Goal: Task Accomplishment & Management: Manage account settings

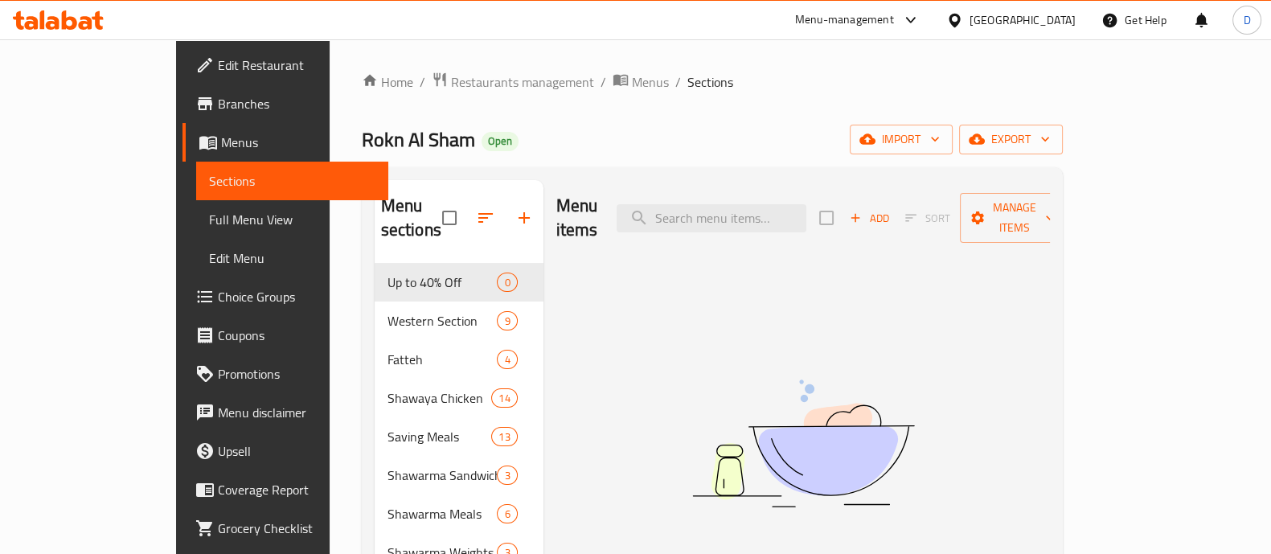
click at [544, 435] on div "Menu items Add Sort Manage items No Items found" at bounding box center [797, 457] width 507 height 554
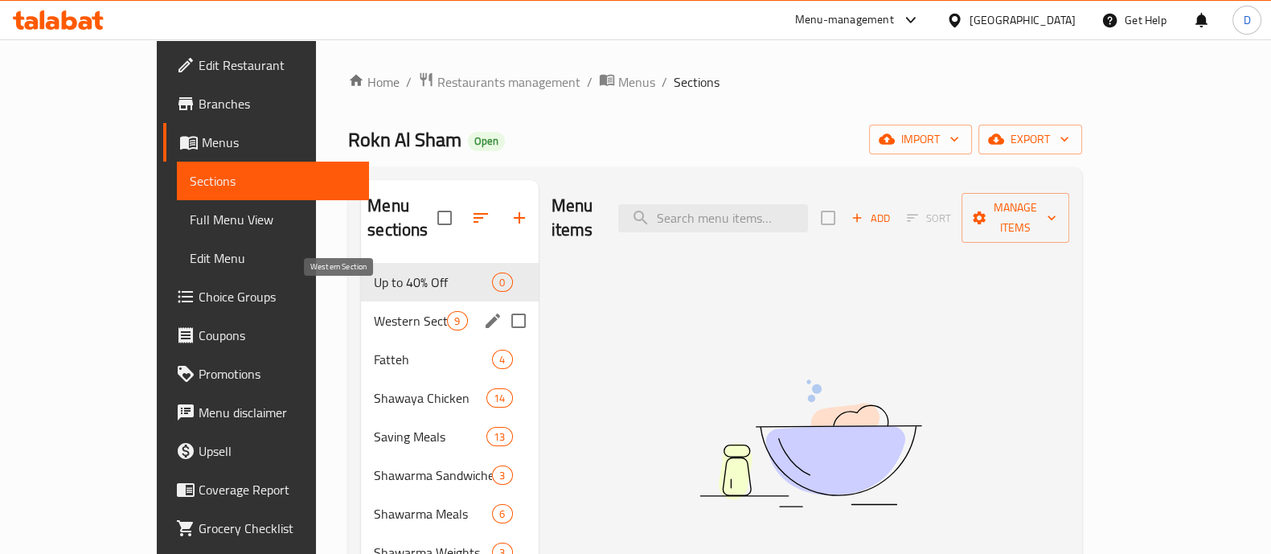
click at [374, 311] on span "Western Section" at bounding box center [410, 320] width 73 height 19
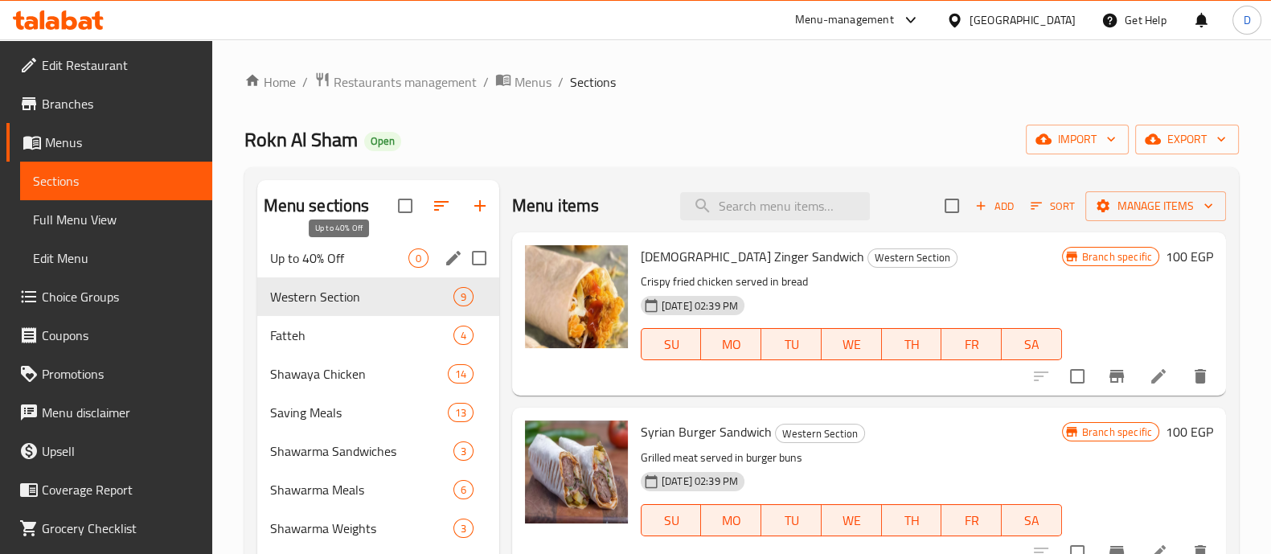
click at [376, 259] on span "Up to 40% Off" at bounding box center [339, 257] width 138 height 19
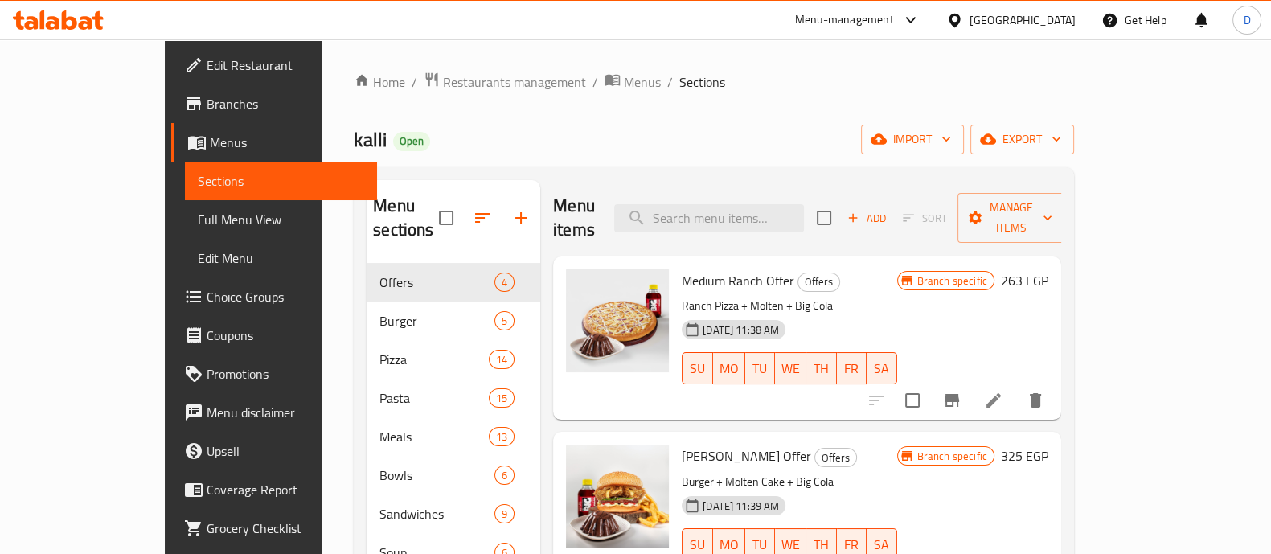
click at [959, 394] on icon "Branch-specific-item" at bounding box center [952, 400] width 14 height 13
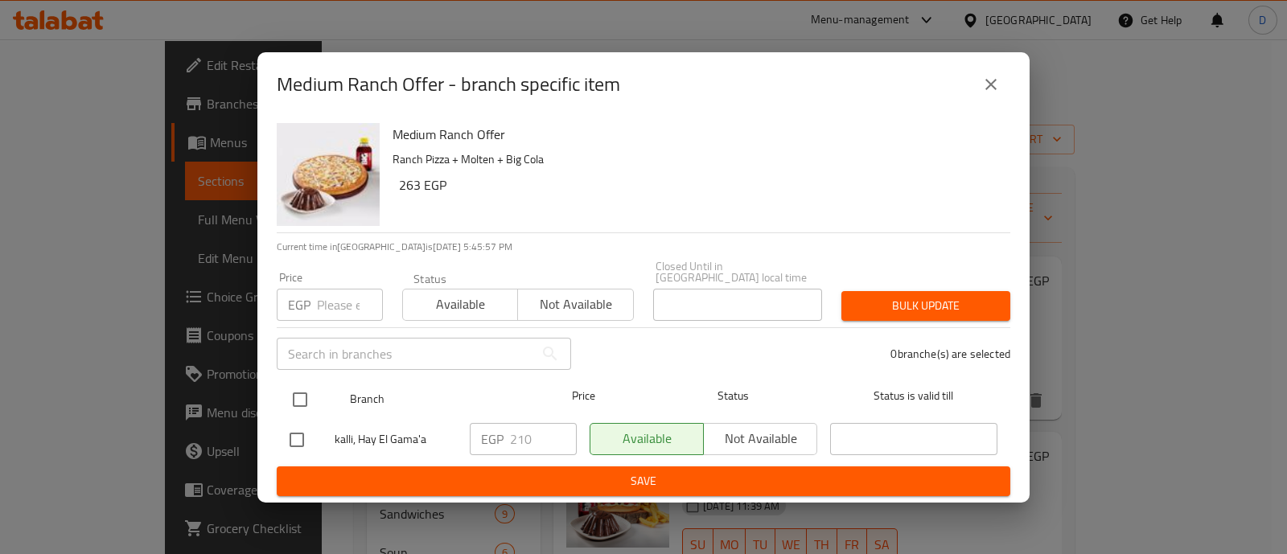
click at [298, 392] on input "checkbox" at bounding box center [300, 400] width 34 height 34
checkbox input "true"
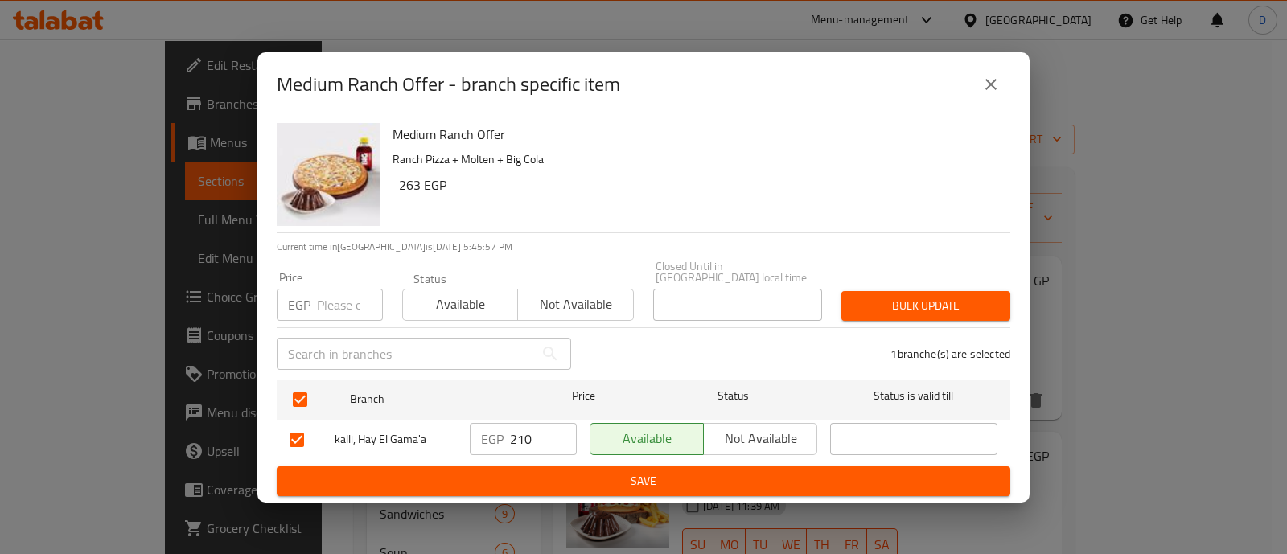
click at [519, 423] on input "210" at bounding box center [543, 439] width 67 height 32
paste input "number"
click at [618, 478] on span "Save" at bounding box center [643, 481] width 708 height 20
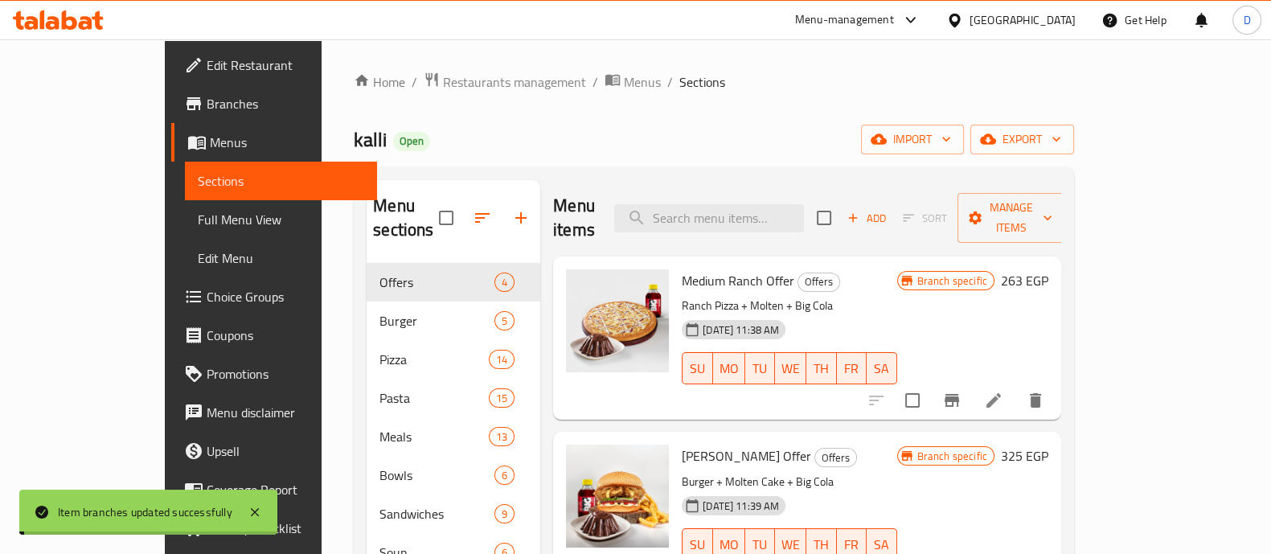
click at [1049, 269] on h6 "263 EGP" at bounding box center [1024, 280] width 47 height 23
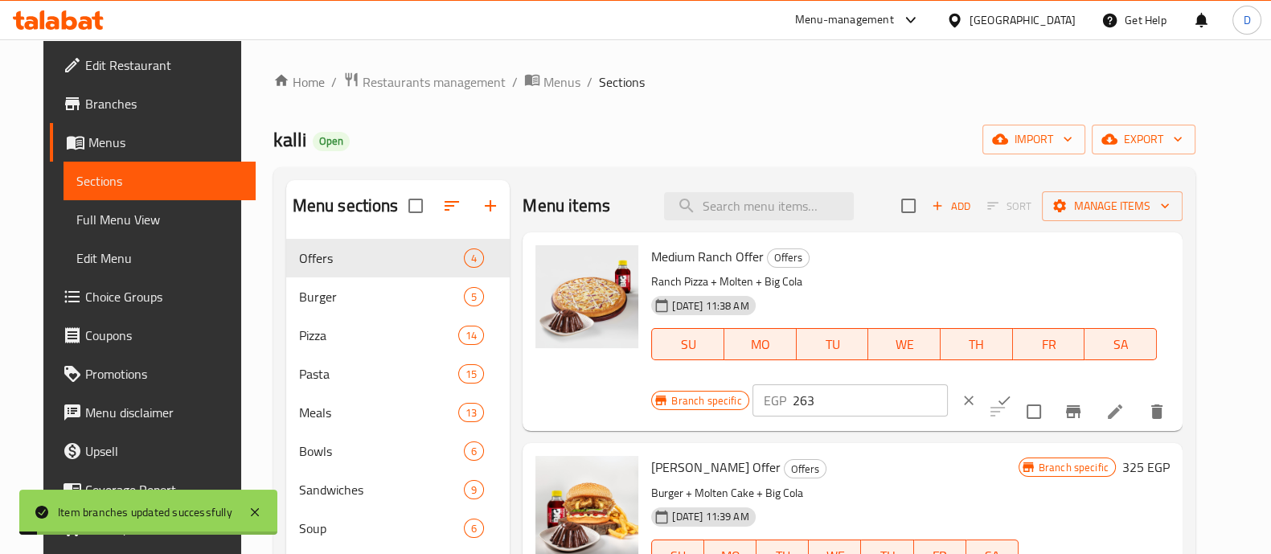
click at [948, 384] on input "263" at bounding box center [870, 400] width 155 height 32
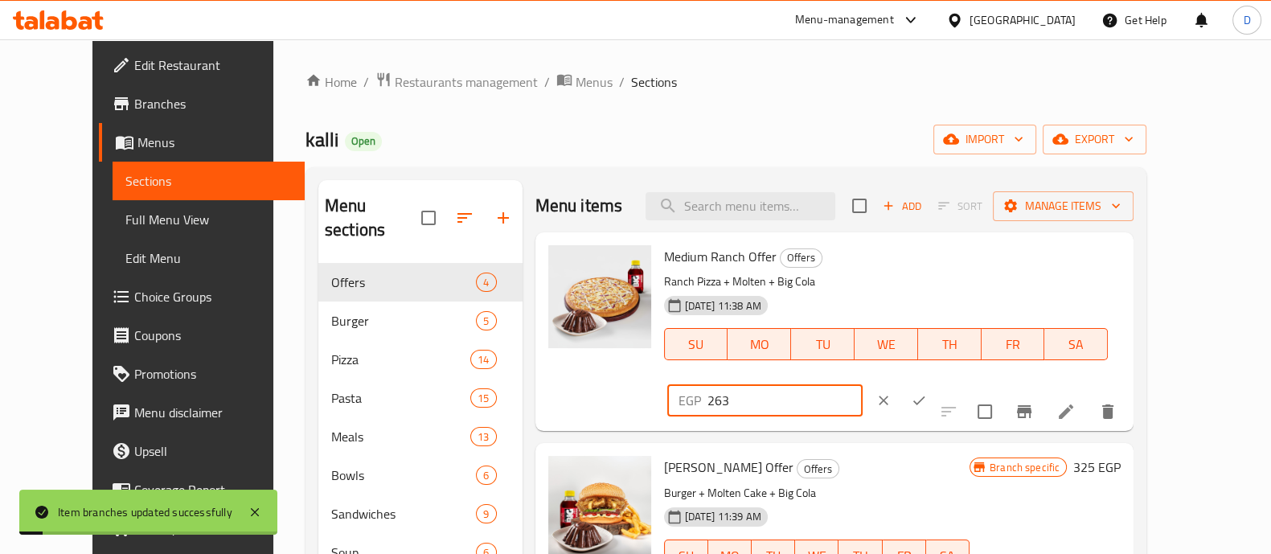
click at [863, 384] on input "263" at bounding box center [785, 400] width 155 height 32
paste input "number"
click at [863, 384] on input "number" at bounding box center [785, 400] width 155 height 32
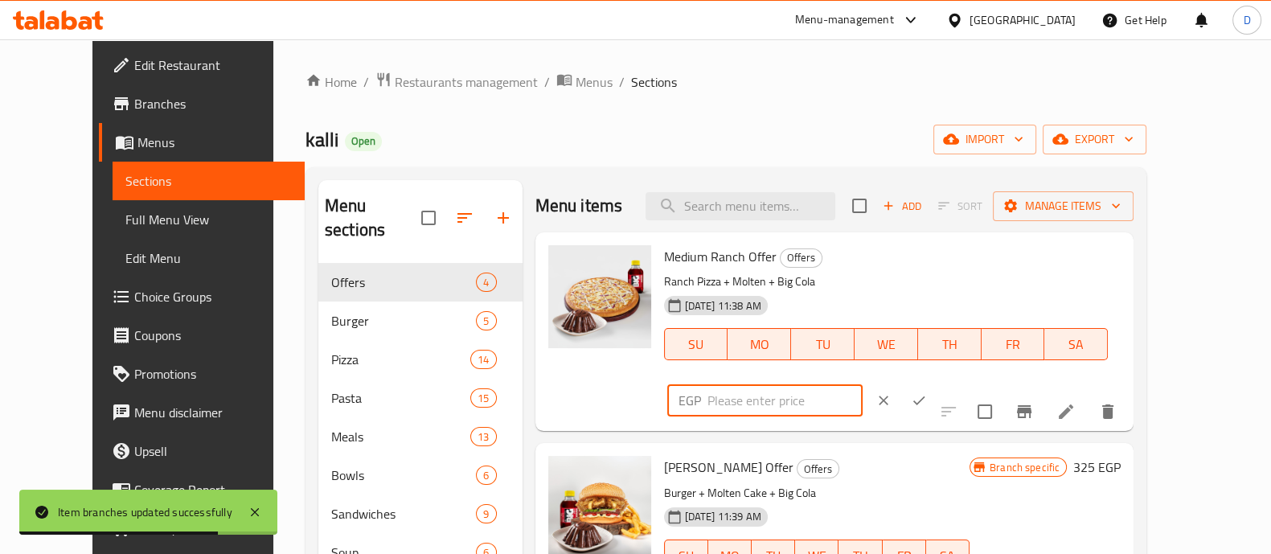
click at [863, 384] on input "number" at bounding box center [785, 400] width 155 height 32
type input "259"
click at [937, 383] on button "ok" at bounding box center [918, 400] width 35 height 35
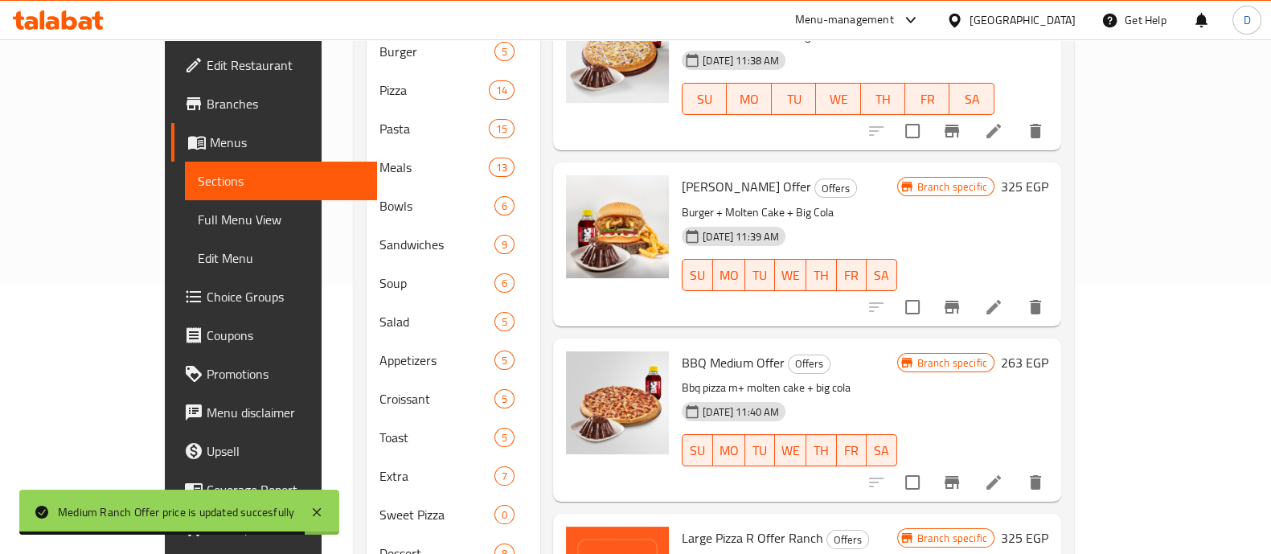
scroll to position [302, 0]
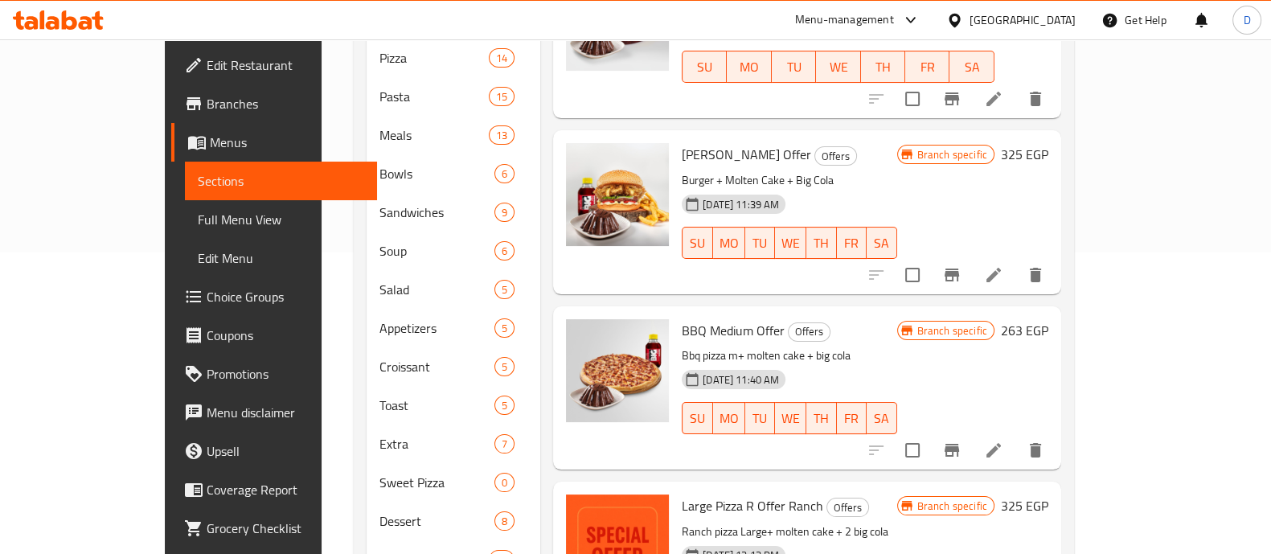
click at [962, 265] on icon "Branch-specific-item" at bounding box center [951, 274] width 19 height 19
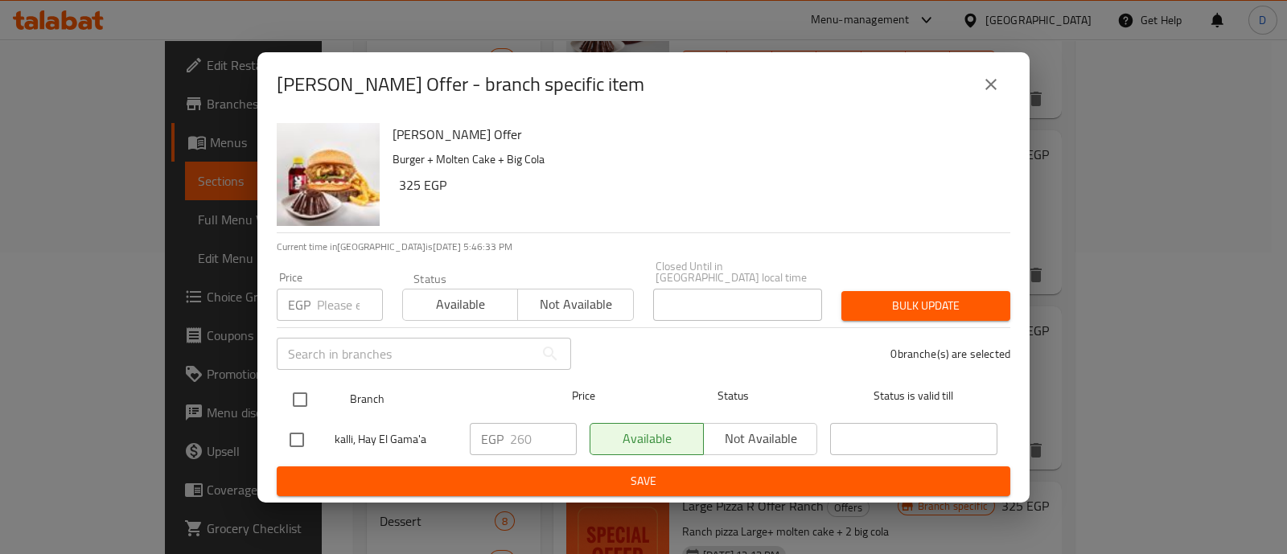
click at [293, 383] on input "checkbox" at bounding box center [300, 400] width 34 height 34
checkbox input "true"
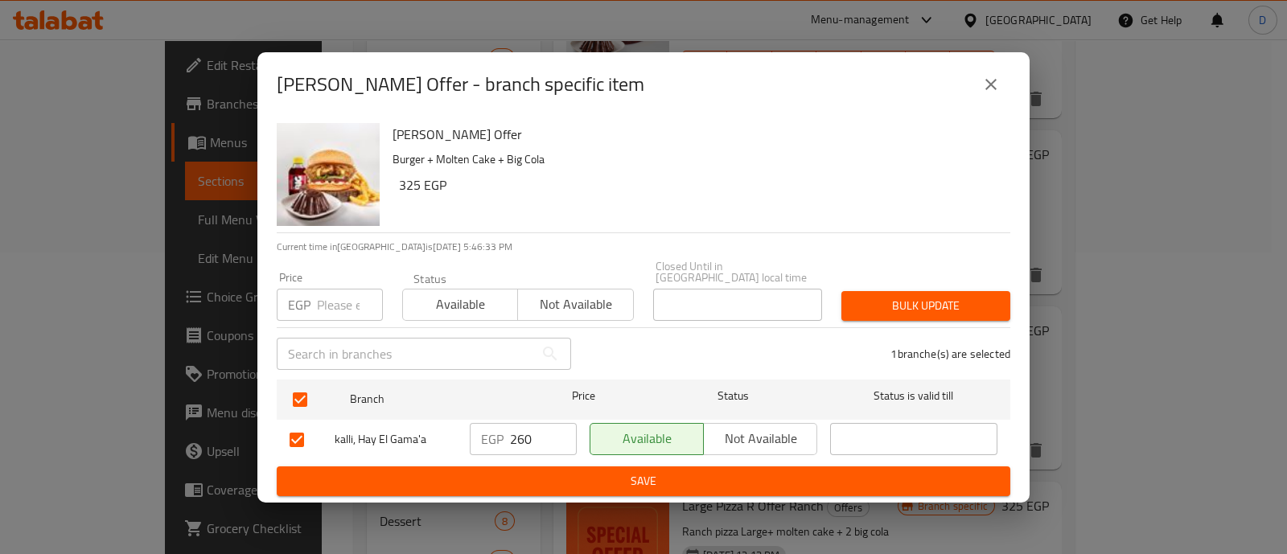
click at [507, 432] on div "EGP 260 ​" at bounding box center [523, 439] width 107 height 32
click at [517, 434] on input "260" at bounding box center [543, 439] width 67 height 32
type input "319"
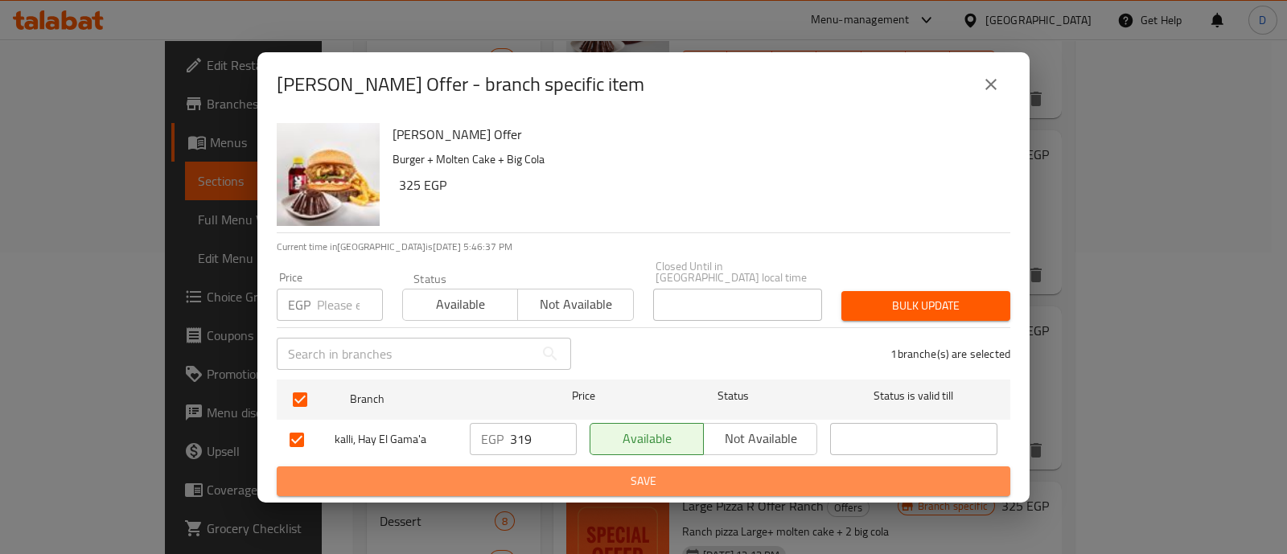
click at [542, 480] on span "Save" at bounding box center [643, 481] width 708 height 20
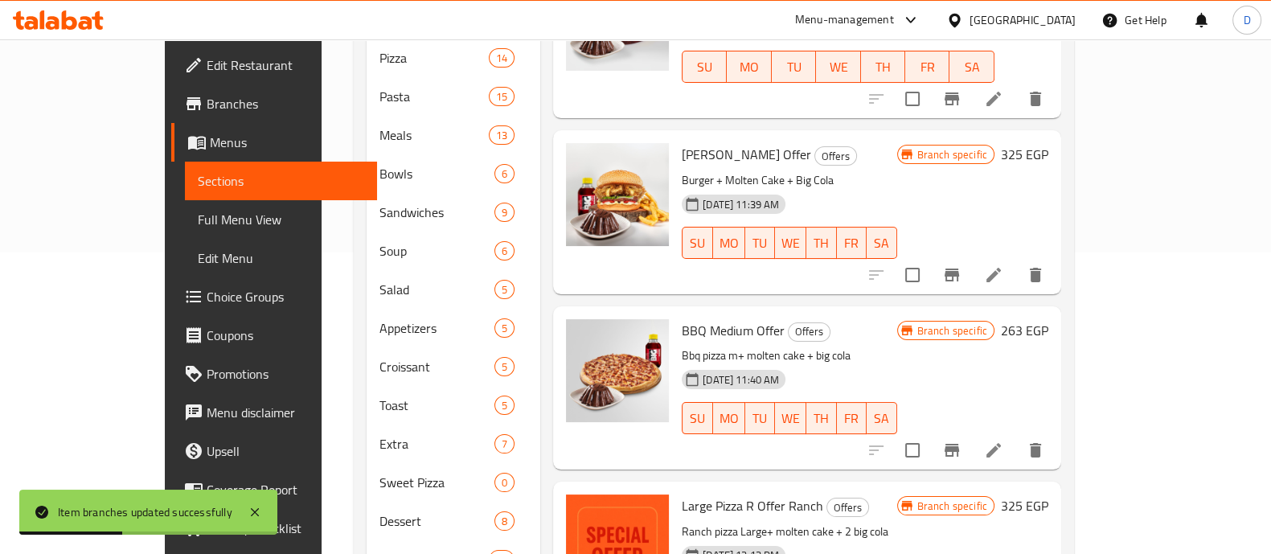
click at [971, 431] on button "Branch-specific-item" at bounding box center [952, 450] width 39 height 39
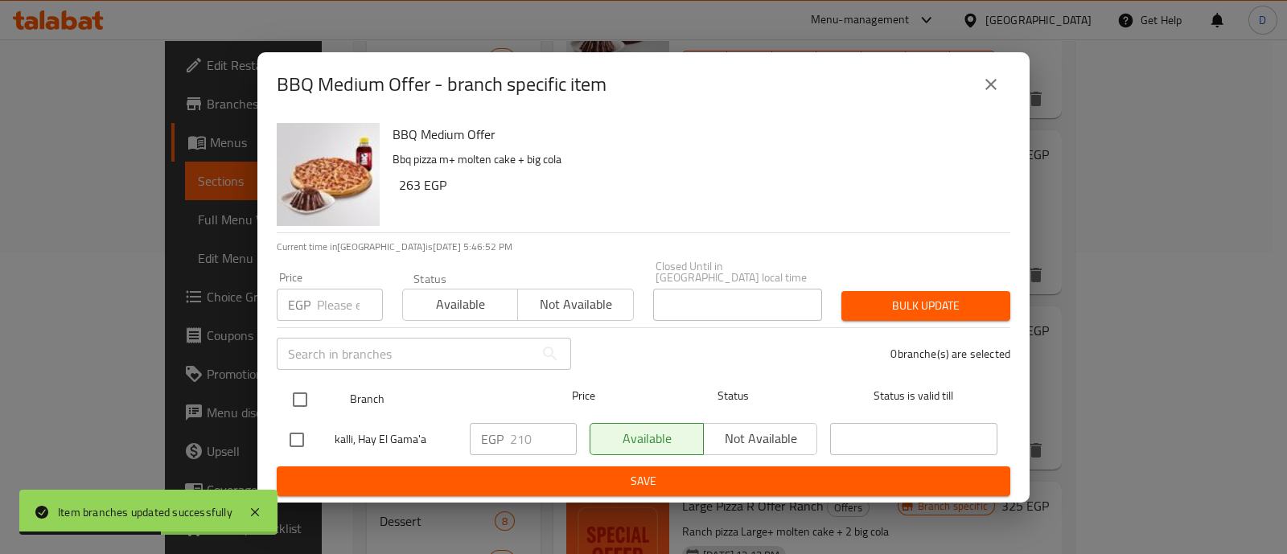
click at [303, 388] on input "checkbox" at bounding box center [300, 400] width 34 height 34
checkbox input "true"
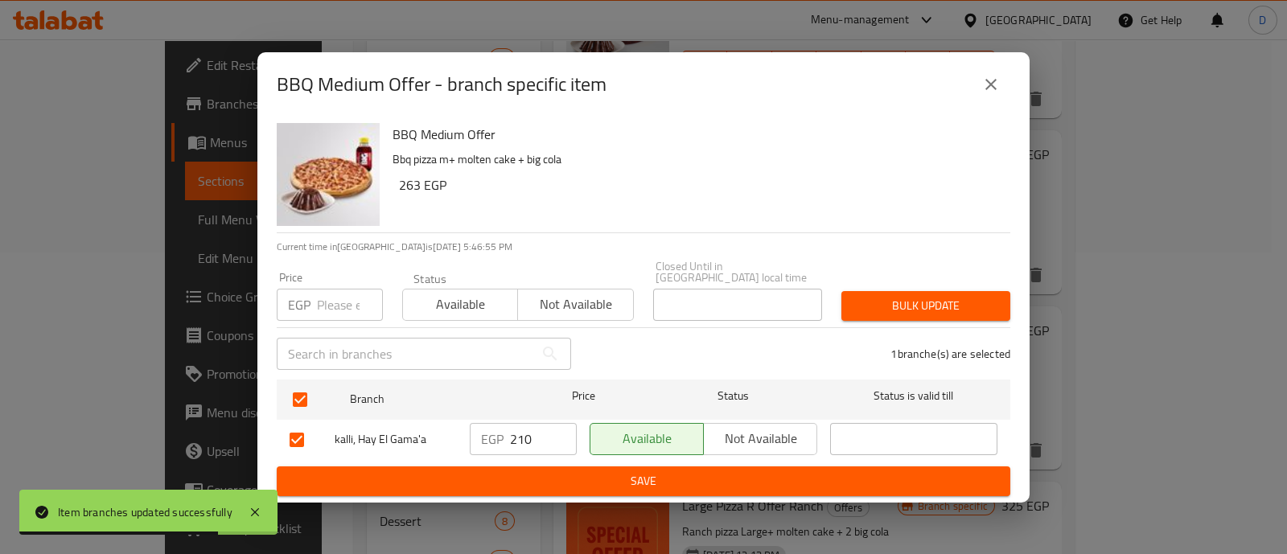
click at [506, 423] on div "EGP 210 ​" at bounding box center [523, 439] width 107 height 32
click at [515, 427] on input "210" at bounding box center [543, 439] width 67 height 32
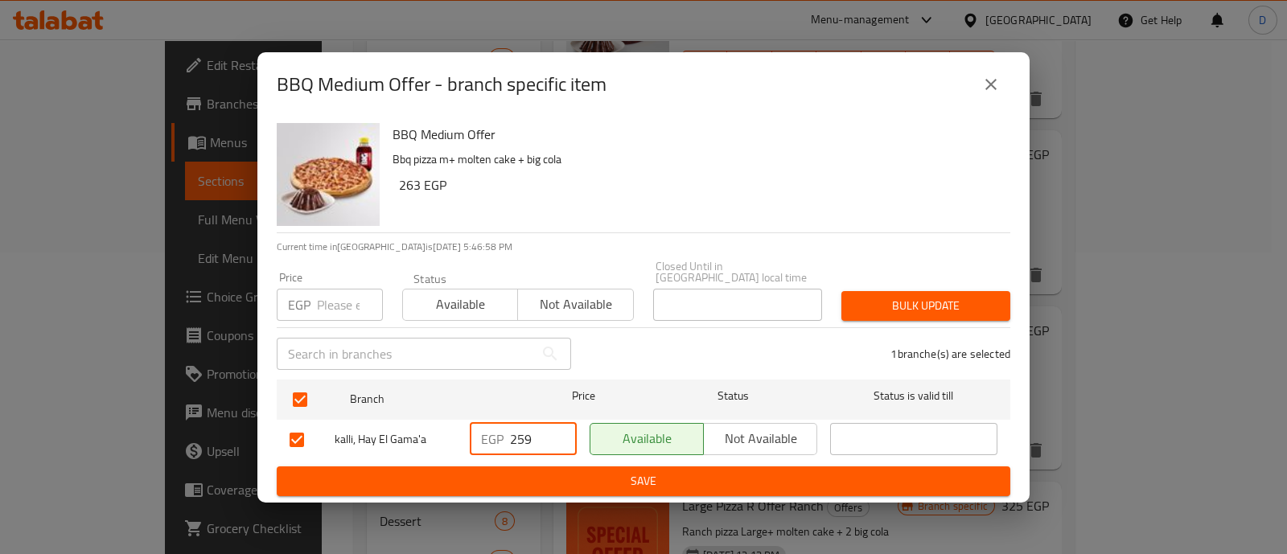
type input "259"
click at [594, 471] on span "Save" at bounding box center [643, 481] width 708 height 20
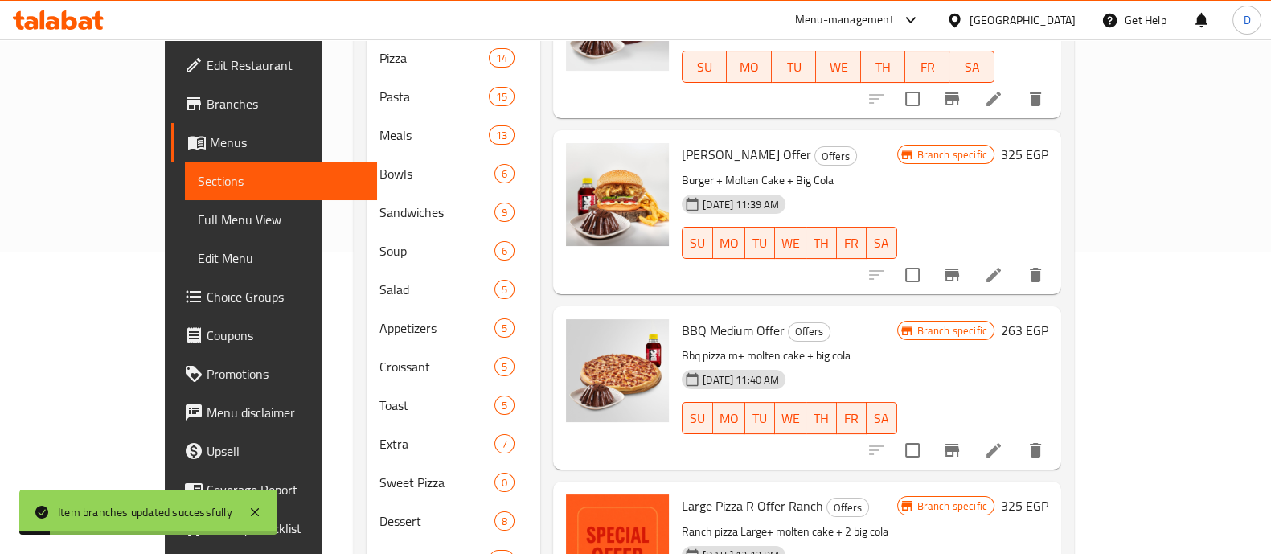
click at [1049, 319] on h6 "263 EGP" at bounding box center [1024, 330] width 47 height 23
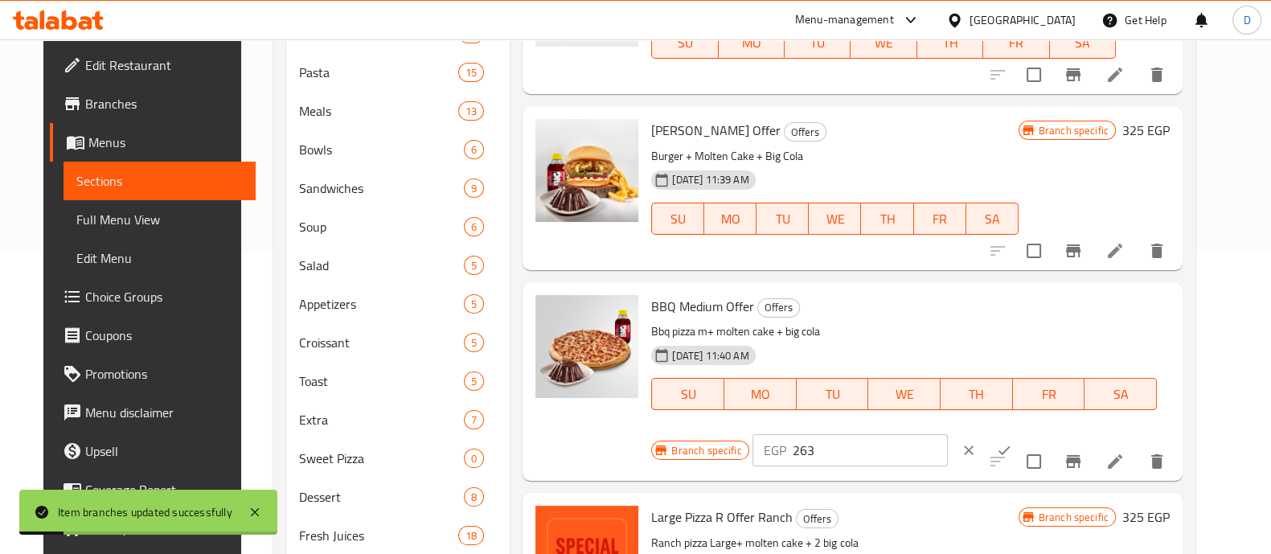
click at [948, 434] on input "263" at bounding box center [870, 450] width 155 height 32
type input "0"
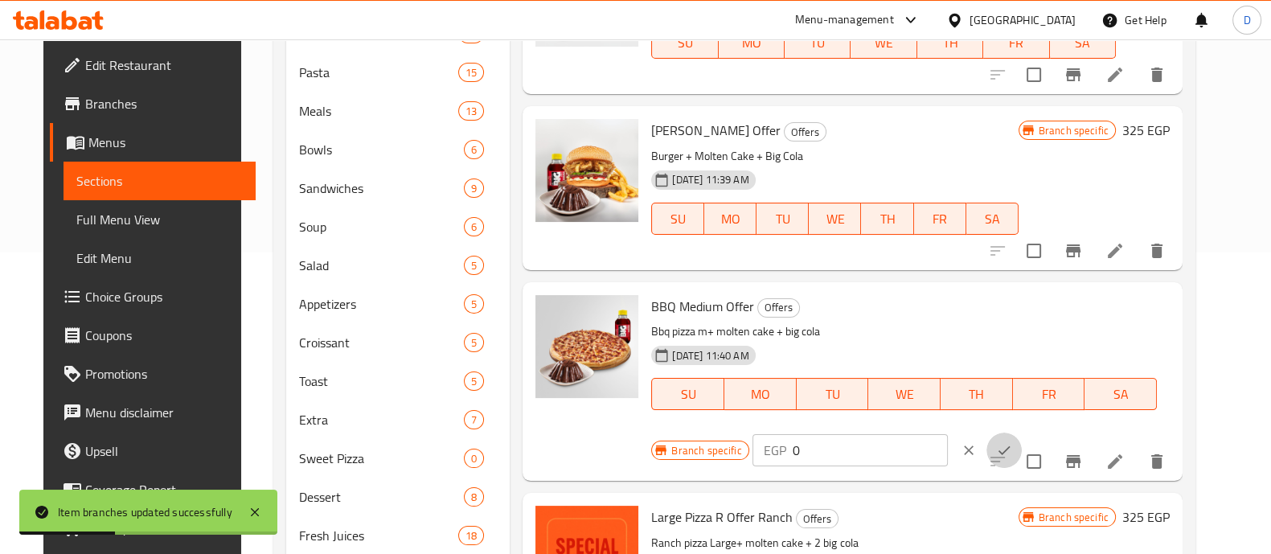
click at [1022, 433] on button "ok" at bounding box center [1004, 450] width 35 height 35
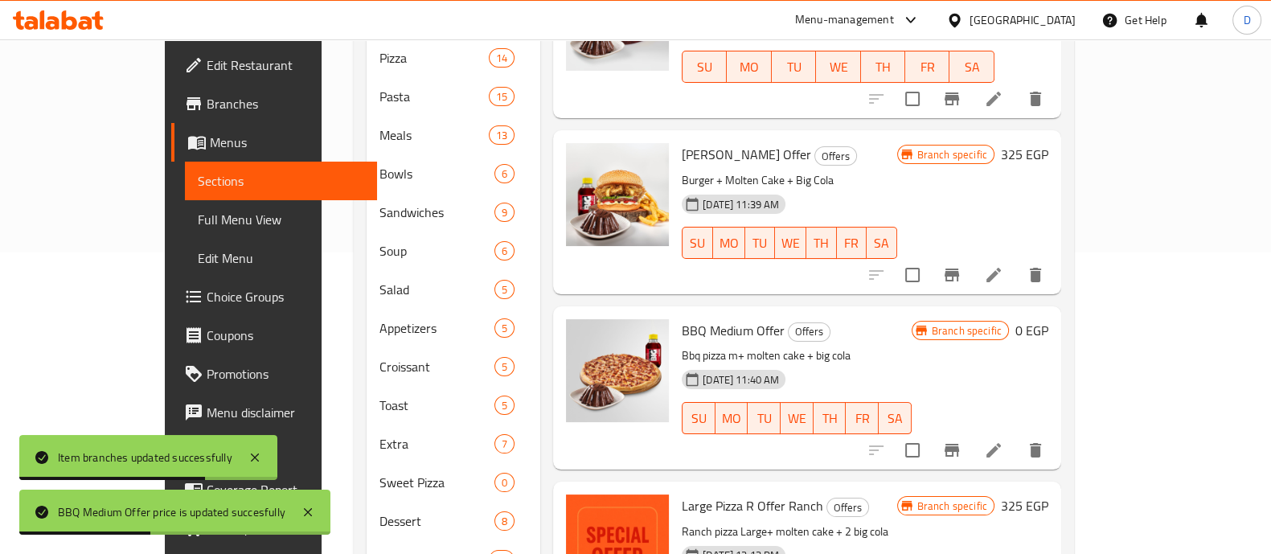
click at [971, 439] on button "Branch-specific-item" at bounding box center [952, 450] width 39 height 39
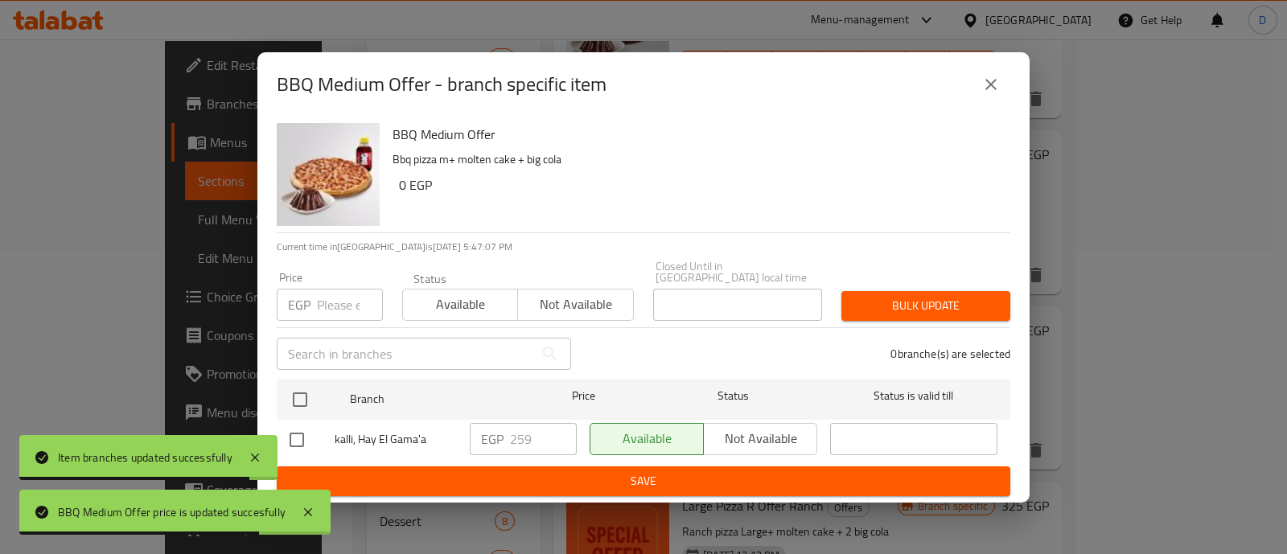
click at [995, 88] on icon "close" at bounding box center [990, 84] width 19 height 19
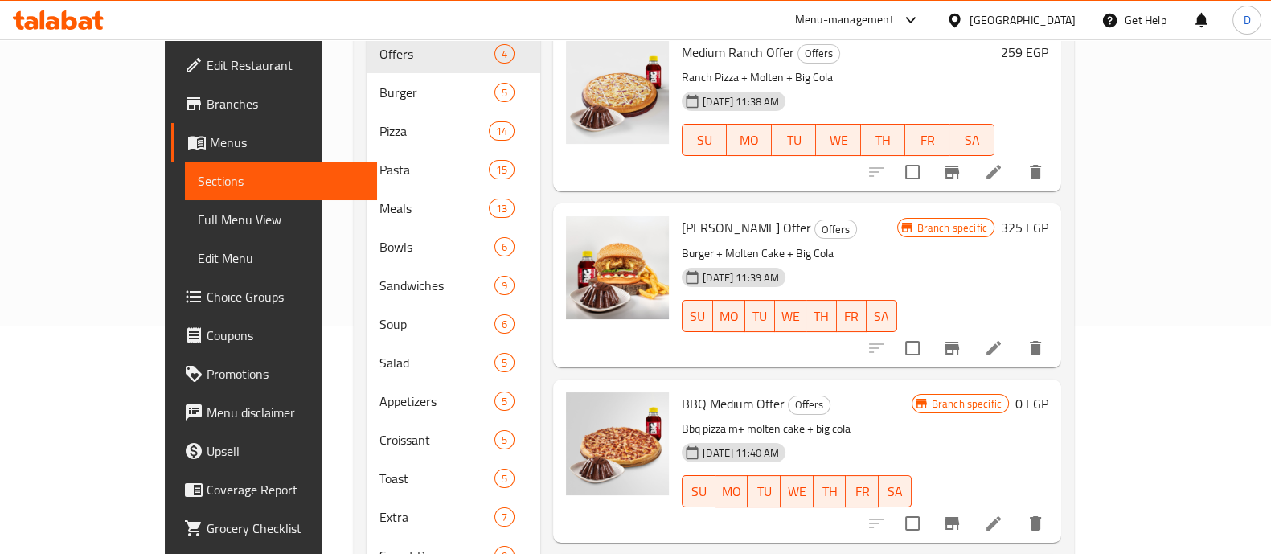
scroll to position [100, 0]
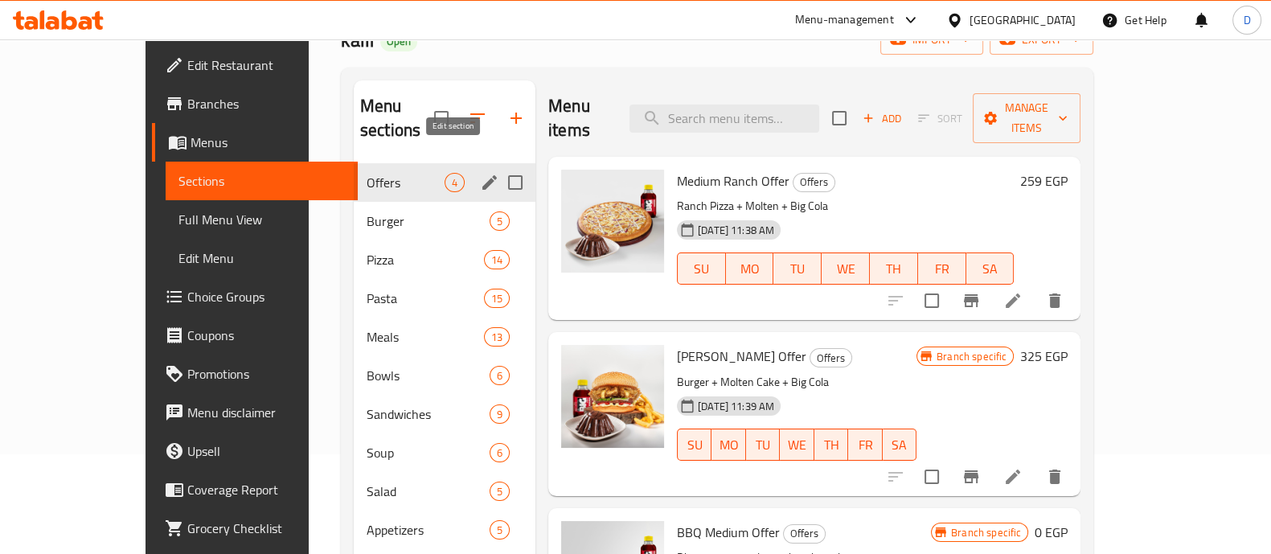
click at [480, 173] on icon "edit" at bounding box center [489, 182] width 19 height 19
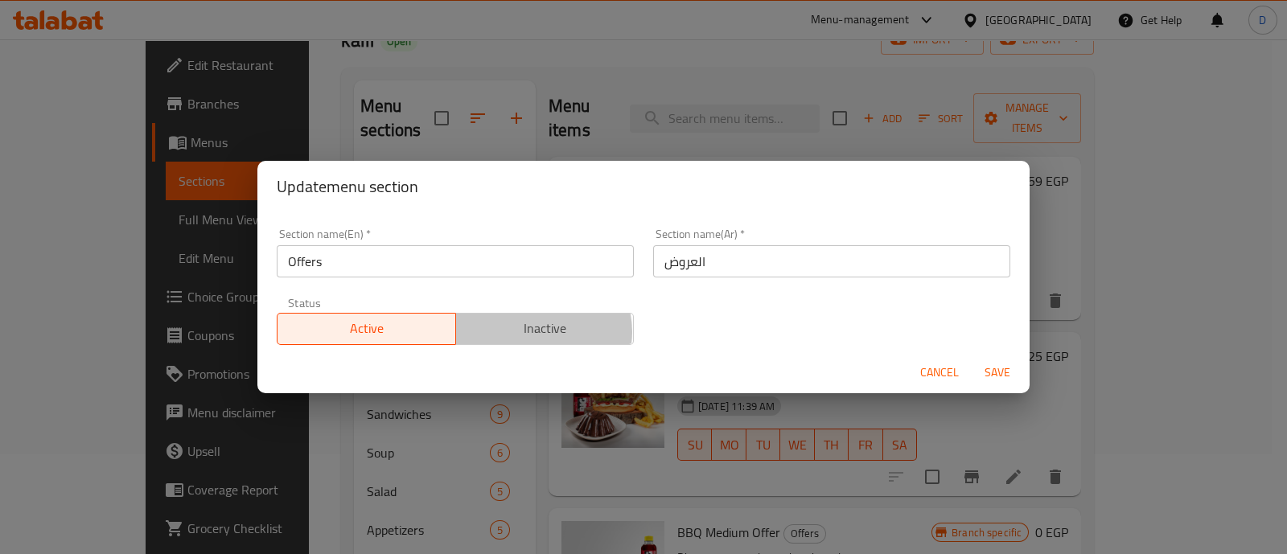
click at [538, 331] on span "Inactive" at bounding box center [545, 328] width 166 height 23
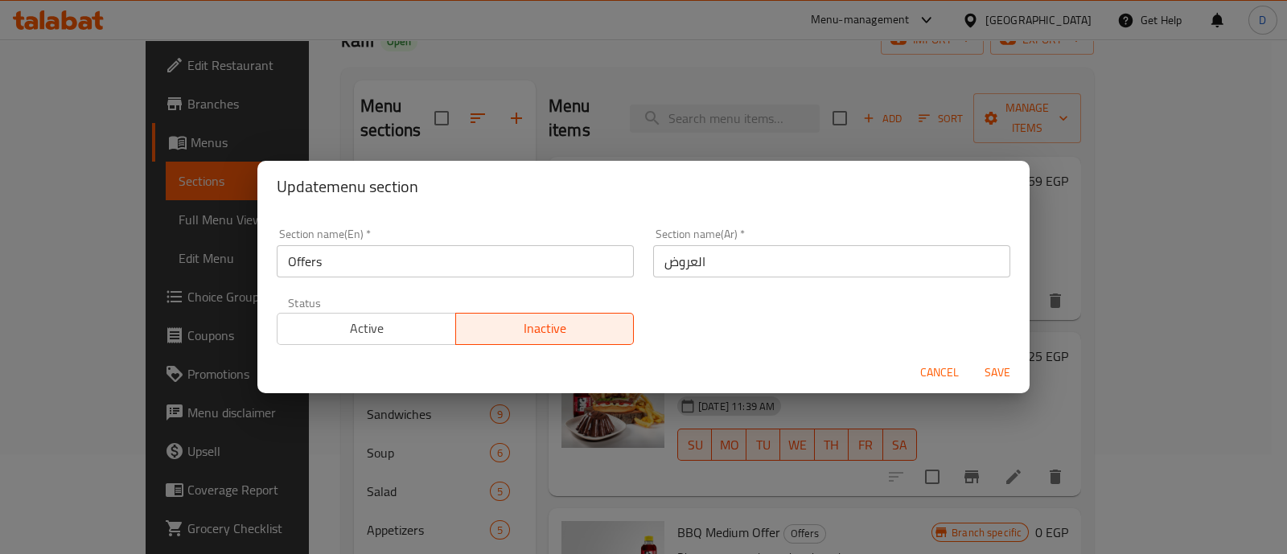
click at [997, 365] on span "Save" at bounding box center [997, 373] width 39 height 20
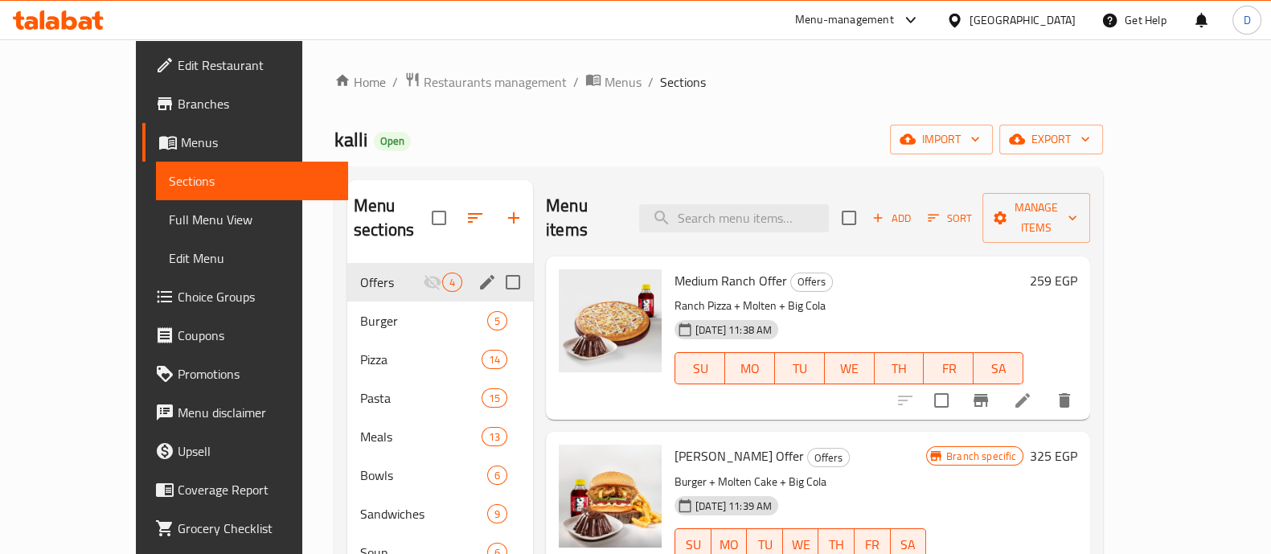
click at [1077, 269] on h6 "259 EGP" at bounding box center [1053, 280] width 47 height 23
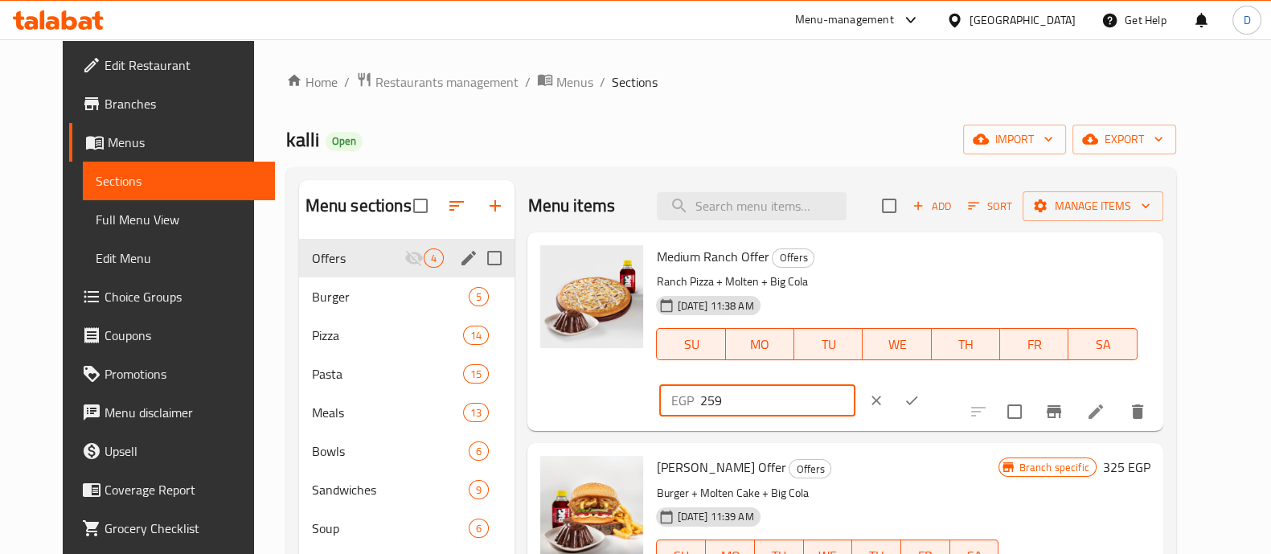
click at [855, 384] on input "259" at bounding box center [777, 400] width 155 height 32
click at [855, 384] on input "263" at bounding box center [777, 400] width 155 height 32
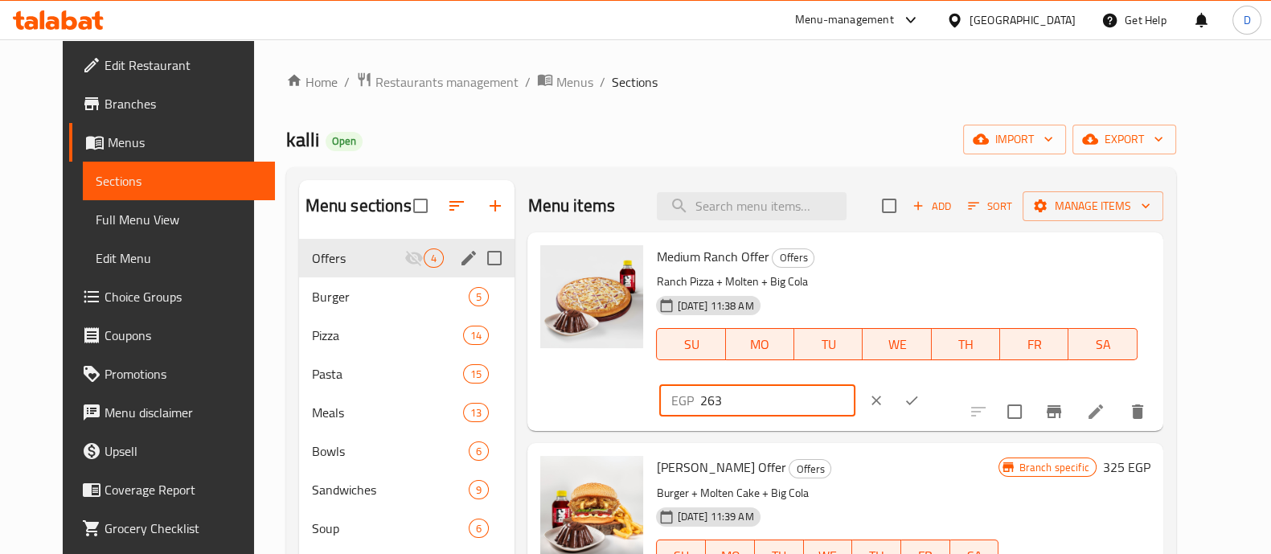
click at [855, 384] on input "263" at bounding box center [777, 400] width 155 height 32
type input "263"
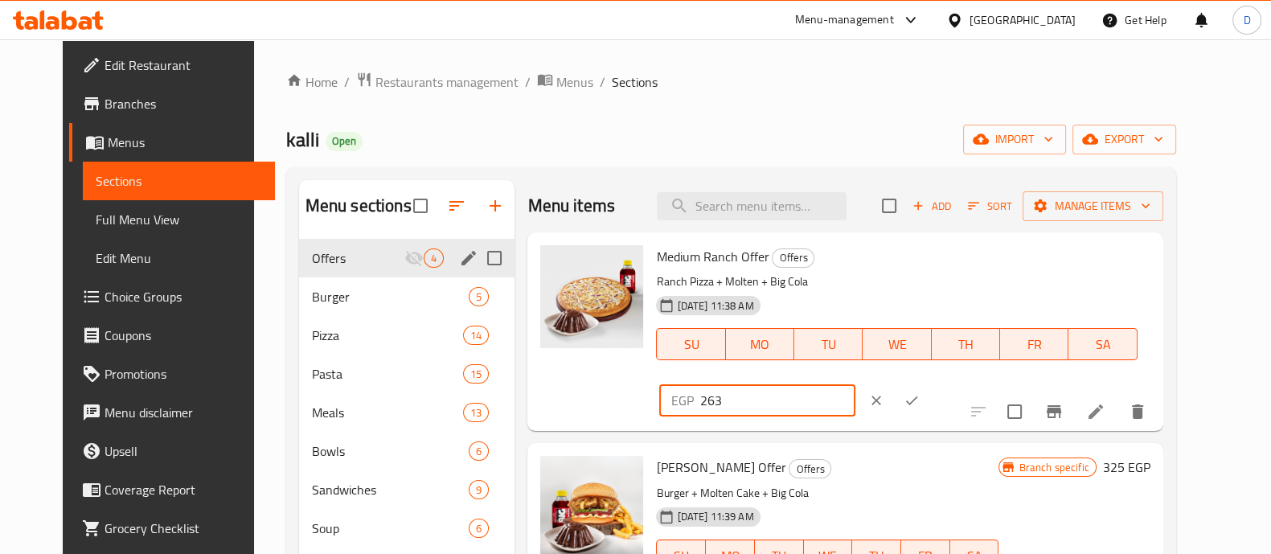
click at [930, 383] on button "ok" at bounding box center [911, 400] width 35 height 35
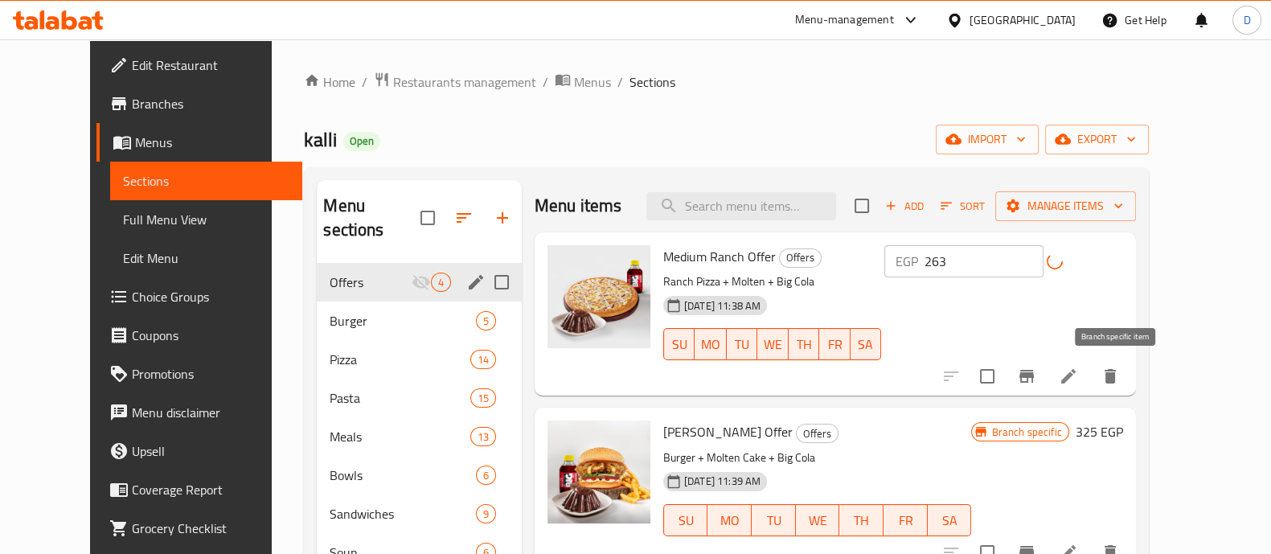
click at [1036, 369] on icon "Branch-specific-item" at bounding box center [1026, 376] width 19 height 19
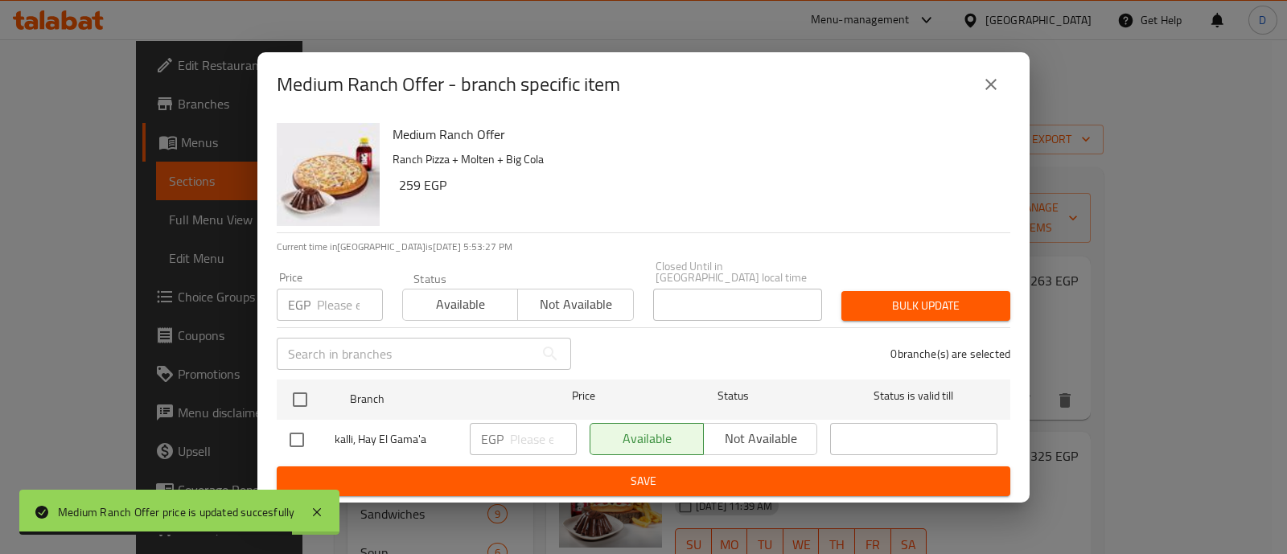
click at [988, 104] on button "close" at bounding box center [990, 84] width 39 height 39
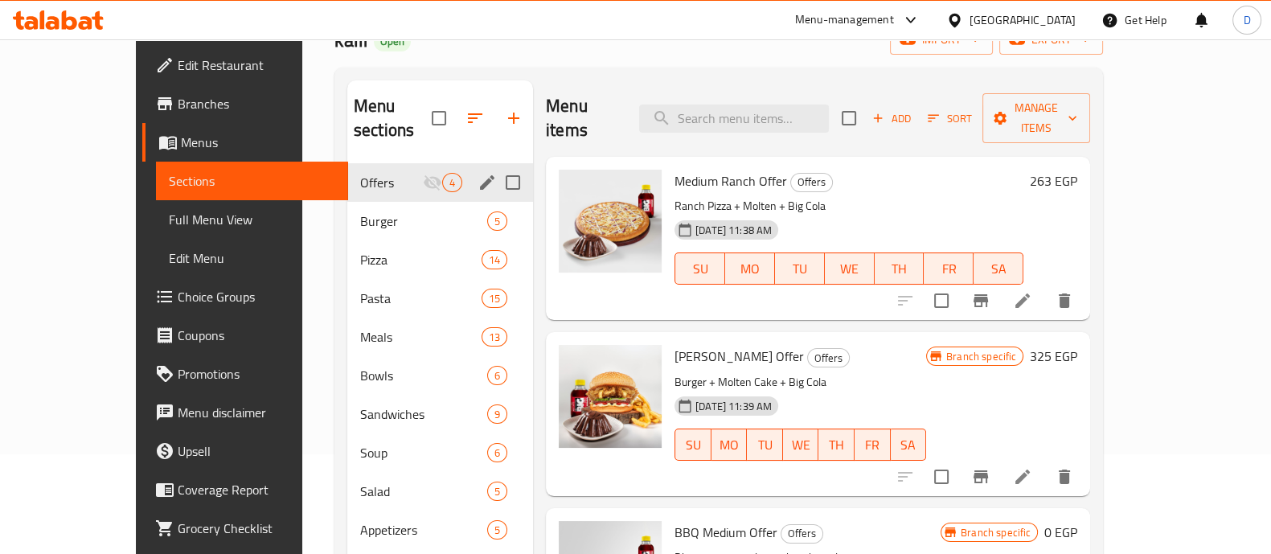
scroll to position [200, 0]
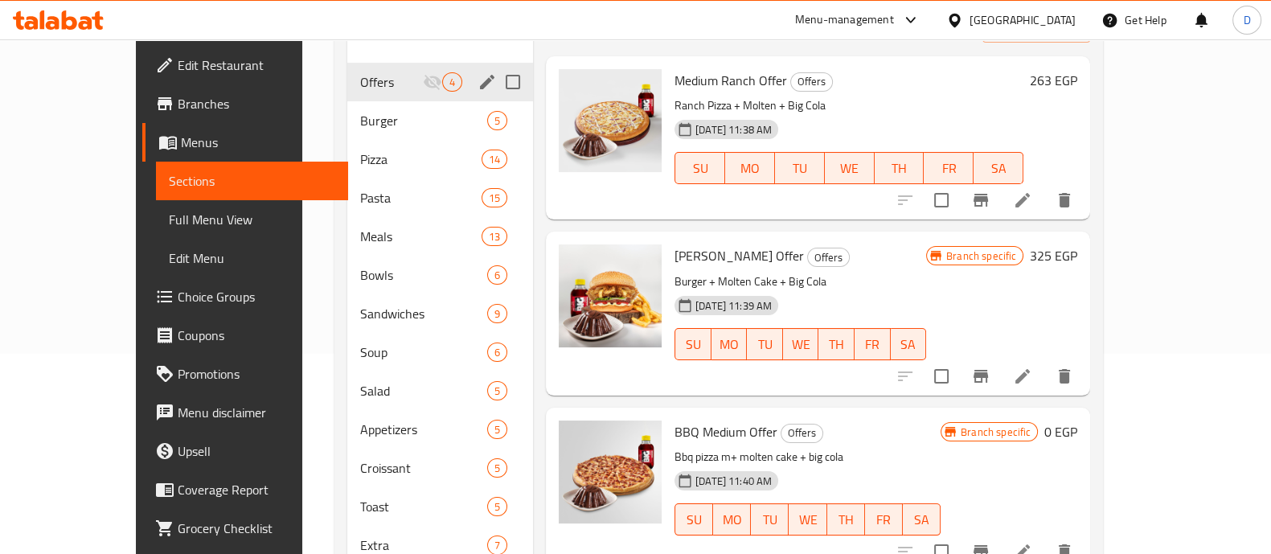
click at [988, 370] on icon "Branch-specific-item" at bounding box center [981, 376] width 14 height 13
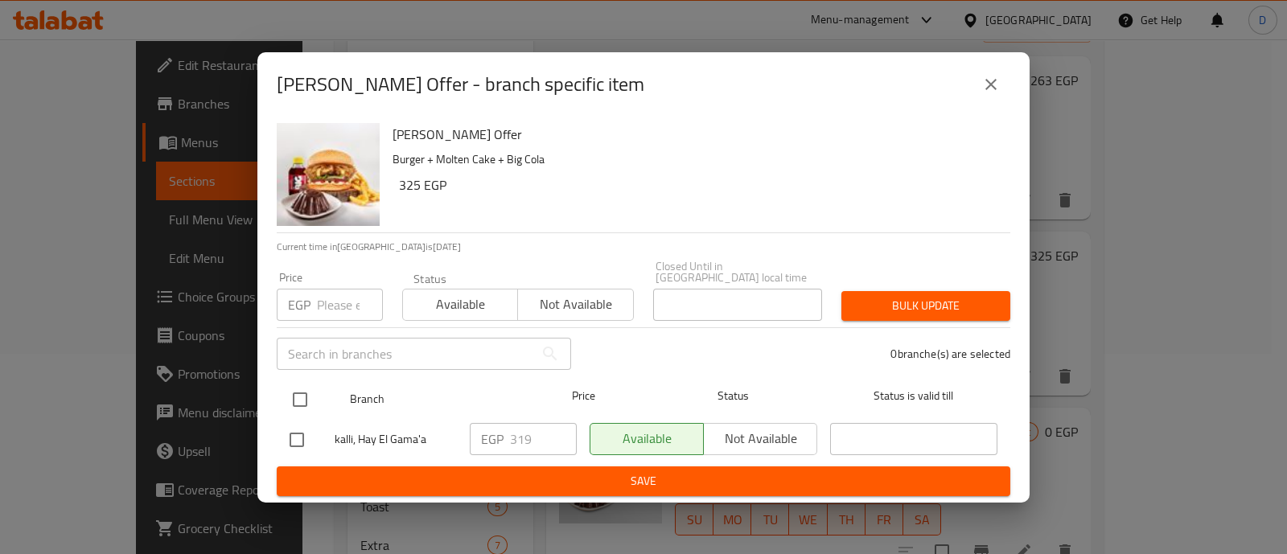
click at [293, 384] on input "checkbox" at bounding box center [300, 400] width 34 height 34
checkbox input "true"
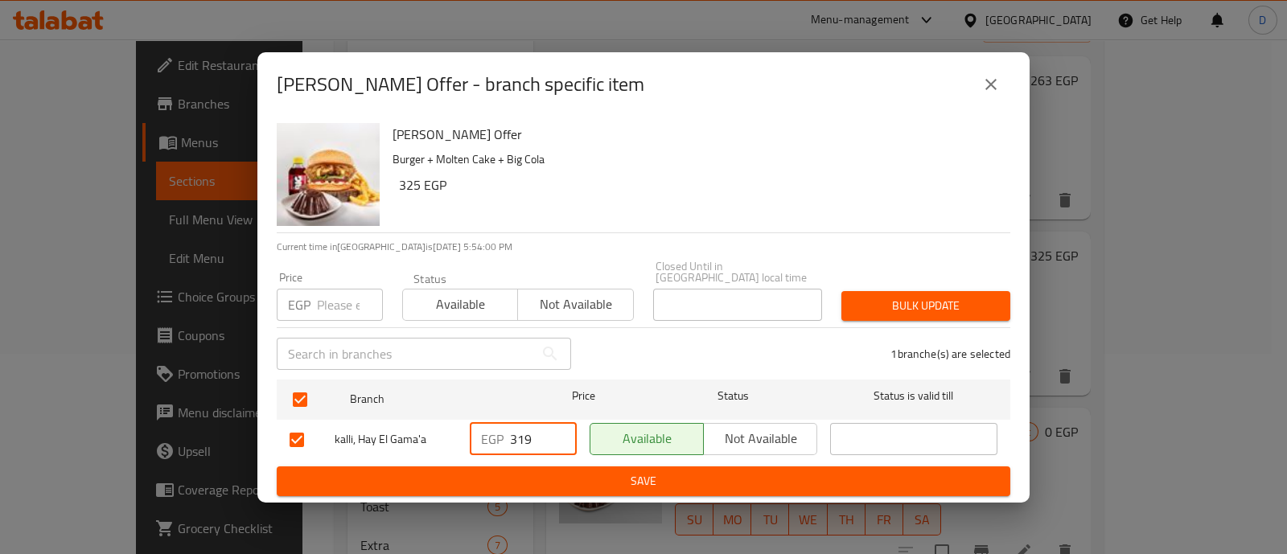
click at [538, 433] on input "319" at bounding box center [543, 439] width 67 height 32
click at [559, 471] on span "Save" at bounding box center [643, 481] width 708 height 20
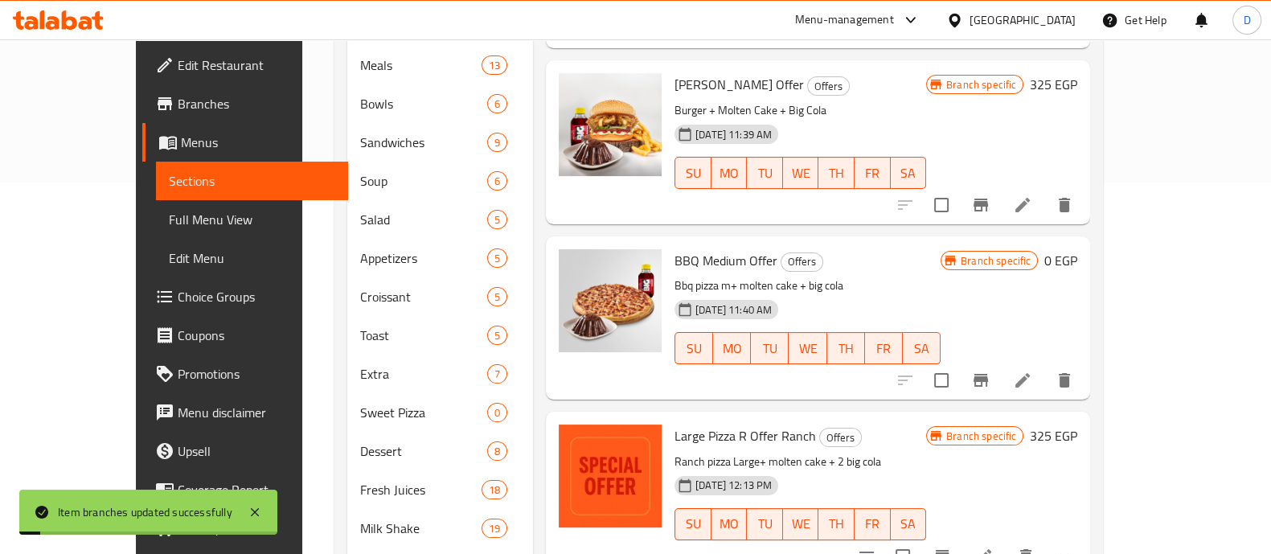
scroll to position [401, 0]
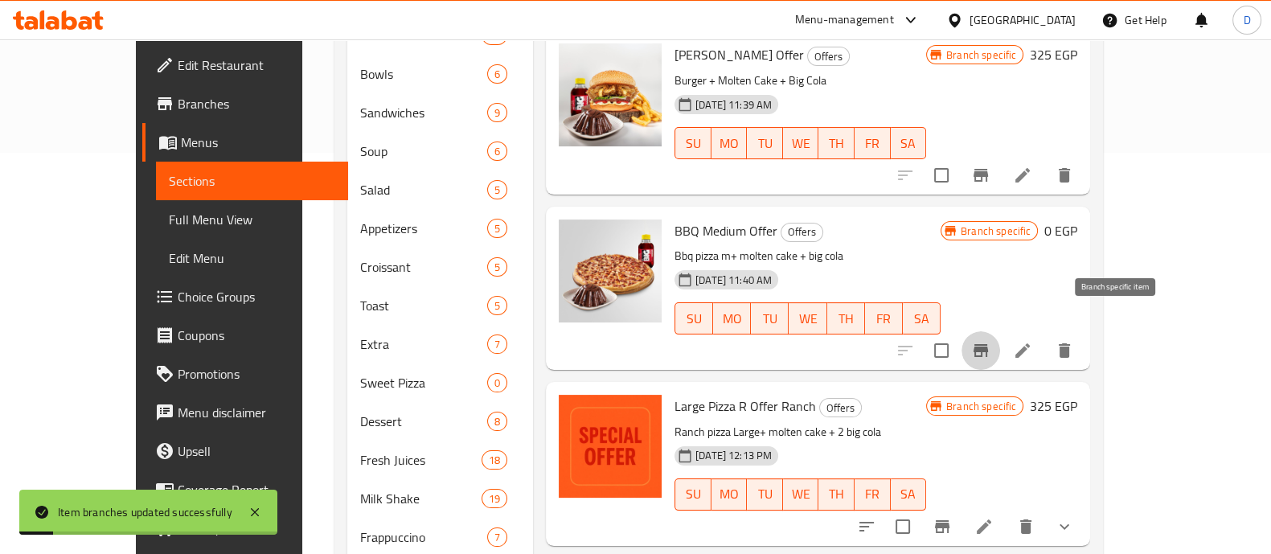
click at [988, 344] on icon "Branch-specific-item" at bounding box center [981, 350] width 14 height 13
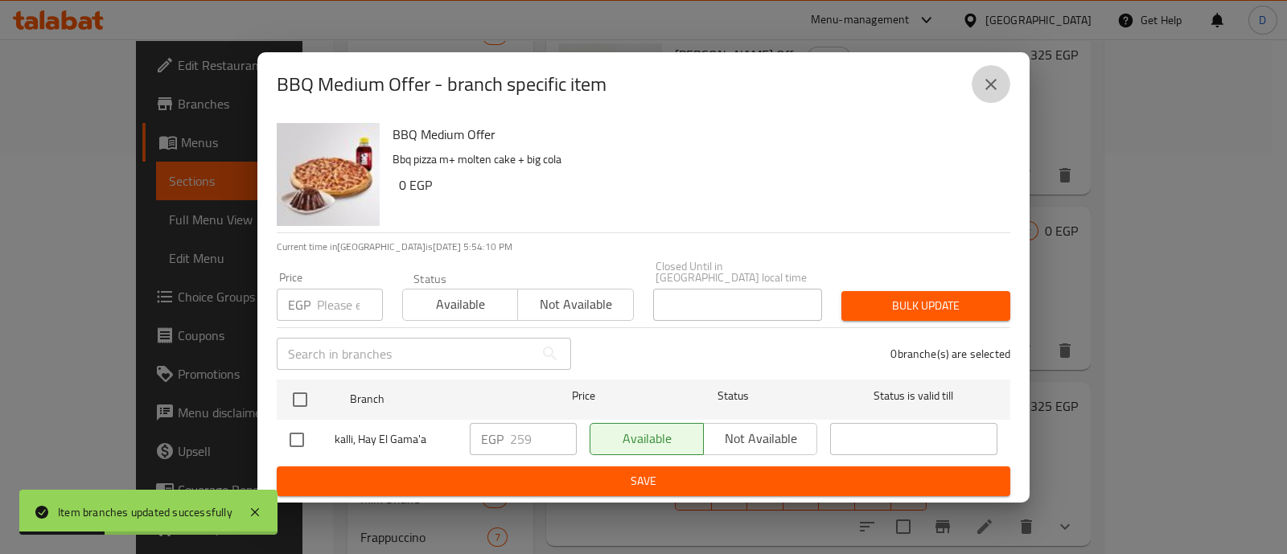
click at [992, 94] on icon "close" at bounding box center [990, 84] width 19 height 19
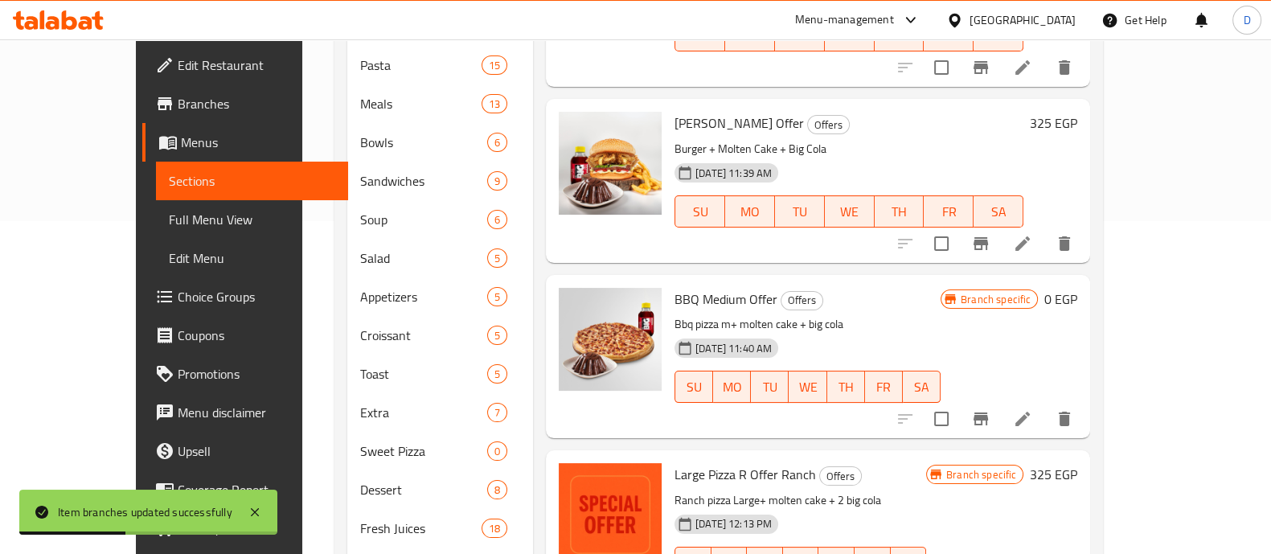
scroll to position [302, 0]
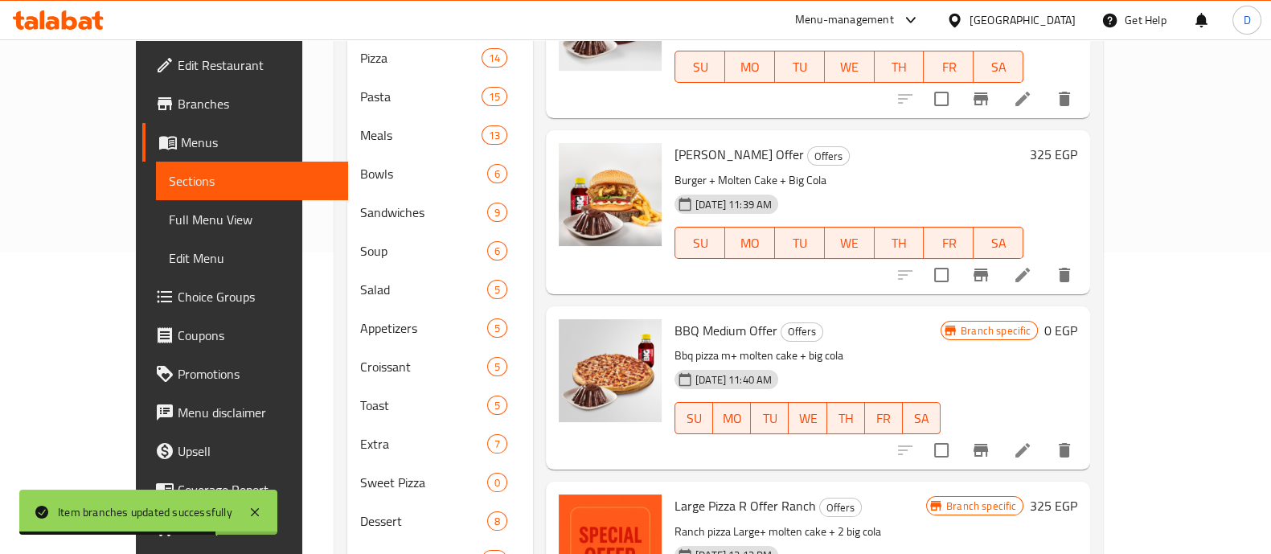
click at [1077, 319] on h6 "0 EGP" at bounding box center [1061, 330] width 33 height 23
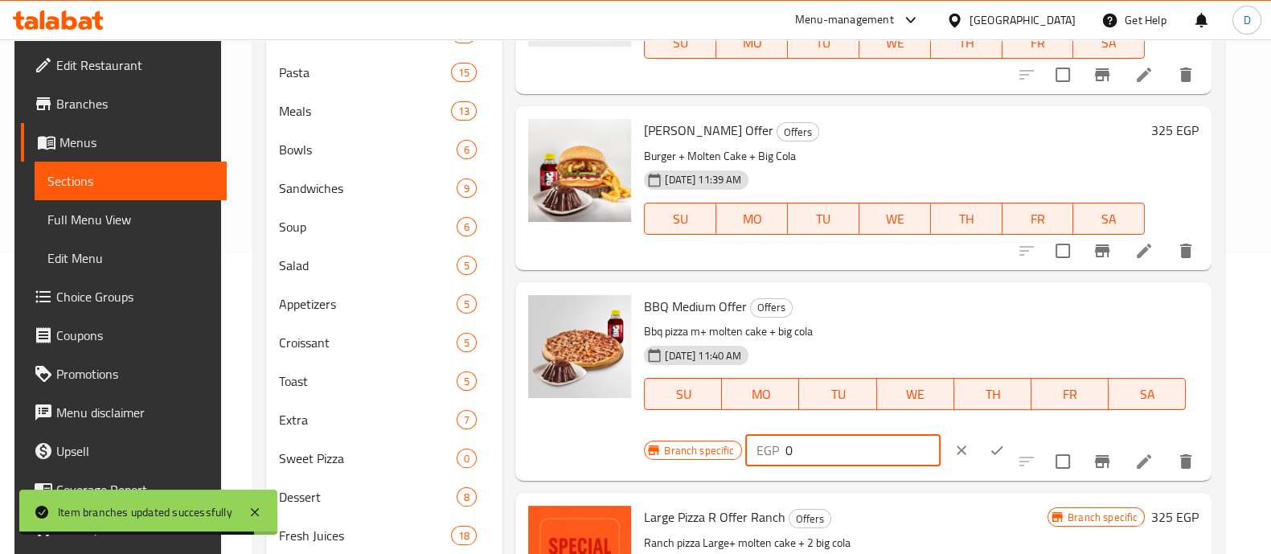
click at [941, 434] on input "0" at bounding box center [863, 450] width 155 height 32
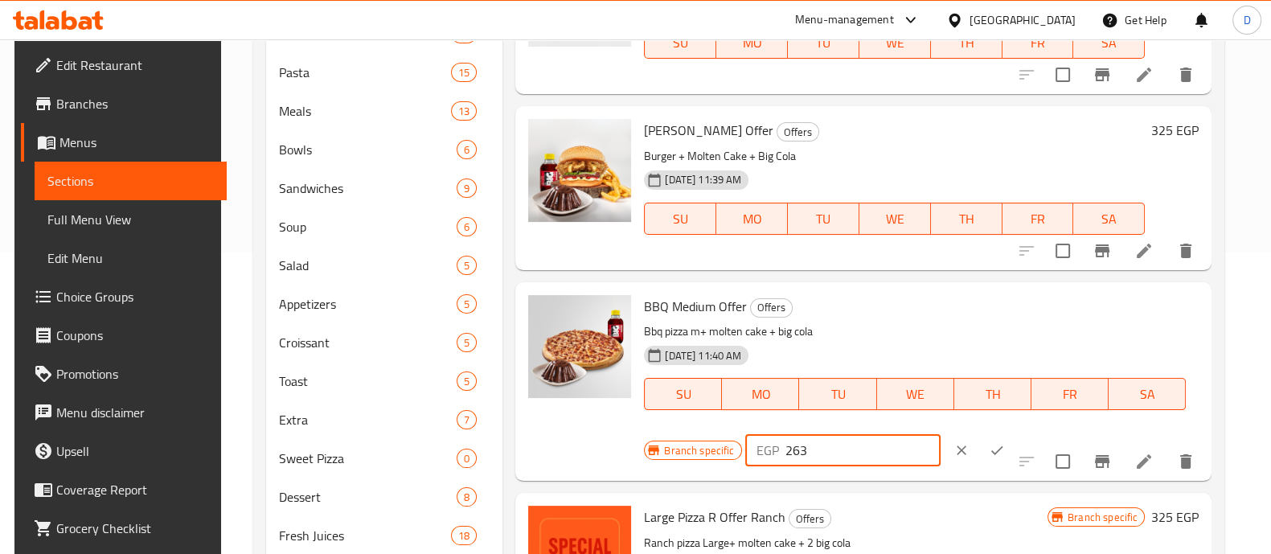
type input "263"
click at [1015, 433] on button "ok" at bounding box center [996, 450] width 35 height 35
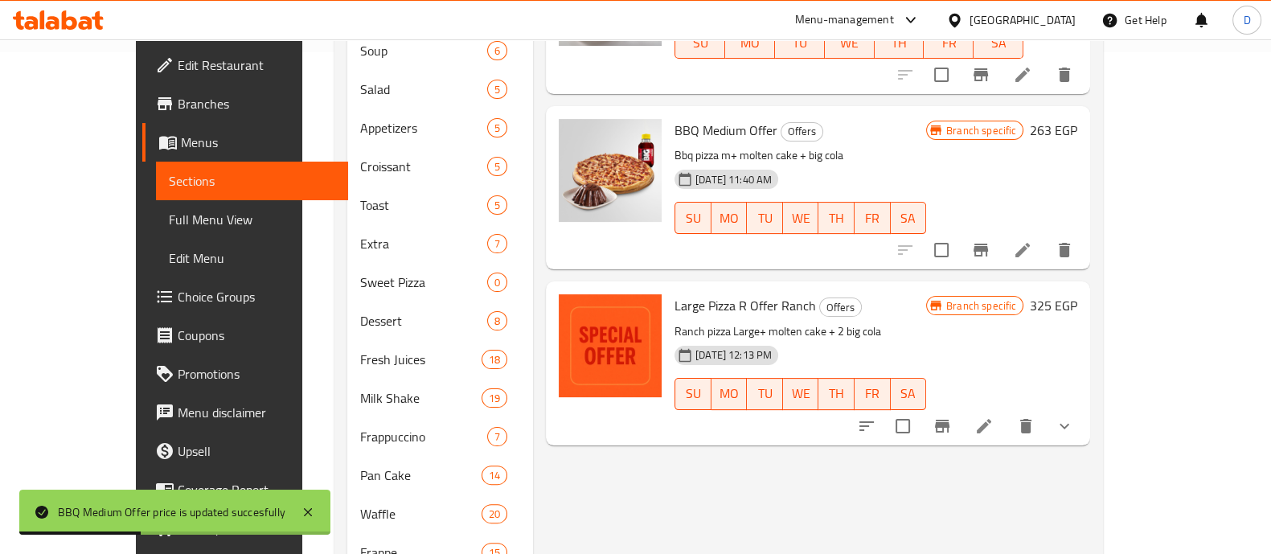
scroll to position [503, 0]
click at [952, 416] on icon "Branch-specific-item" at bounding box center [942, 425] width 19 height 19
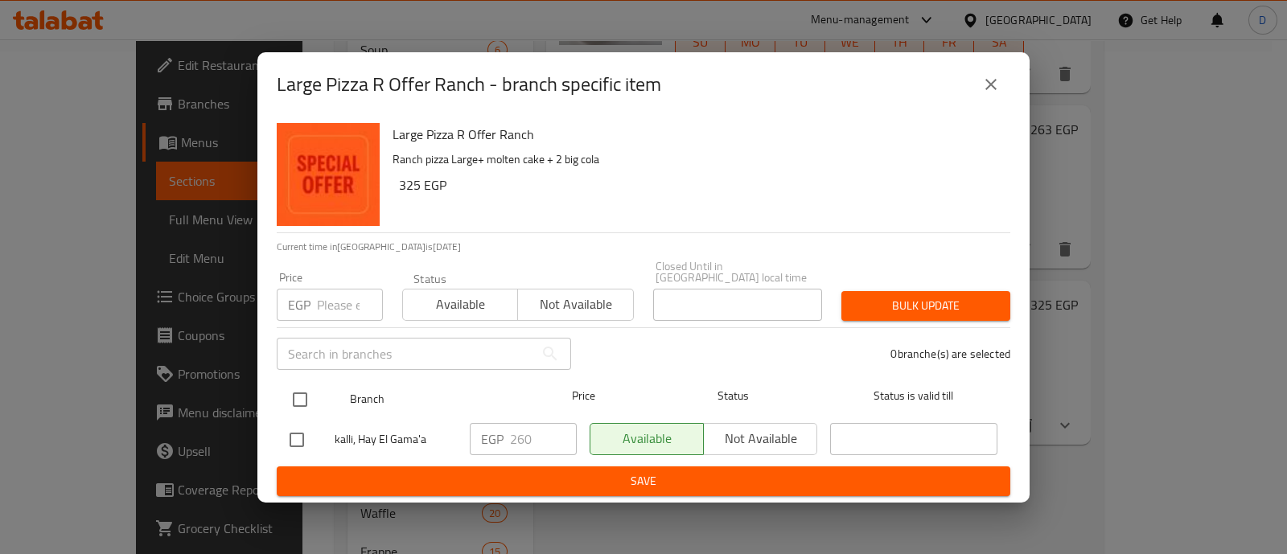
click at [308, 384] on input "checkbox" at bounding box center [300, 400] width 34 height 34
checkbox input "true"
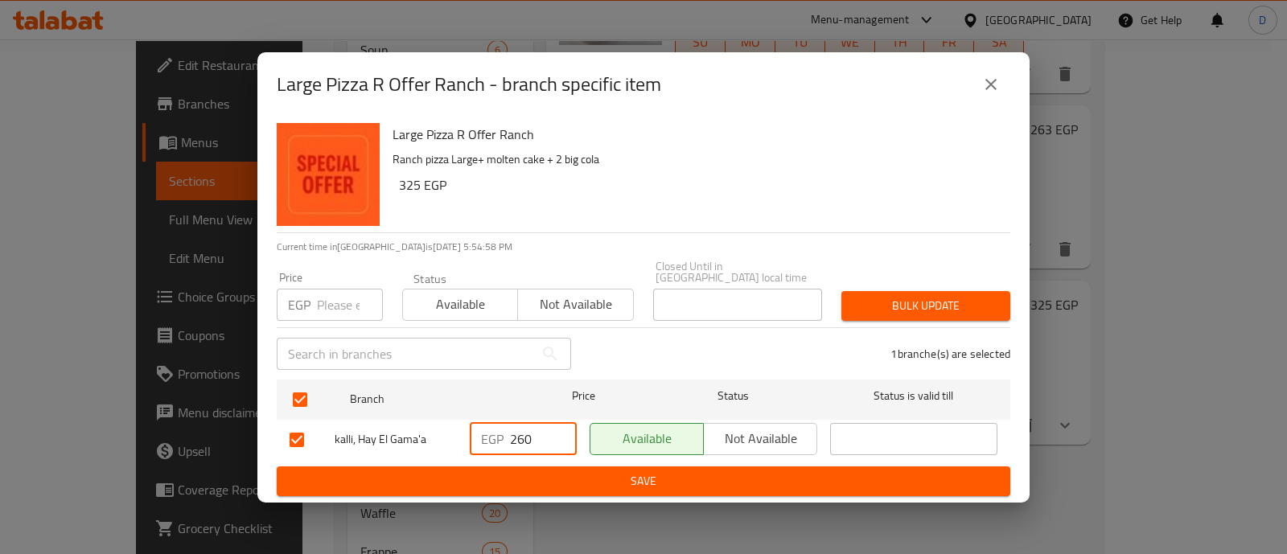
click at [534, 429] on input "260" at bounding box center [543, 439] width 67 height 32
click at [561, 471] on span "Save" at bounding box center [643, 481] width 708 height 20
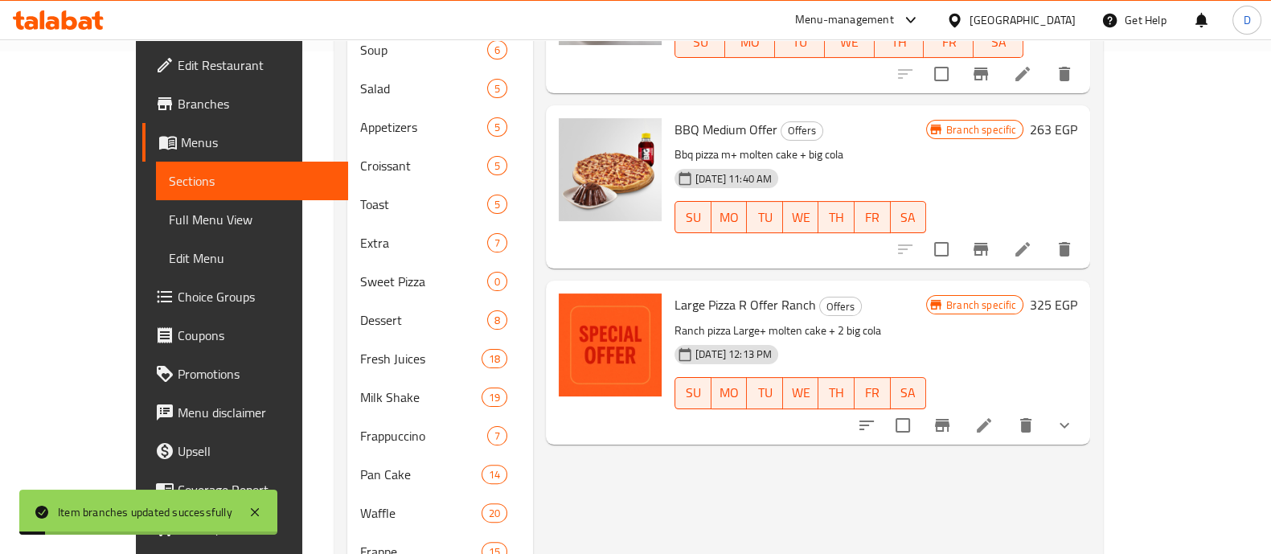
click at [988, 243] on icon "Branch-specific-item" at bounding box center [981, 249] width 14 height 13
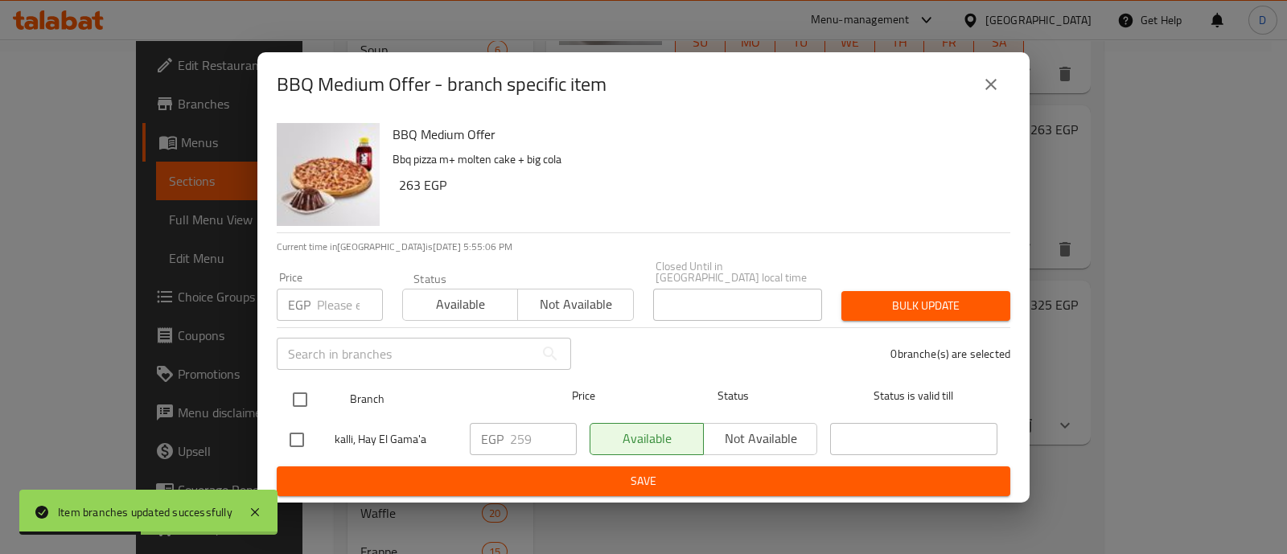
click at [302, 392] on input "checkbox" at bounding box center [300, 400] width 34 height 34
checkbox input "true"
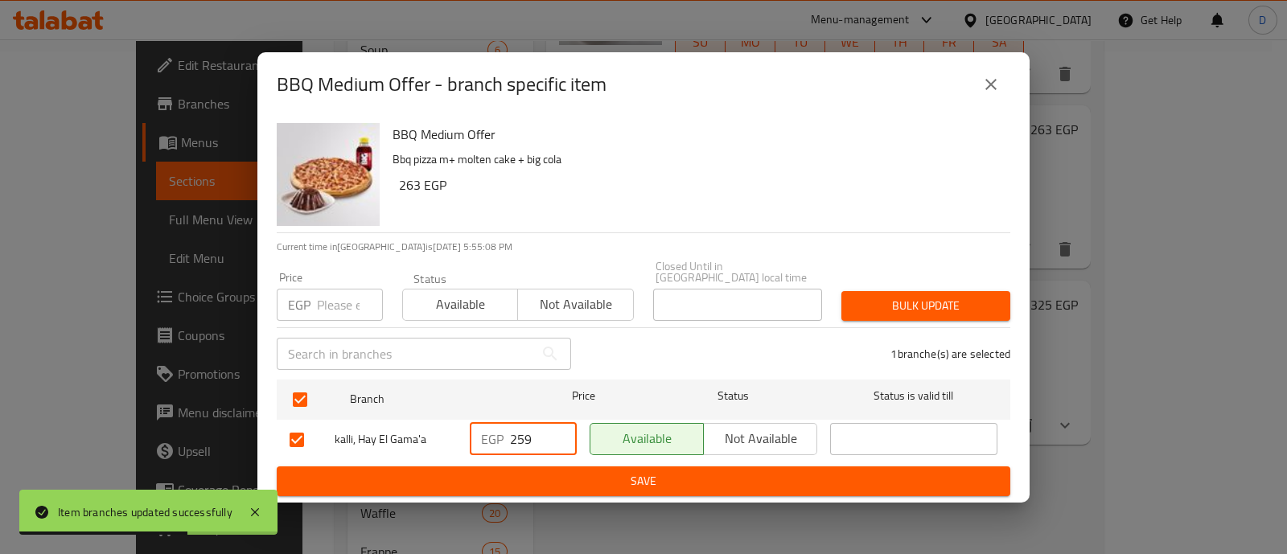
click at [523, 437] on input "259" at bounding box center [543, 439] width 67 height 32
click at [515, 475] on span "Save" at bounding box center [643, 481] width 708 height 20
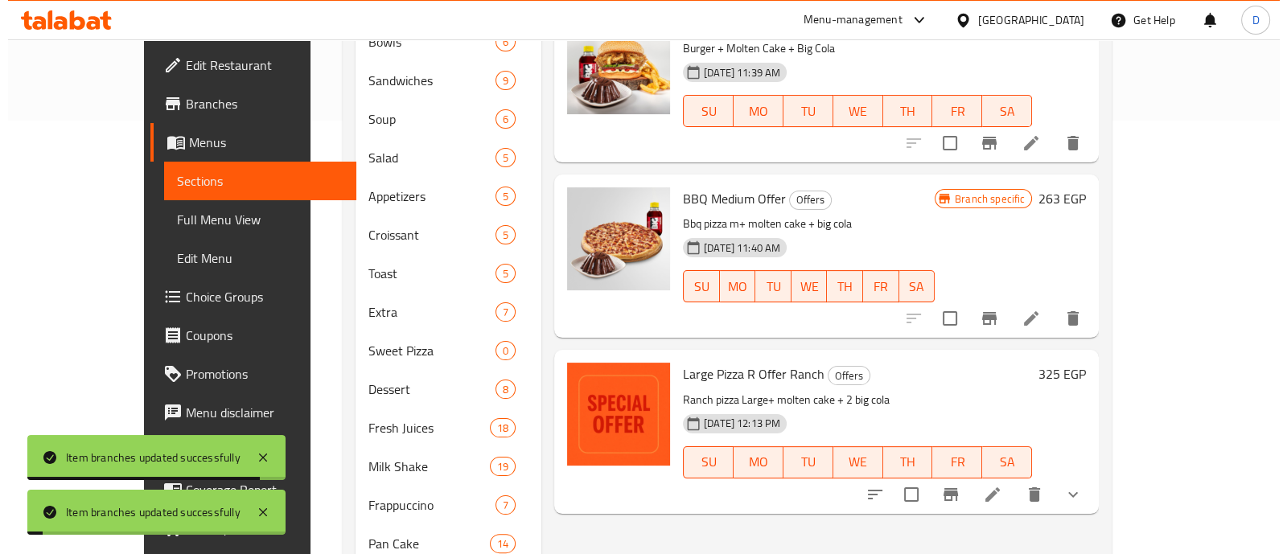
scroll to position [401, 0]
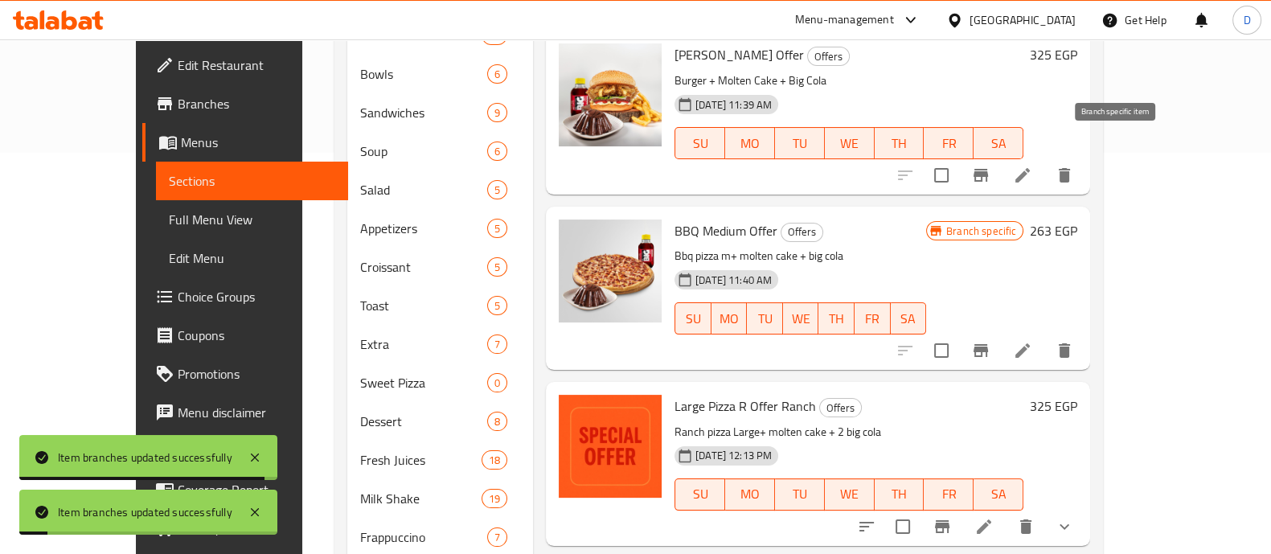
click at [991, 166] on icon "Branch-specific-item" at bounding box center [980, 175] width 19 height 19
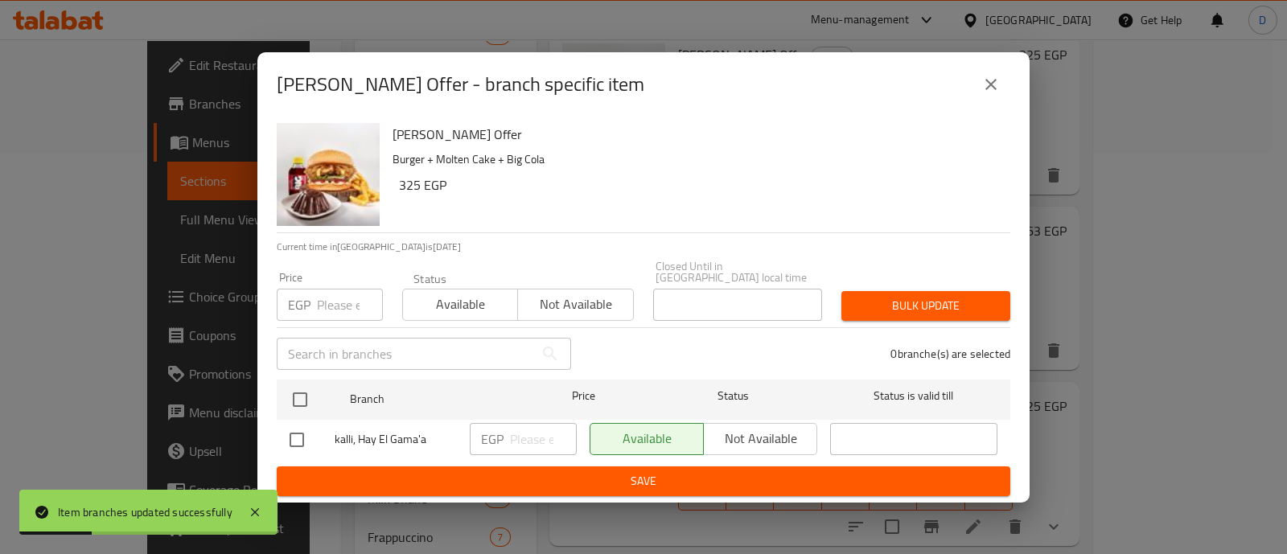
click at [987, 90] on icon "close" at bounding box center [990, 84] width 11 height 11
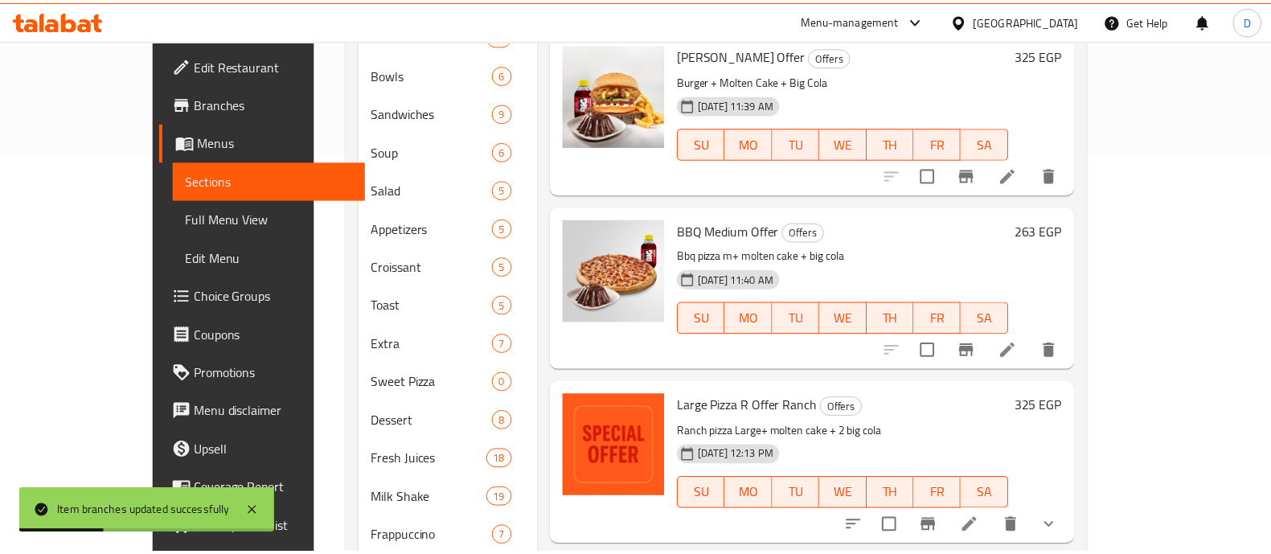
scroll to position [0, 0]
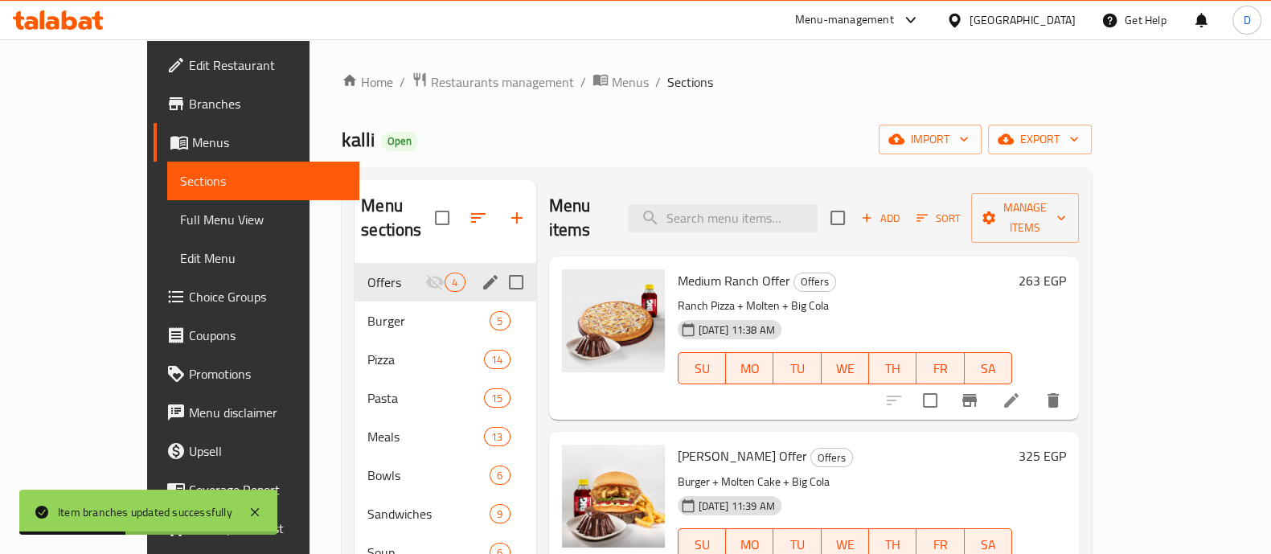
click at [977, 394] on icon "Branch-specific-item" at bounding box center [969, 400] width 14 height 13
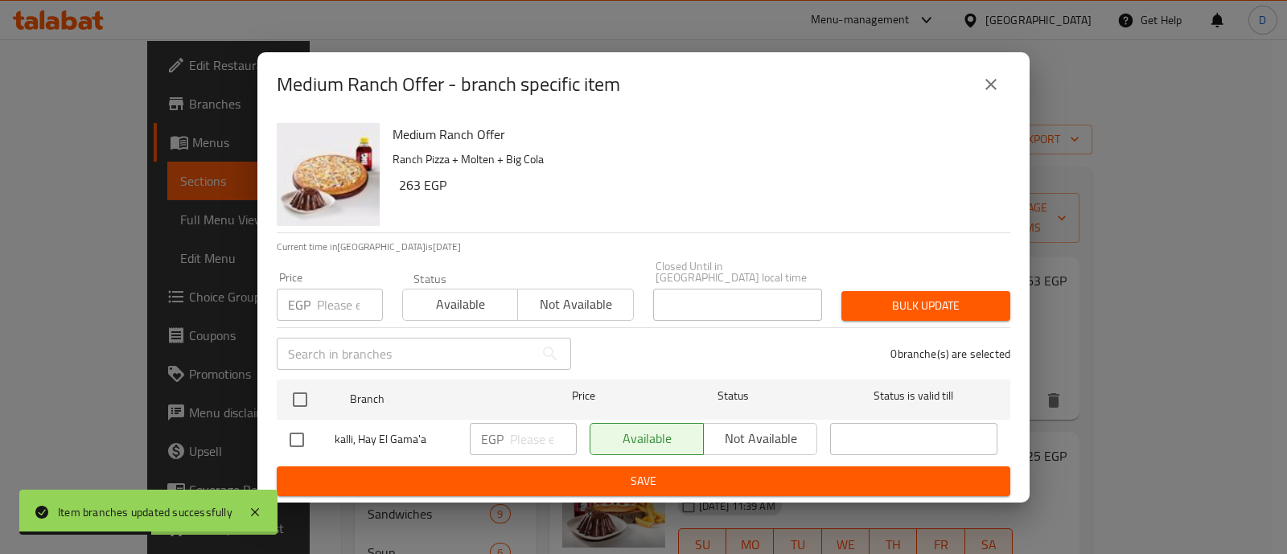
click at [999, 92] on icon "close" at bounding box center [990, 84] width 19 height 19
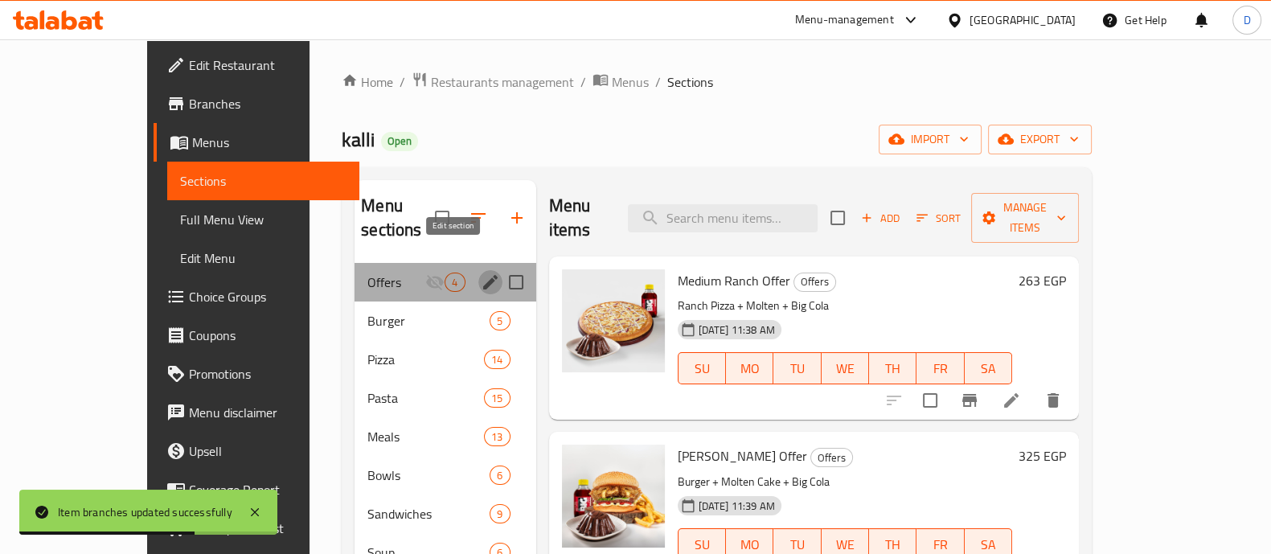
click at [483, 275] on icon "edit" at bounding box center [490, 282] width 14 height 14
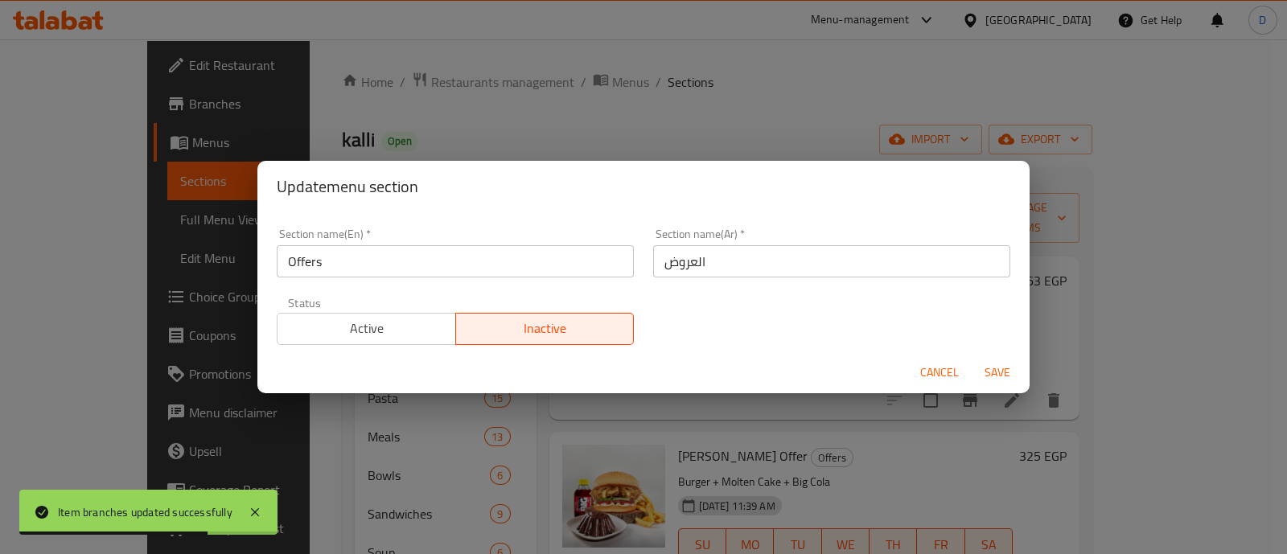
click at [402, 330] on span "Active" at bounding box center [367, 328] width 166 height 23
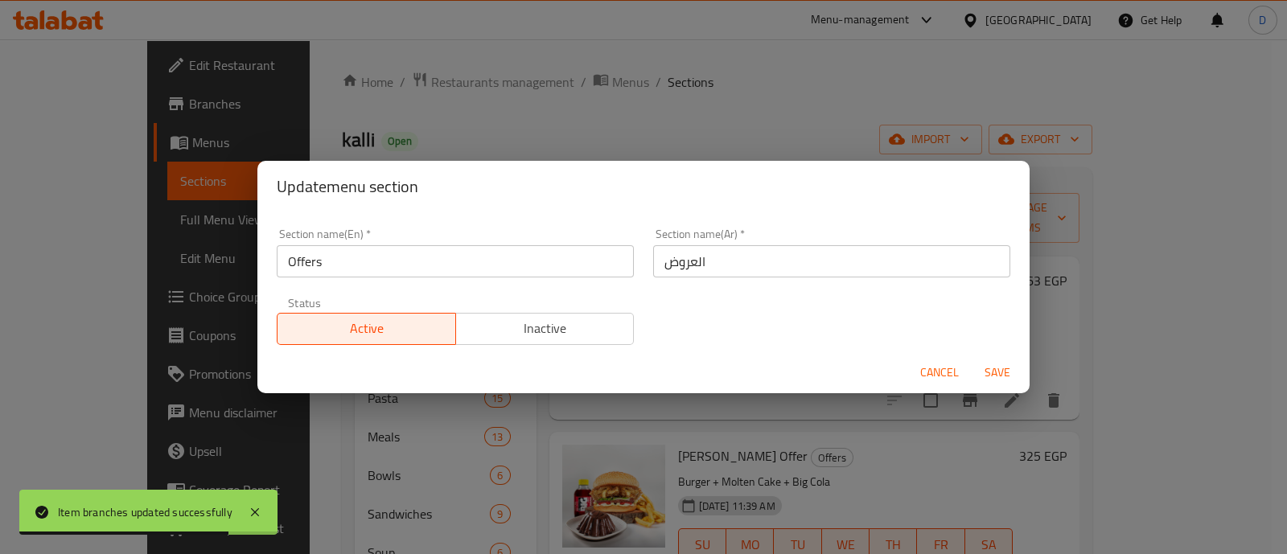
click at [991, 364] on span "Save" at bounding box center [997, 373] width 39 height 20
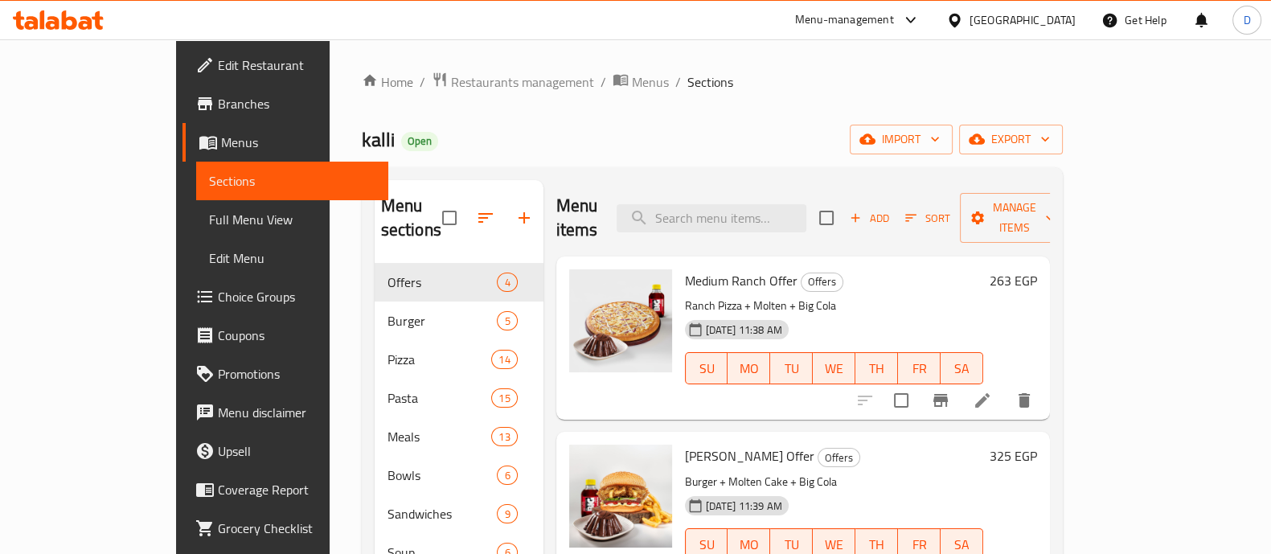
click at [55, 9] on div at bounding box center [58, 20] width 117 height 32
click at [61, 20] on icon at bounding box center [58, 19] width 91 height 19
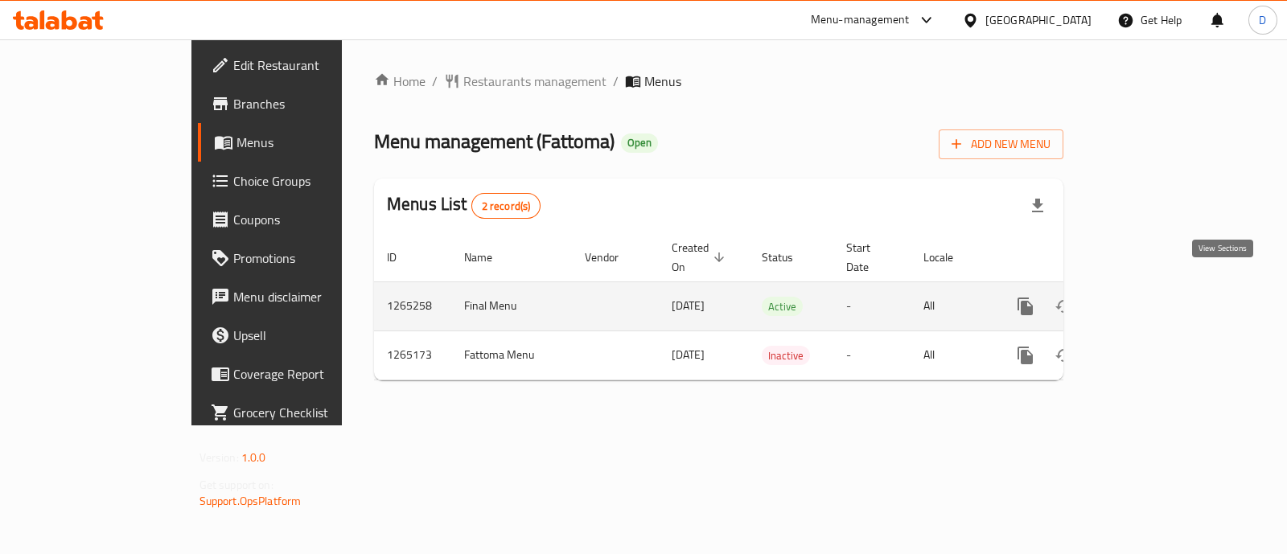
click at [1160, 297] on link "enhanced table" at bounding box center [1141, 306] width 39 height 39
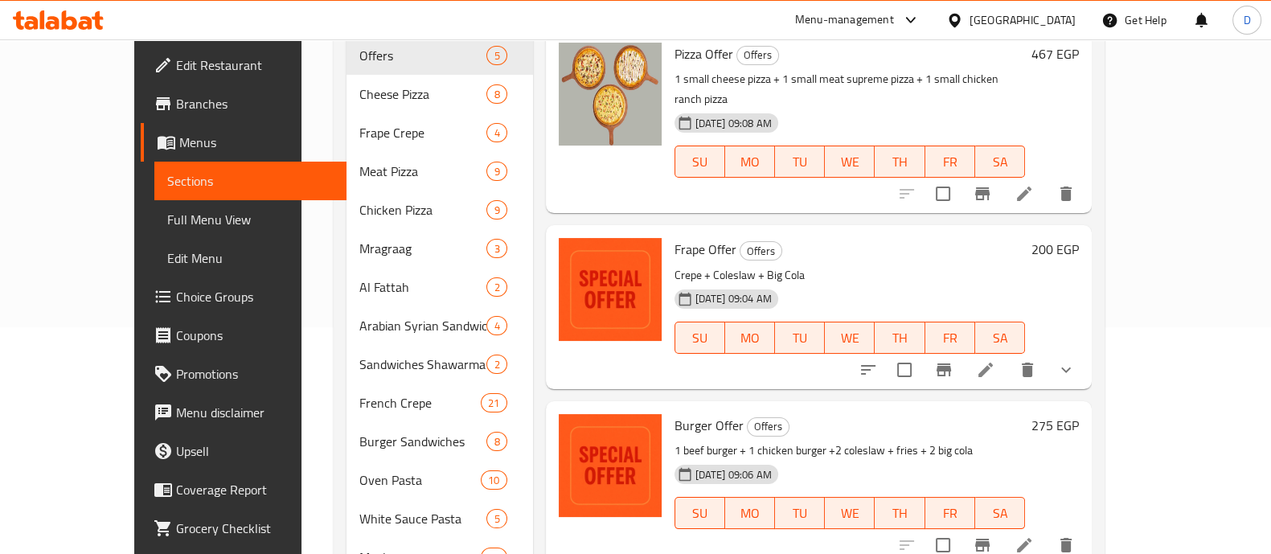
scroll to position [159, 0]
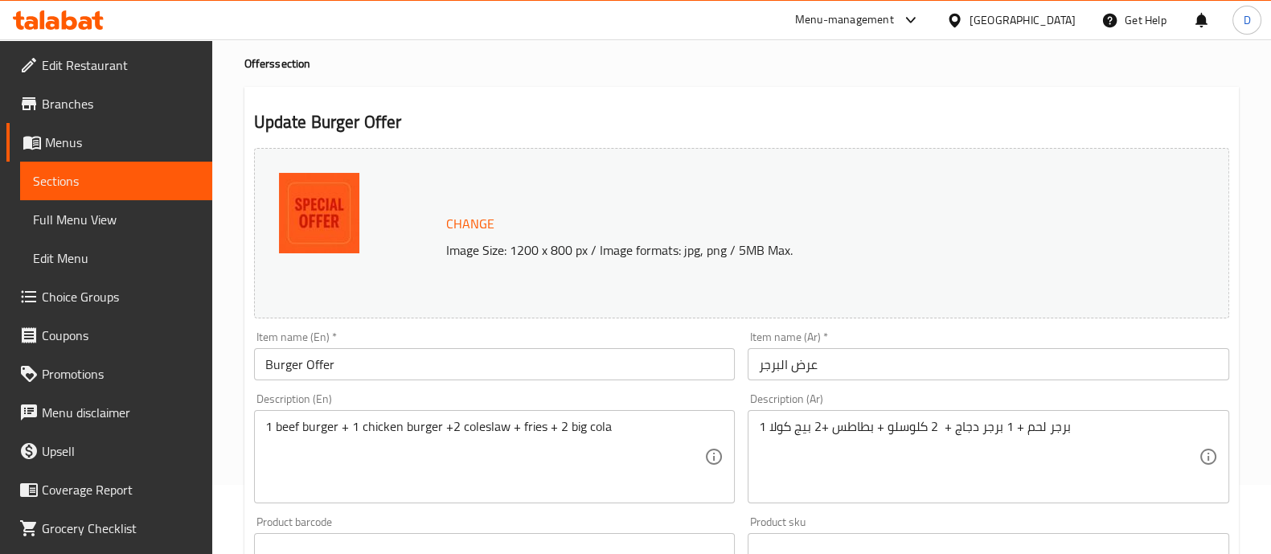
scroll to position [100, 0]
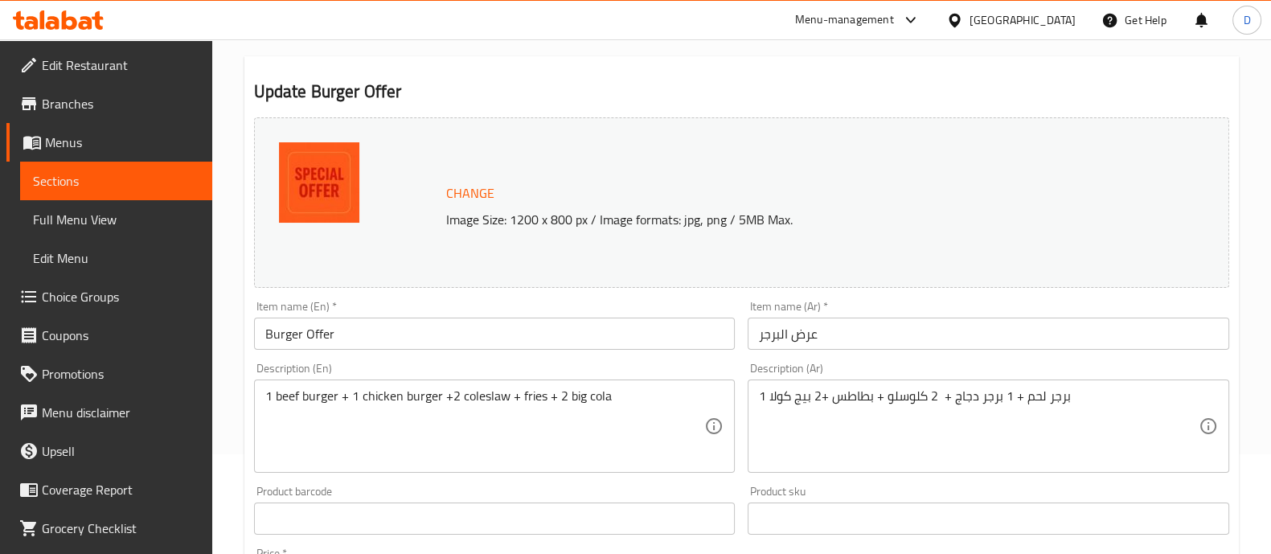
click at [881, 319] on input "عرض البرجر" at bounding box center [989, 334] width 482 height 32
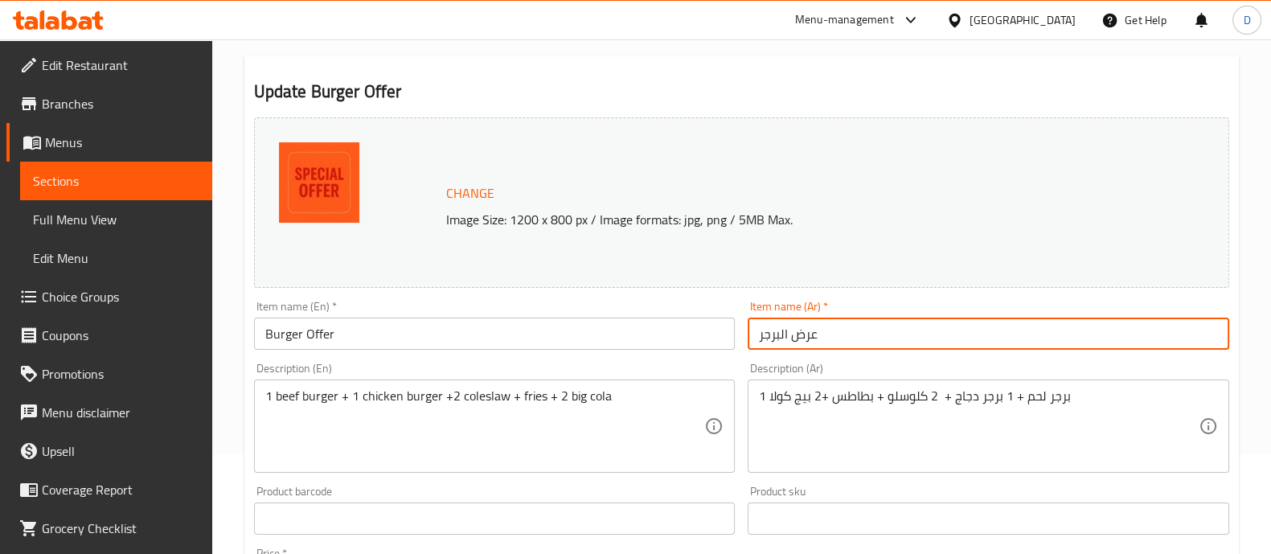
click at [904, 321] on input "عرض البرجر" at bounding box center [989, 334] width 482 height 32
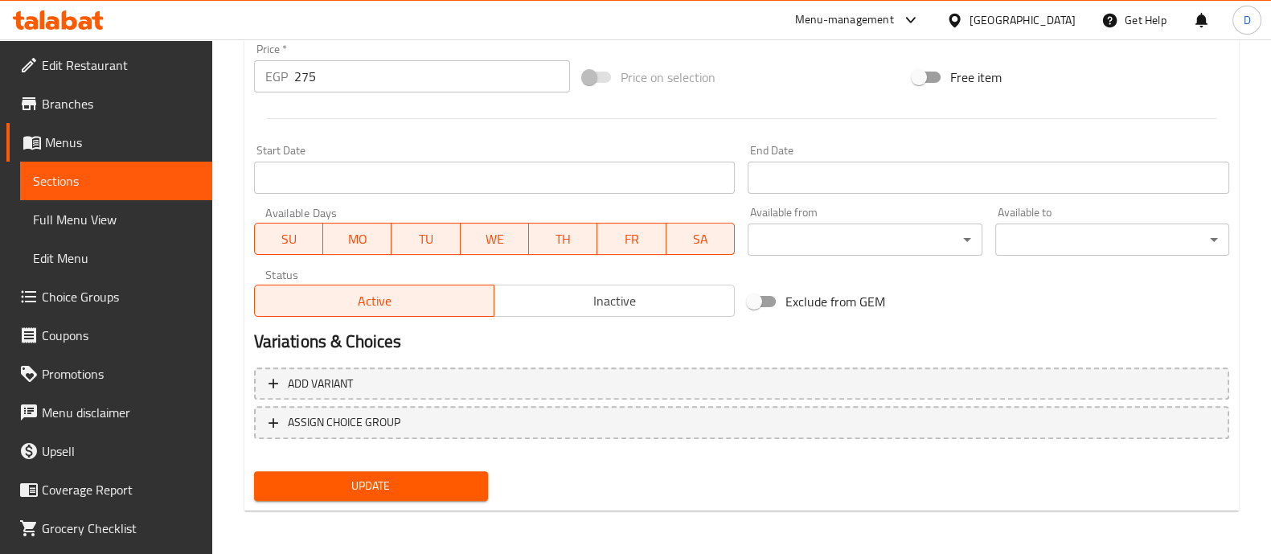
click at [367, 488] on span "Update" at bounding box center [371, 486] width 208 height 20
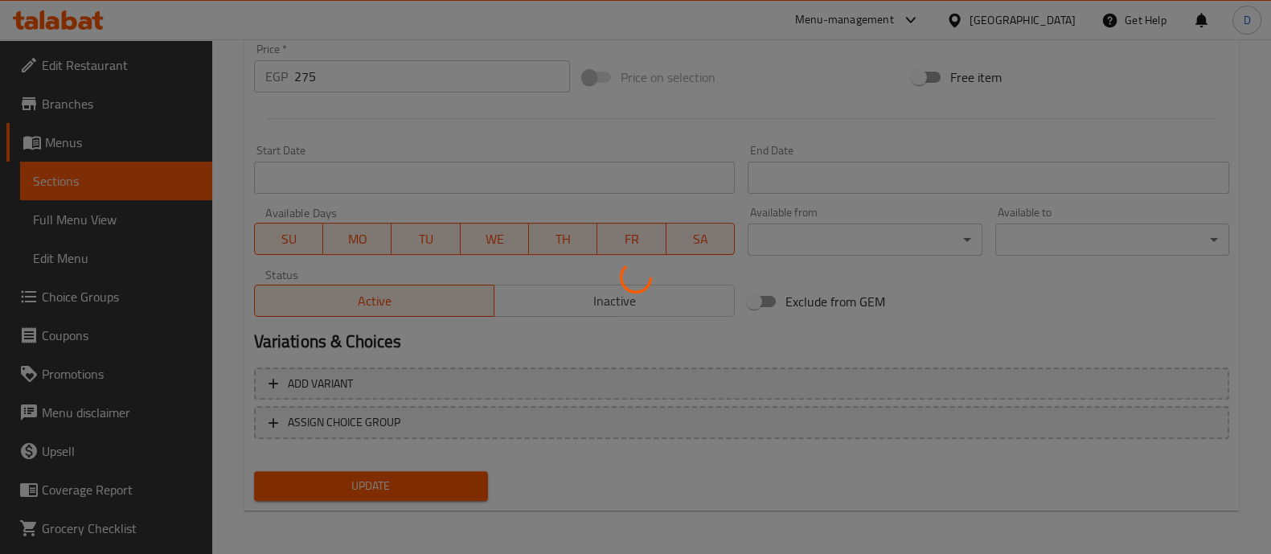
scroll to position [202, 0]
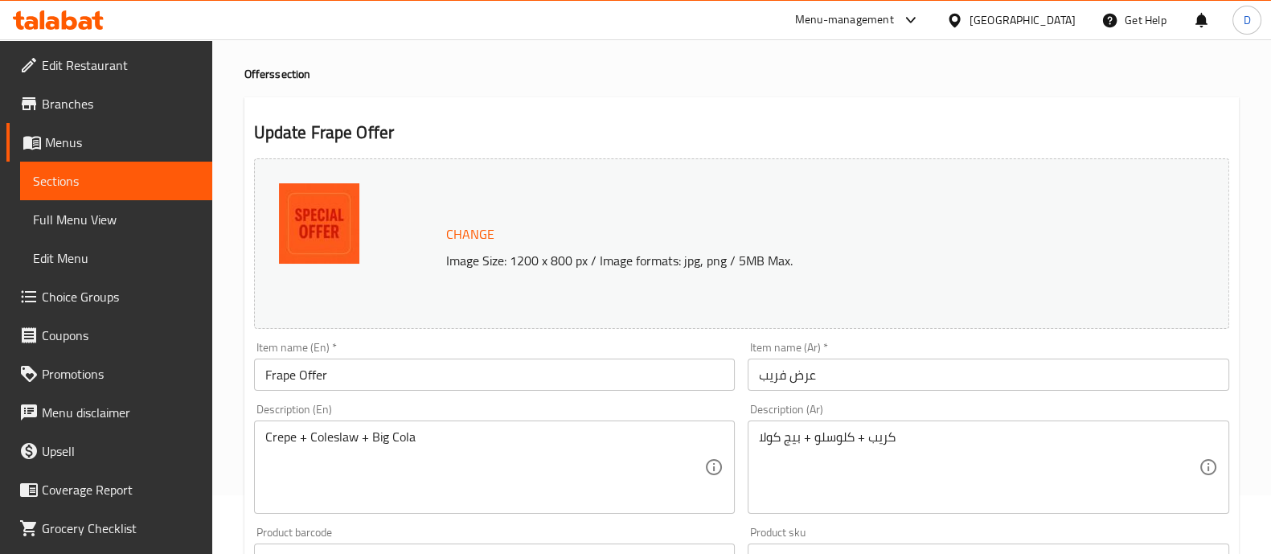
scroll to position [100, 0]
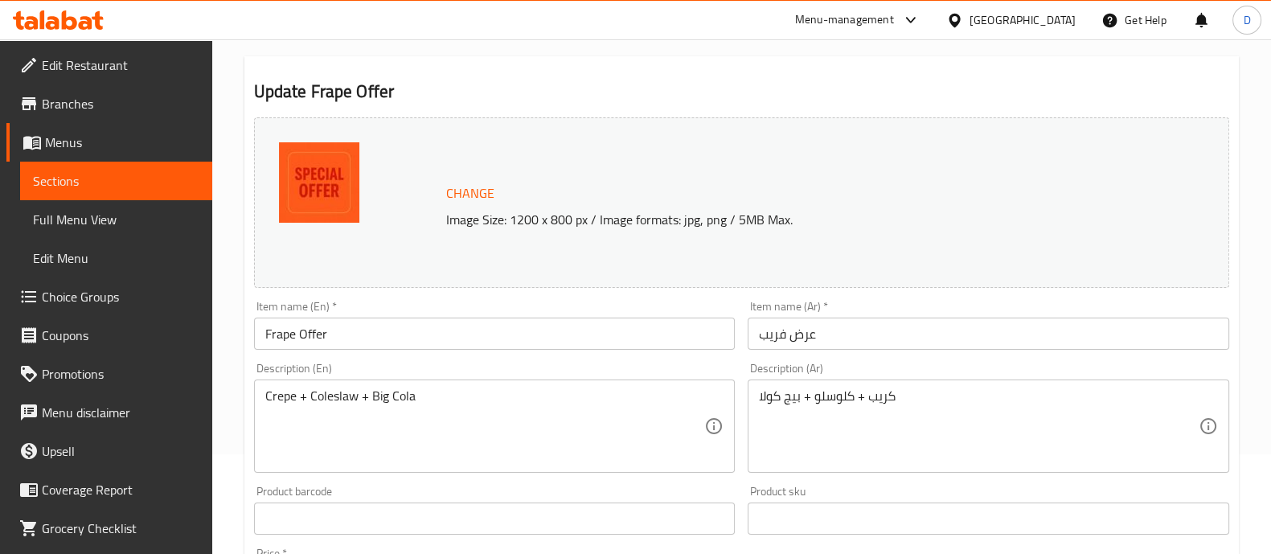
click at [772, 341] on input "عرض فريب" at bounding box center [989, 334] width 482 height 32
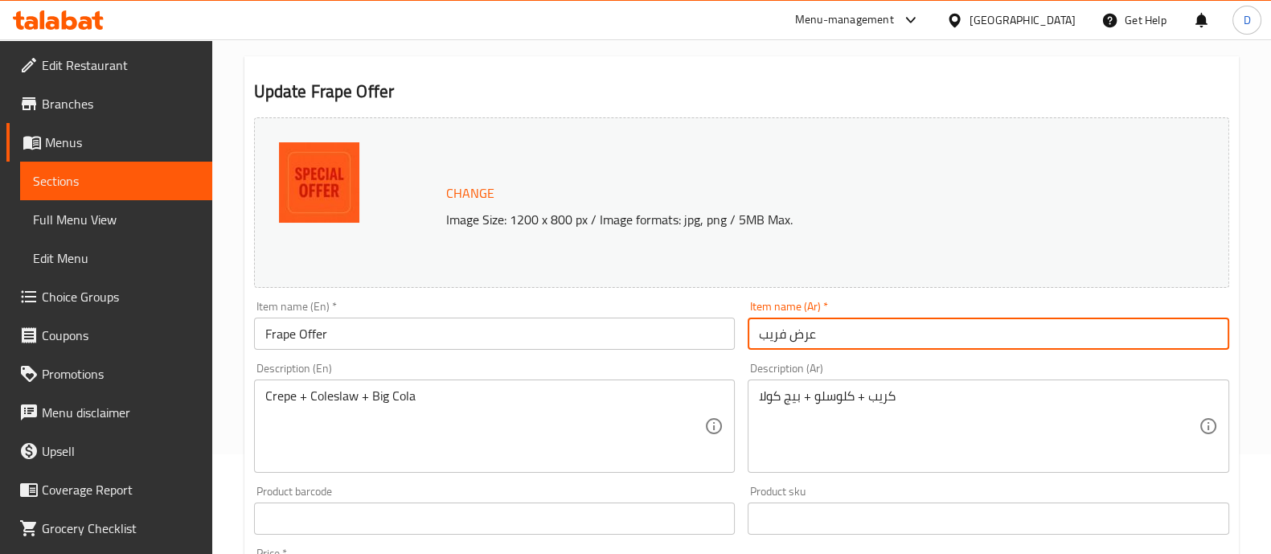
click at [772, 341] on input "عرض فريب" at bounding box center [989, 334] width 482 height 32
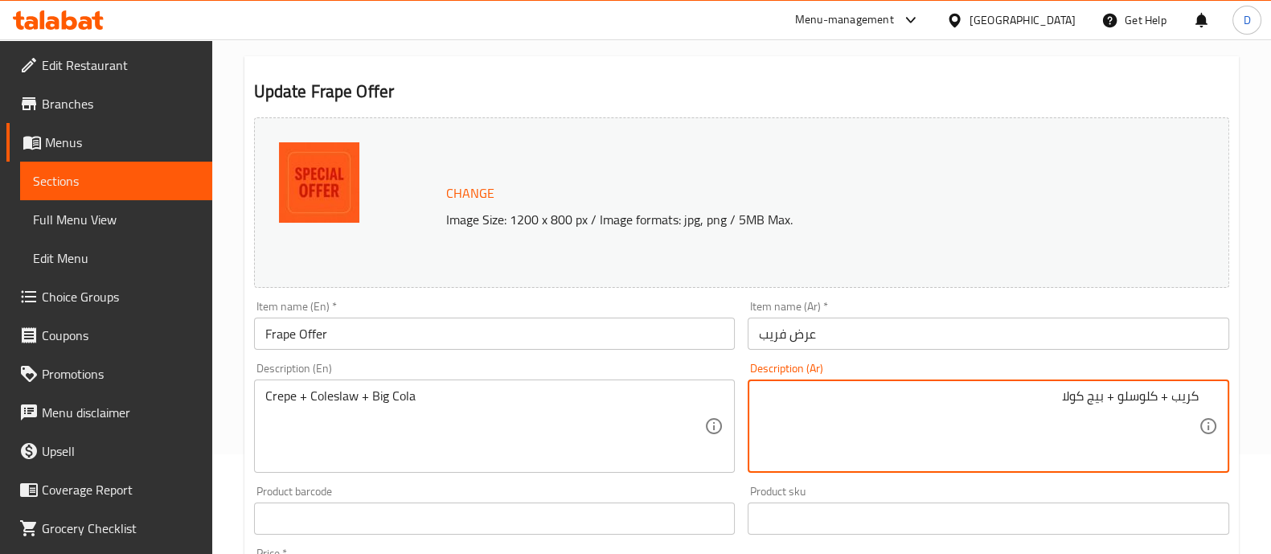
click at [1184, 402] on textarea "كريب + كلوسلو + بيج كولا" at bounding box center [979, 426] width 440 height 76
paste textarea
type textarea "فريب + كلوسلو + بيج كولا"
click at [283, 334] on input "Frape Offer" at bounding box center [495, 334] width 482 height 32
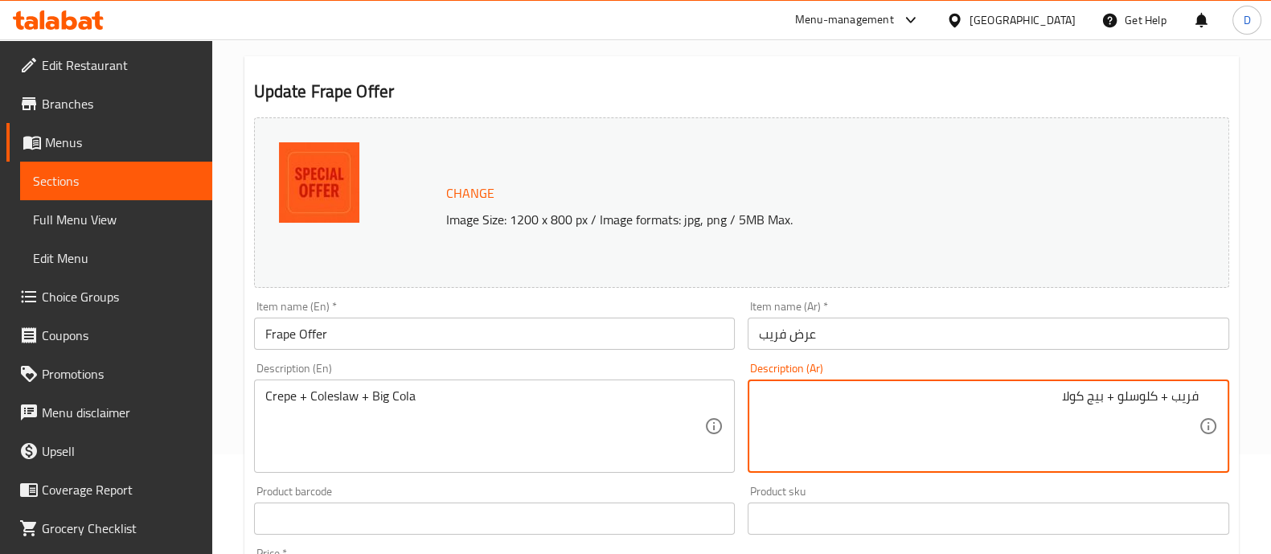
click at [283, 334] on input "Frape Offer" at bounding box center [495, 334] width 482 height 32
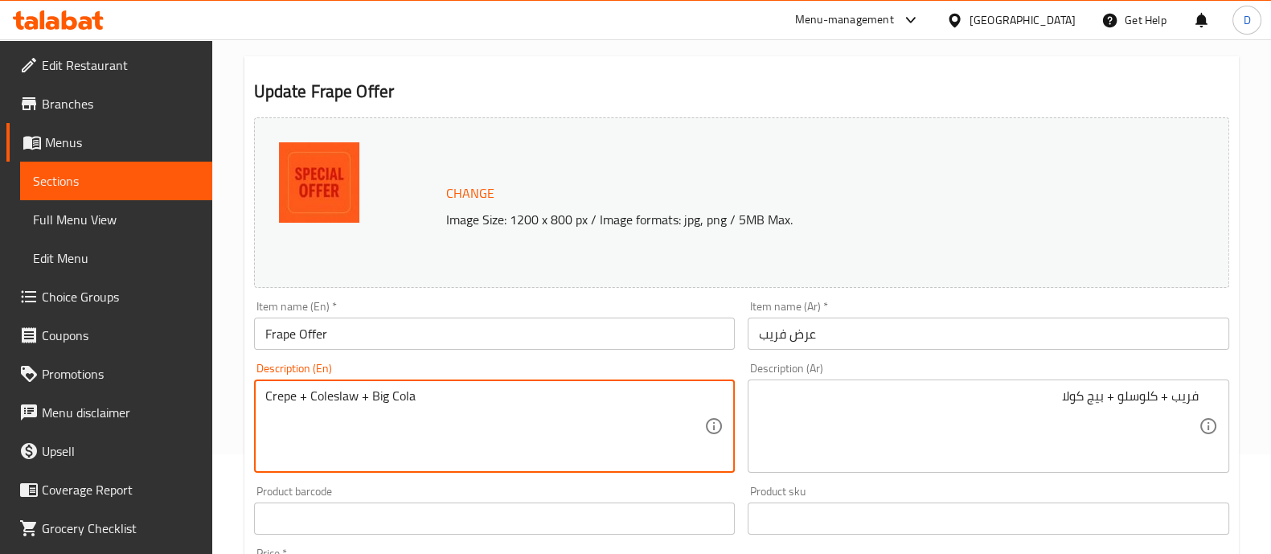
click at [273, 408] on textarea "Crepe + Coleslaw + Big Cola" at bounding box center [485, 426] width 440 height 76
paste textarea "Fra"
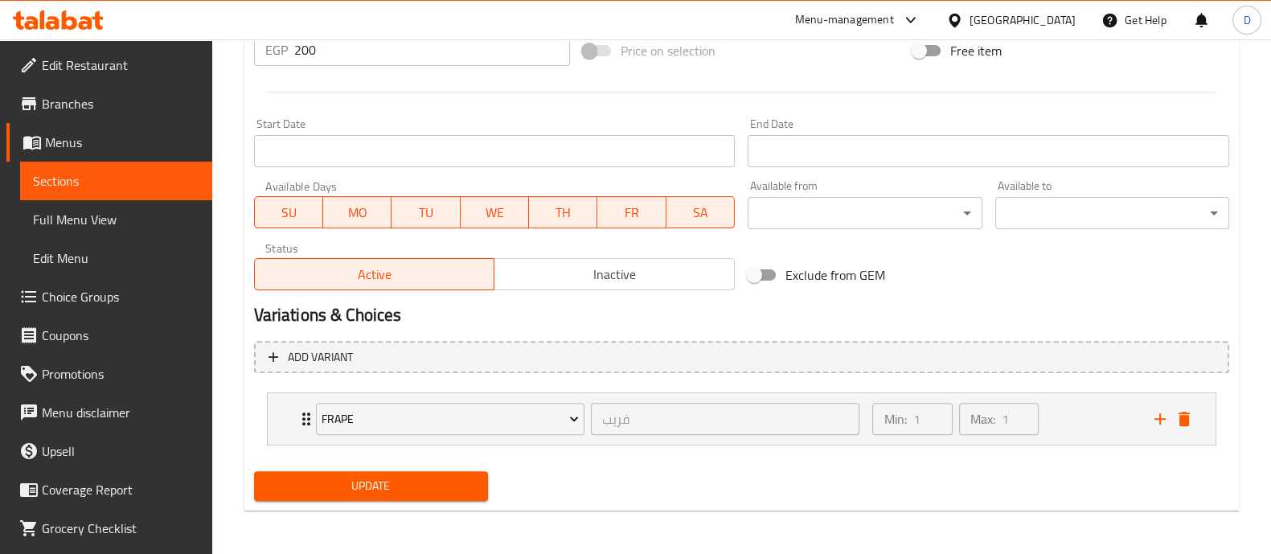
type textarea "Frape + Coleslaw + Big Cola"
click at [336, 472] on button "Update" at bounding box center [371, 486] width 234 height 30
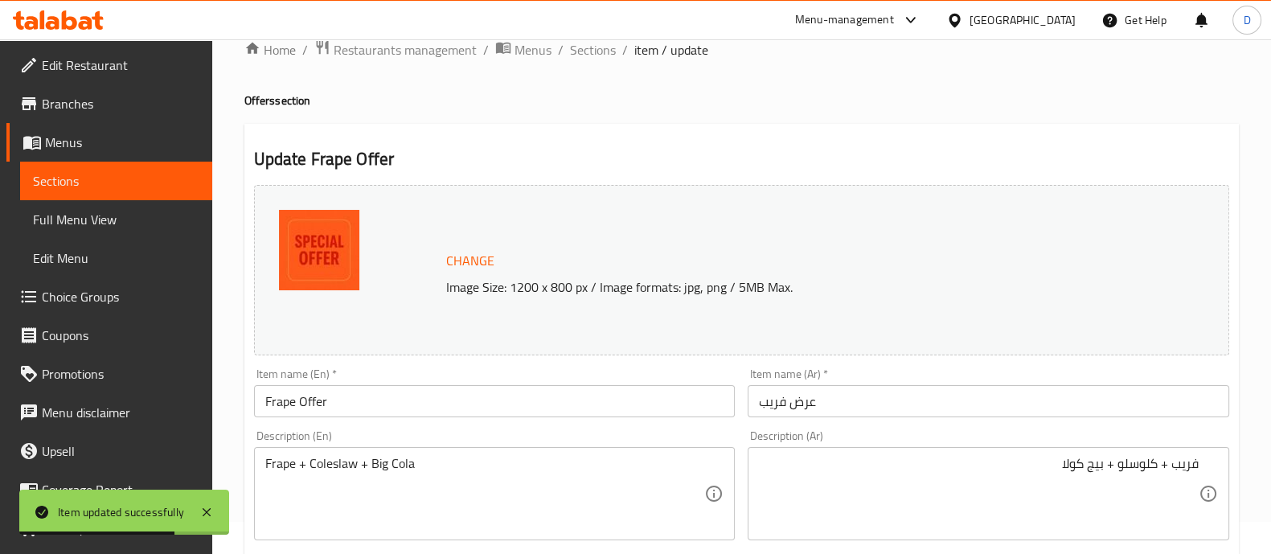
scroll to position [28, 0]
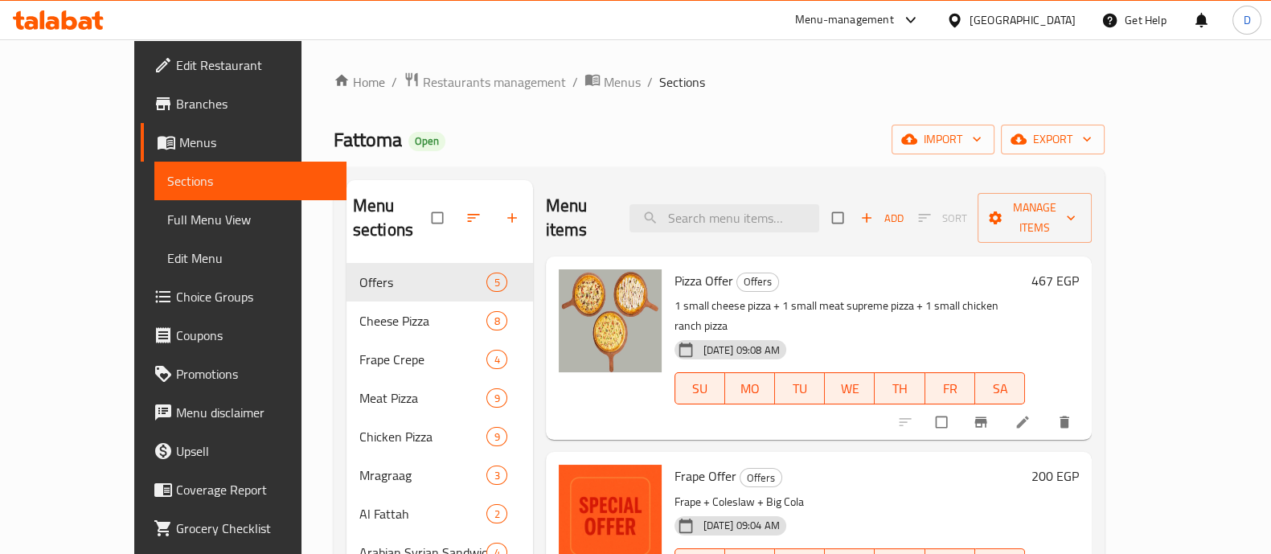
click at [60, 14] on icon at bounding box center [58, 19] width 91 height 19
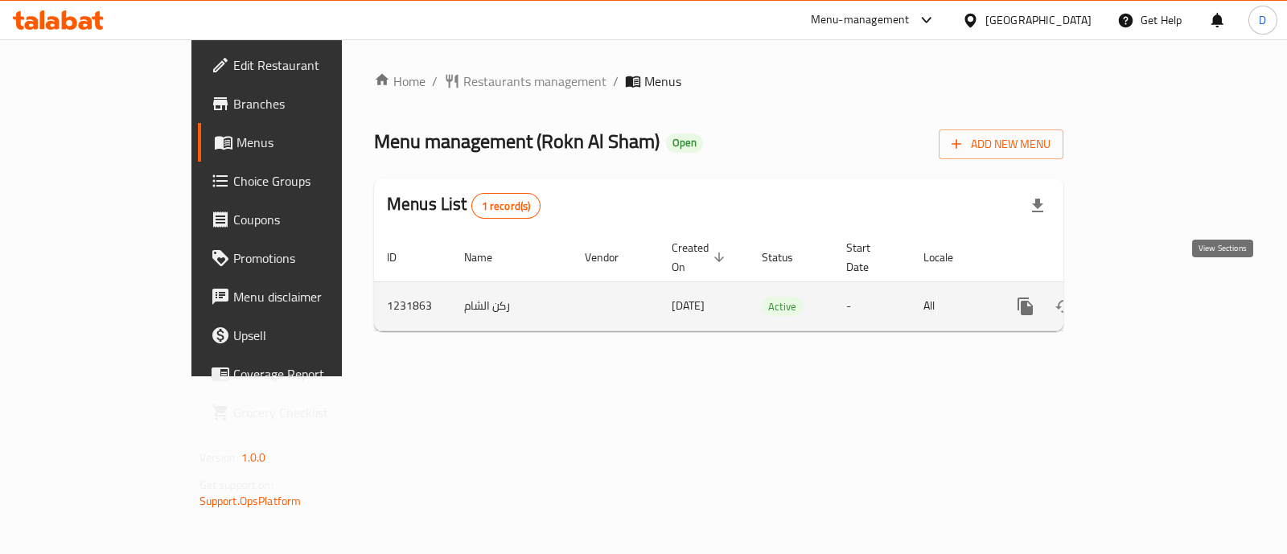
click at [1151, 297] on icon "enhanced table" at bounding box center [1140, 306] width 19 height 19
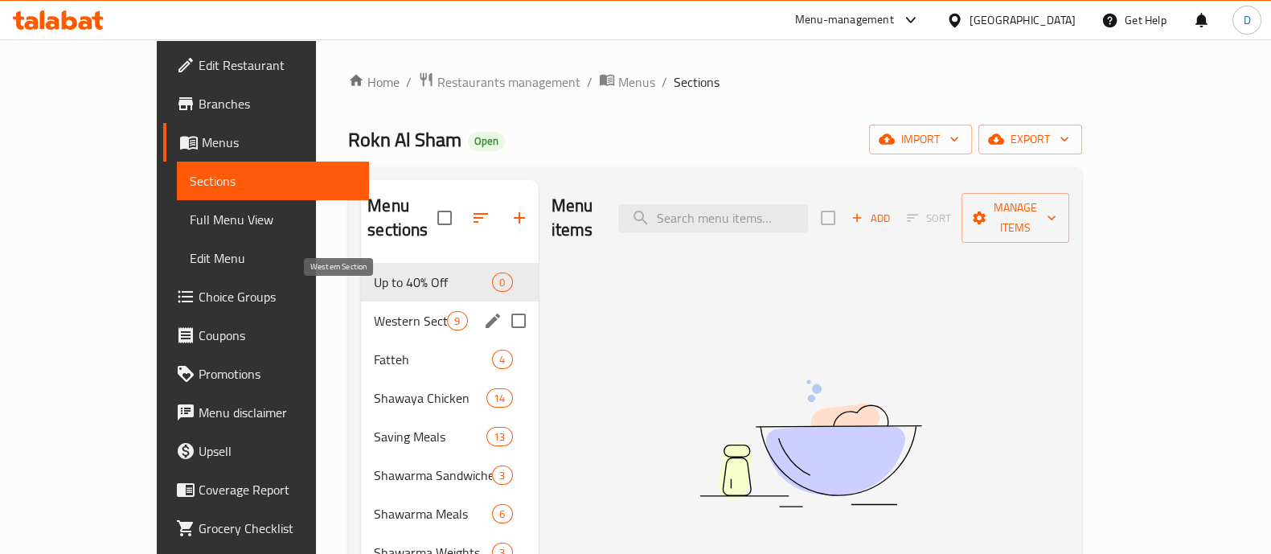
click at [361, 274] on div "Up to 40% Off 0" at bounding box center [449, 282] width 177 height 39
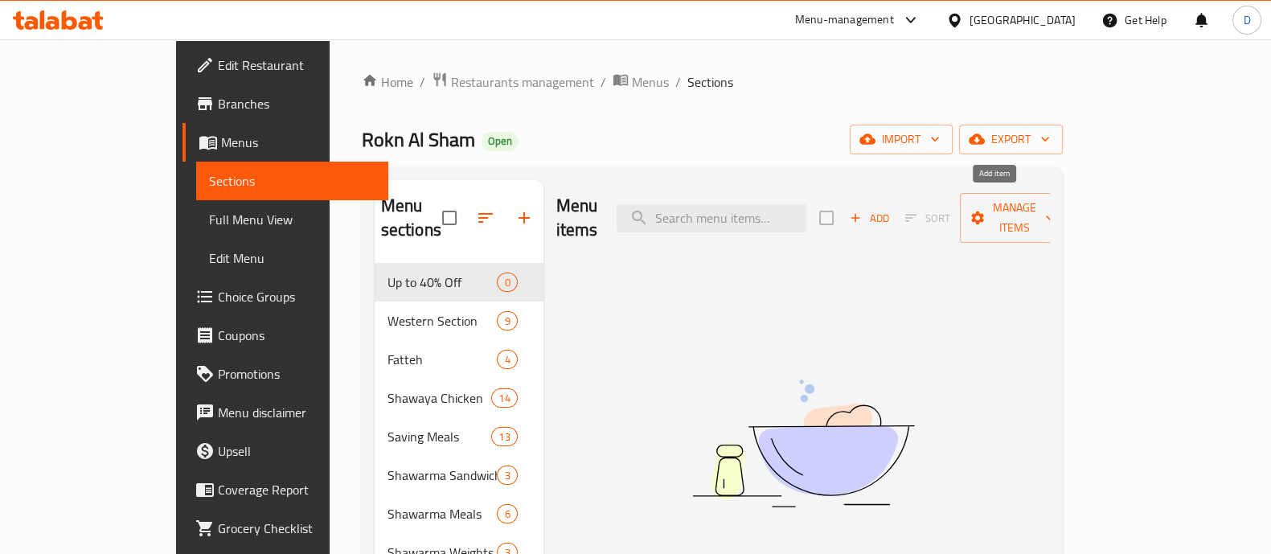
click at [891, 209] on span "Add" at bounding box center [869, 218] width 43 height 18
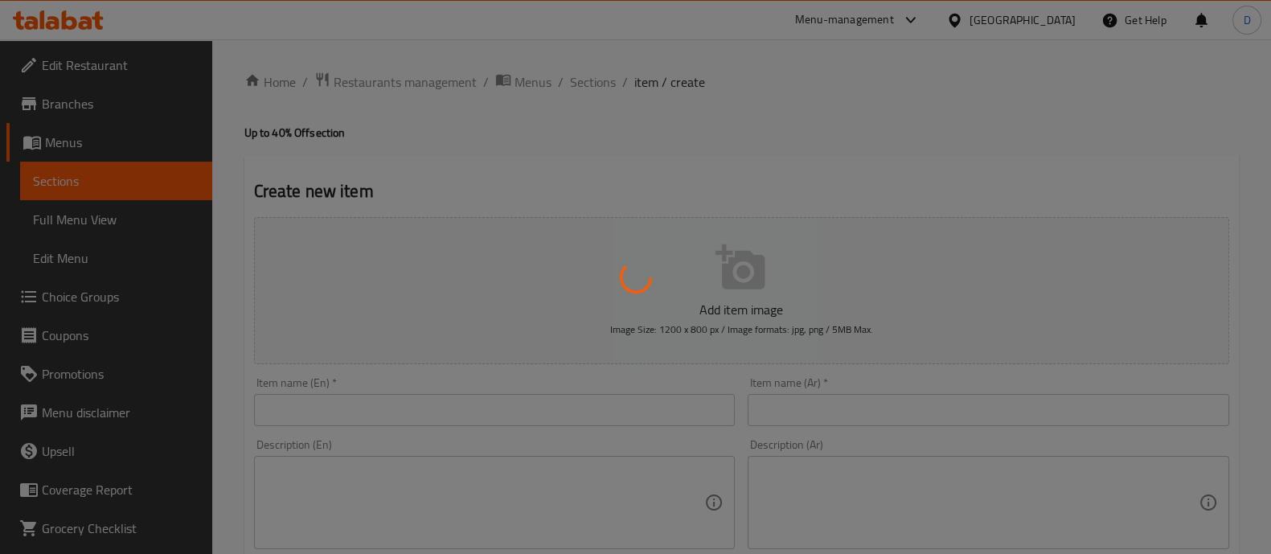
click at [815, 400] on div at bounding box center [635, 277] width 1271 height 554
click at [833, 410] on div at bounding box center [635, 277] width 1271 height 554
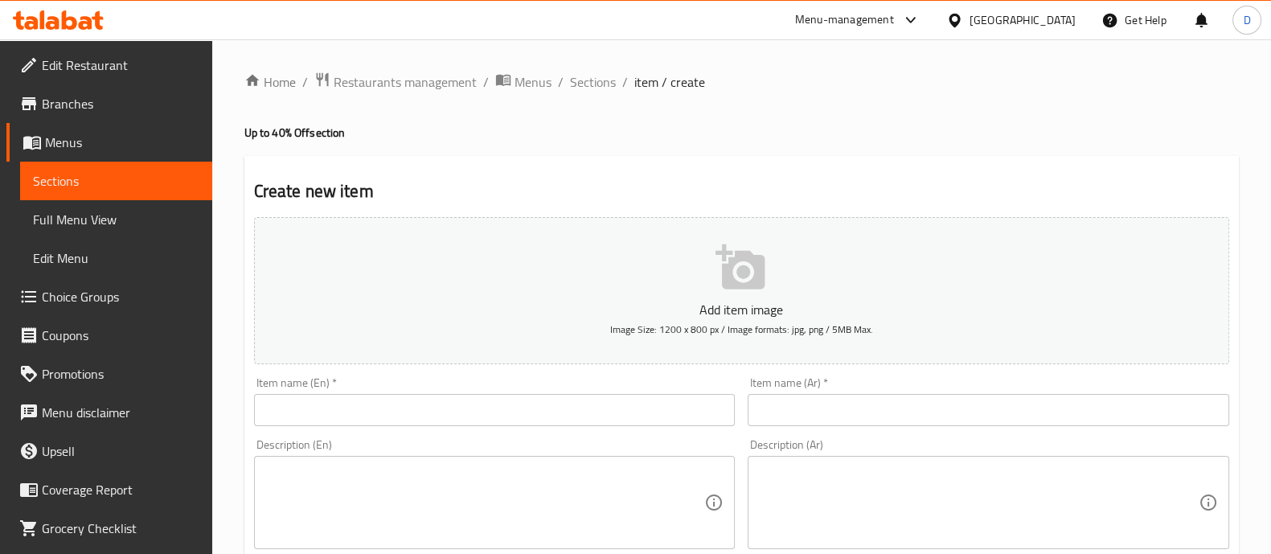
click at [833, 410] on div at bounding box center [635, 277] width 1271 height 554
click at [833, 410] on input "text" at bounding box center [989, 410] width 482 height 32
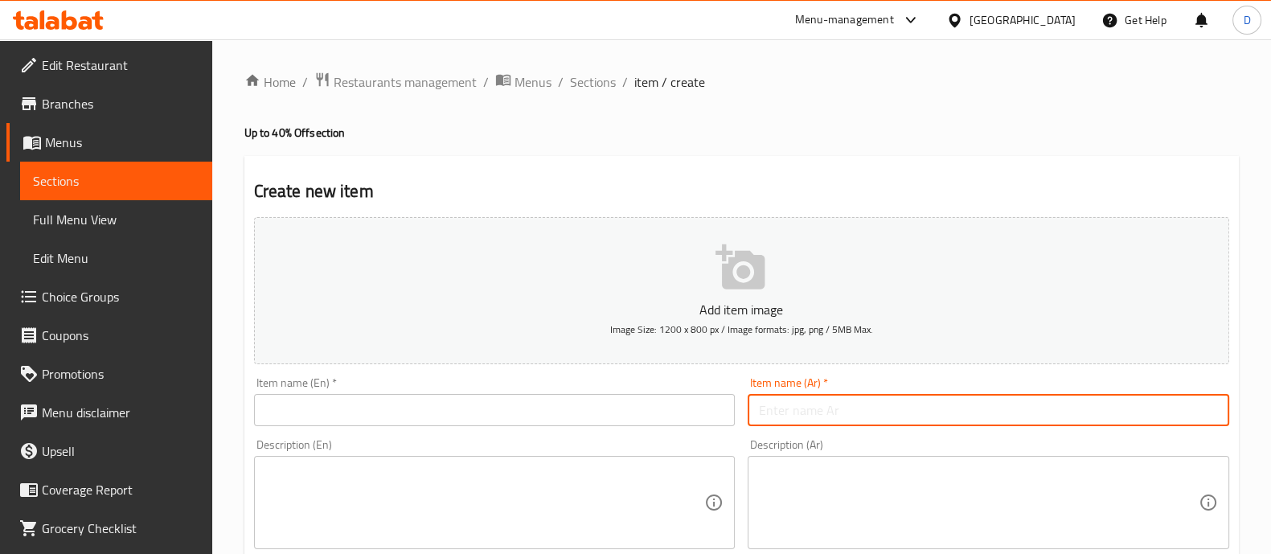
paste input "3كريب مشكل فراخ"
click at [1208, 408] on input "3كريب مشكل فراخ" at bounding box center [989, 410] width 482 height 32
type input "3 كريب مشكل فراخ"
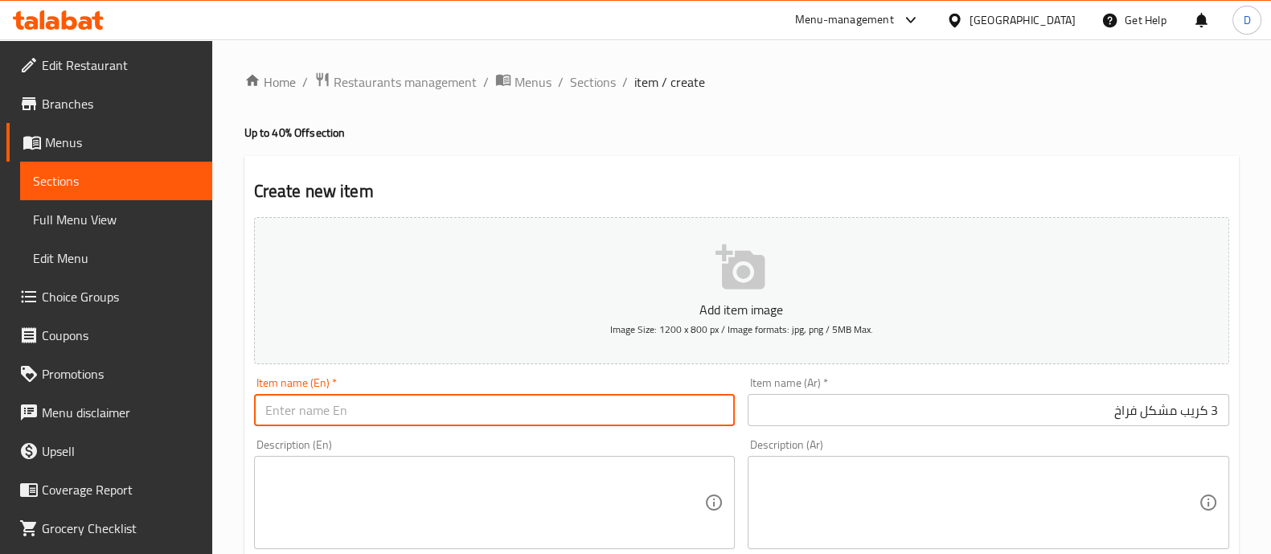
click at [453, 413] on input "text" at bounding box center [495, 410] width 482 height 32
paste input "3 mixed chicken crepes"
type input "3 mixed chicken crepes"
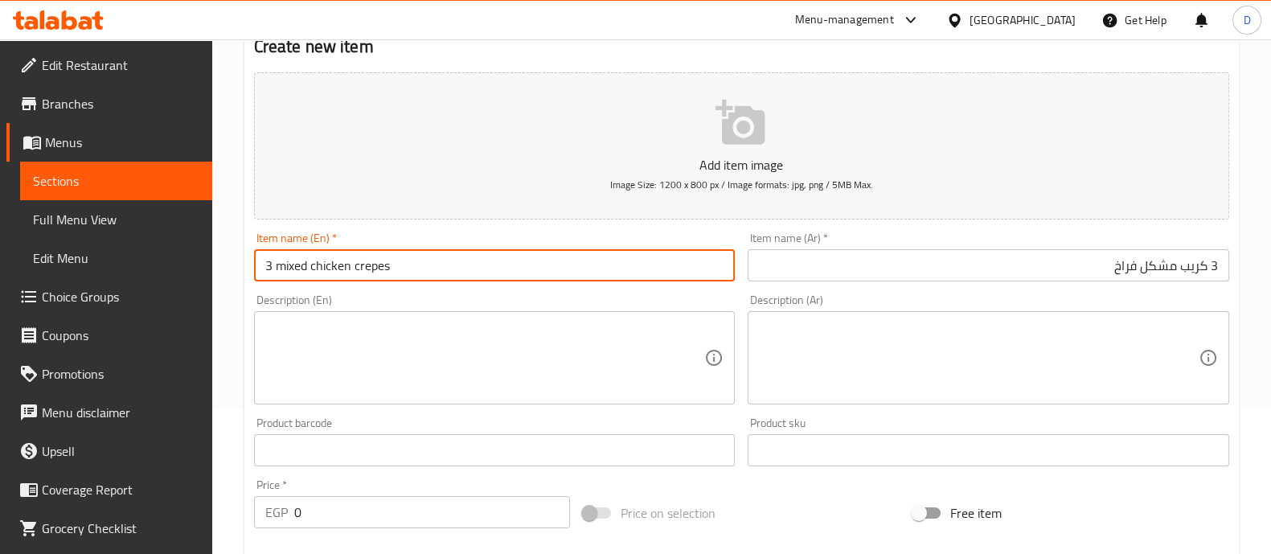
scroll to position [200, 0]
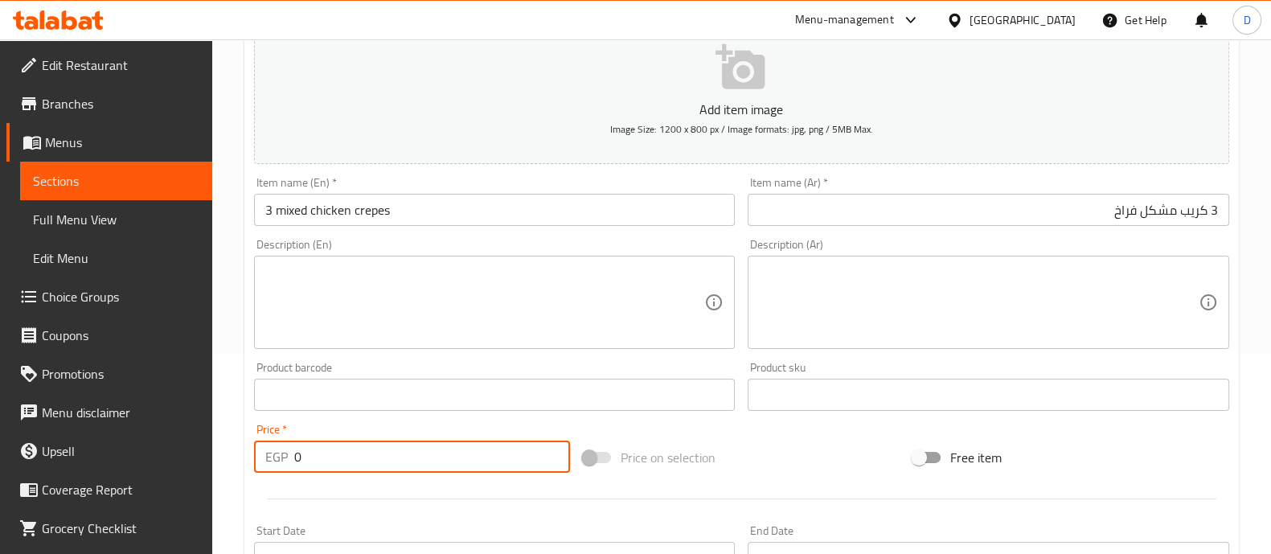
click at [347, 451] on input "0" at bounding box center [432, 457] width 277 height 32
type input "330"
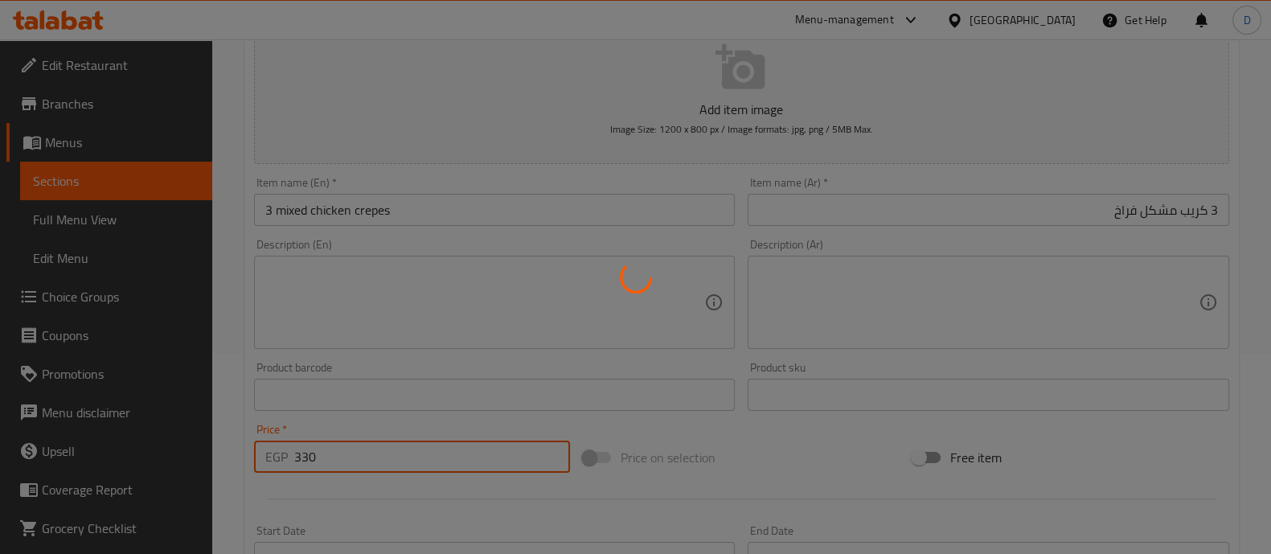
type input "0"
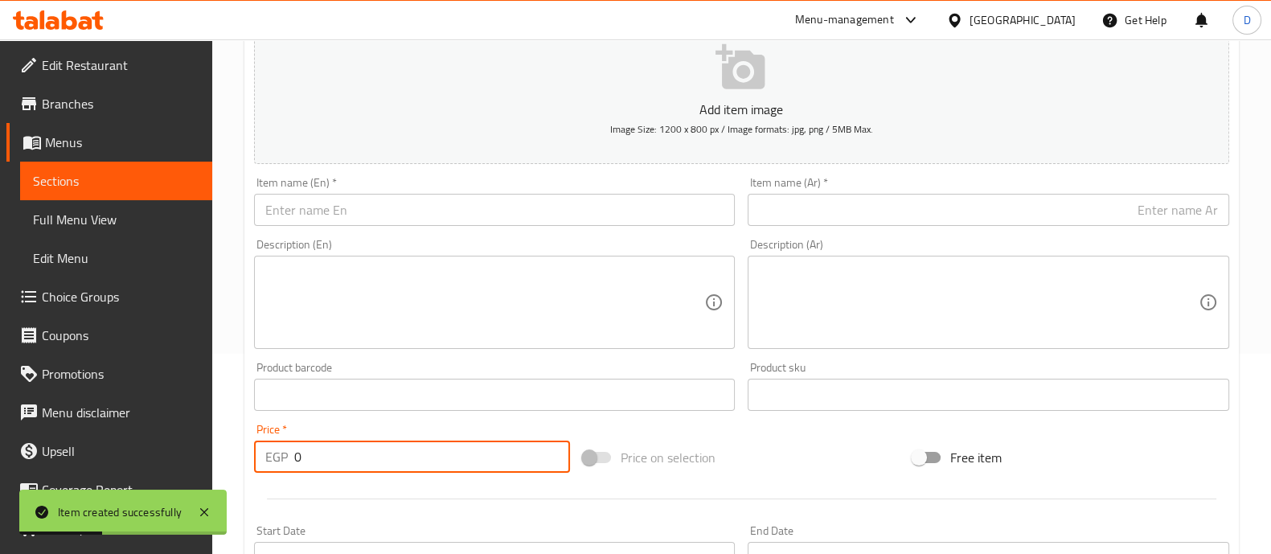
click at [956, 194] on input "text" at bounding box center [989, 210] width 482 height 32
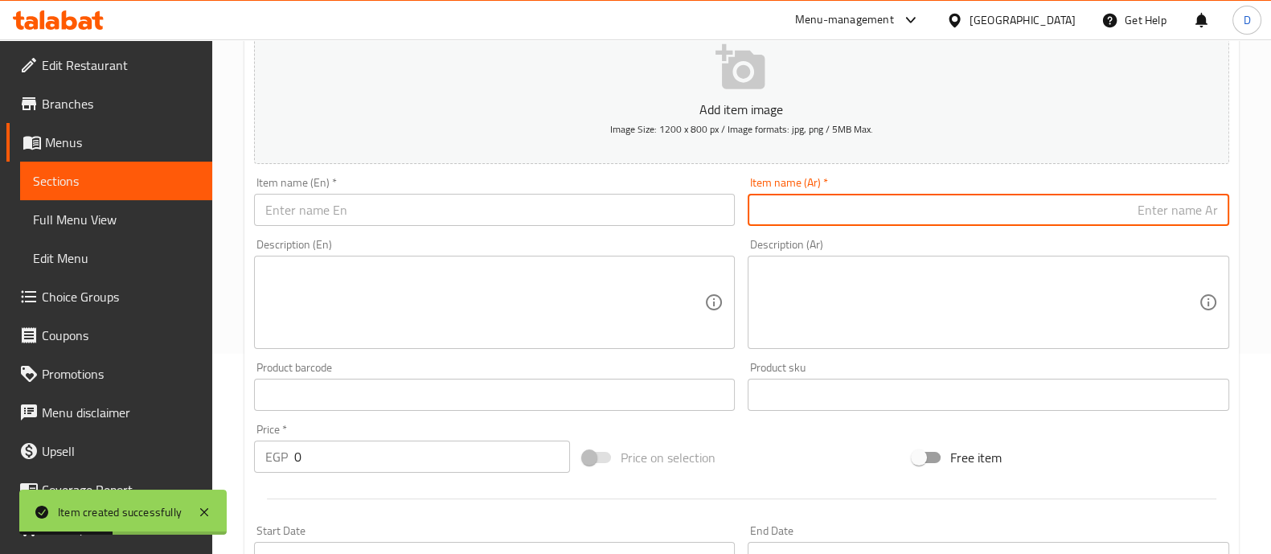
paste input "2وجبه عربي"
click at [1213, 207] on input "2وجبه عربي" at bounding box center [989, 210] width 482 height 32
click at [1174, 203] on input "2 وجبه عربي" at bounding box center [989, 210] width 482 height 32
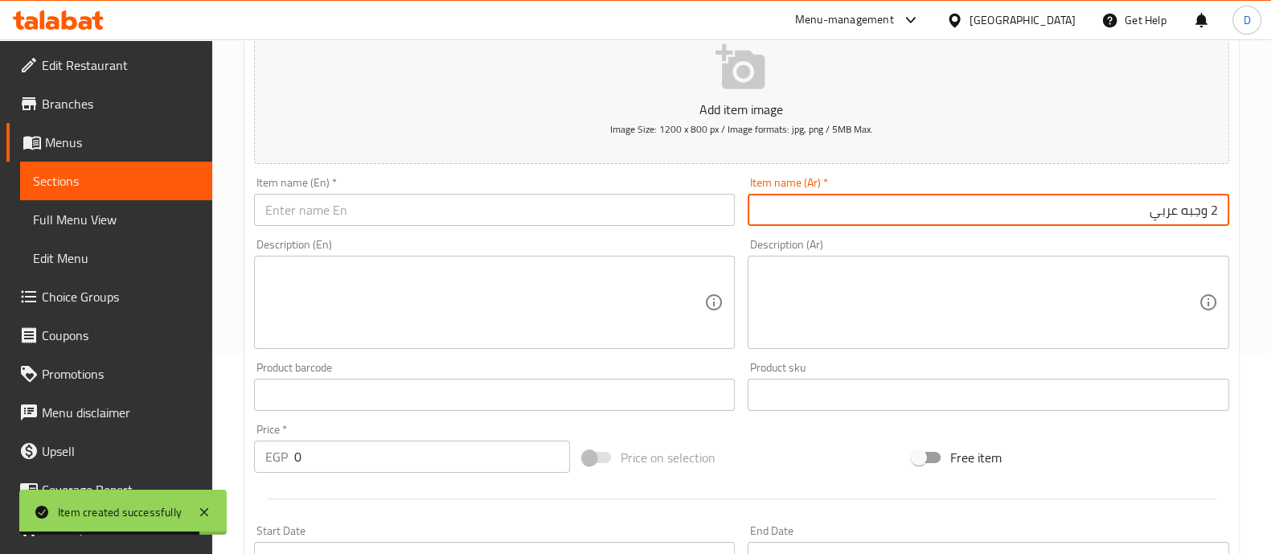
type input "2 وجبه عربي"
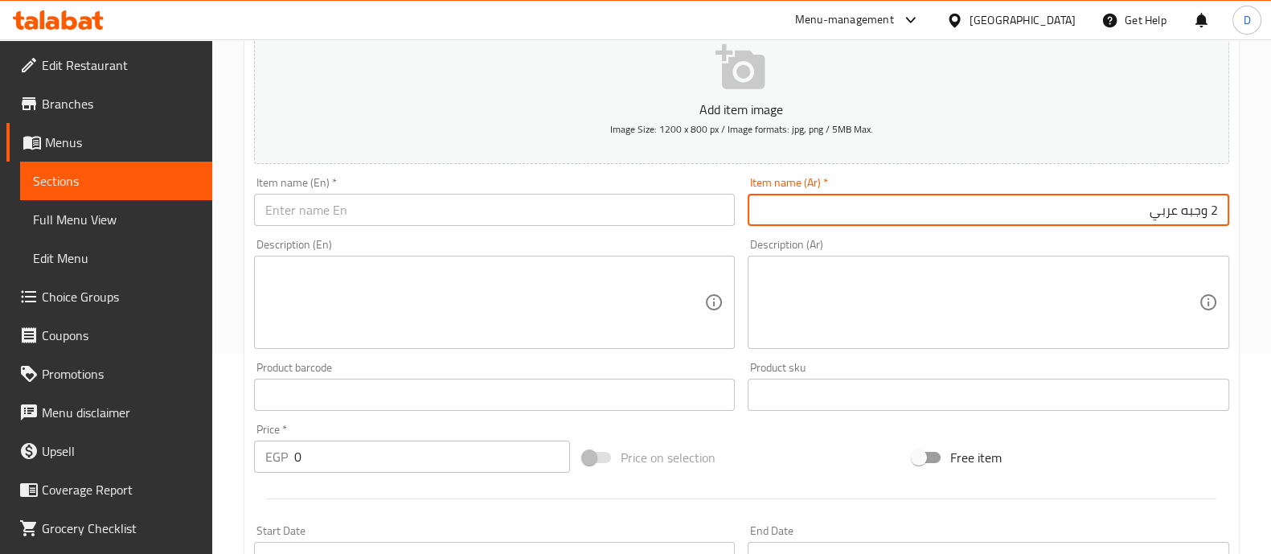
click at [523, 199] on input "text" at bounding box center [495, 210] width 482 height 32
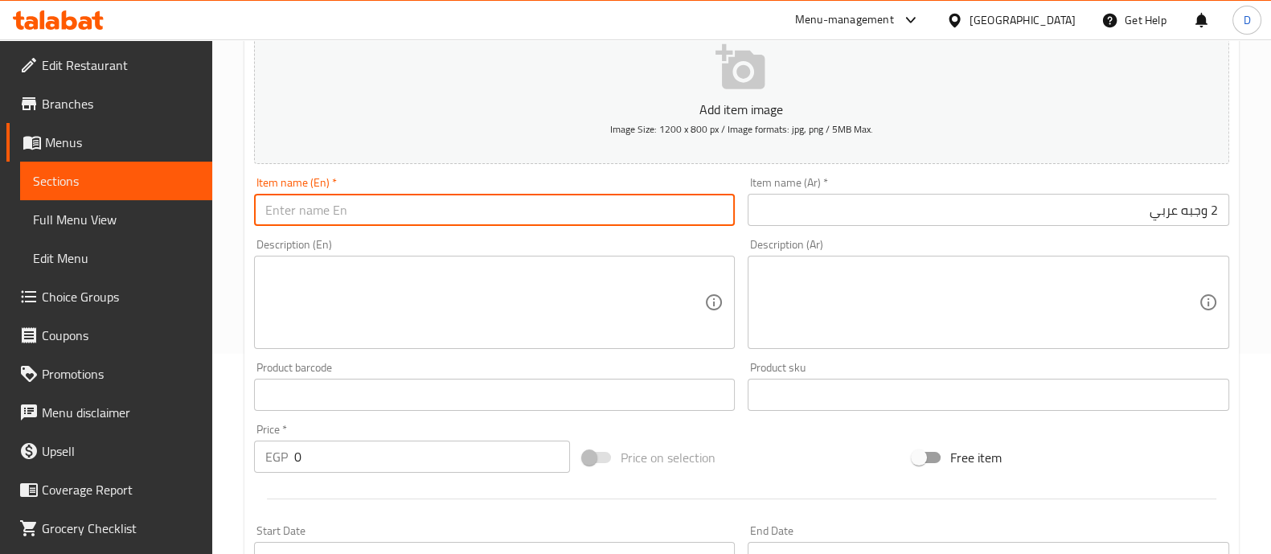
paste input "2 Arabic meals"
type input "2 Arabic meals"
click at [355, 470] on input "0" at bounding box center [432, 457] width 277 height 32
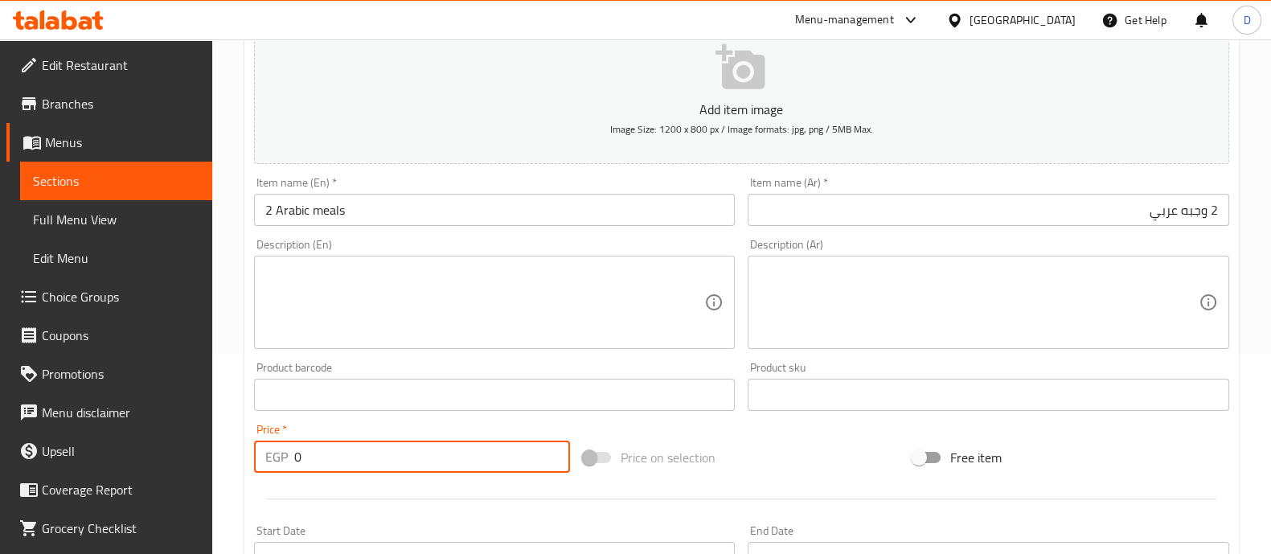
click at [355, 470] on input "0" at bounding box center [432, 457] width 277 height 32
paste input "24"
type input "240"
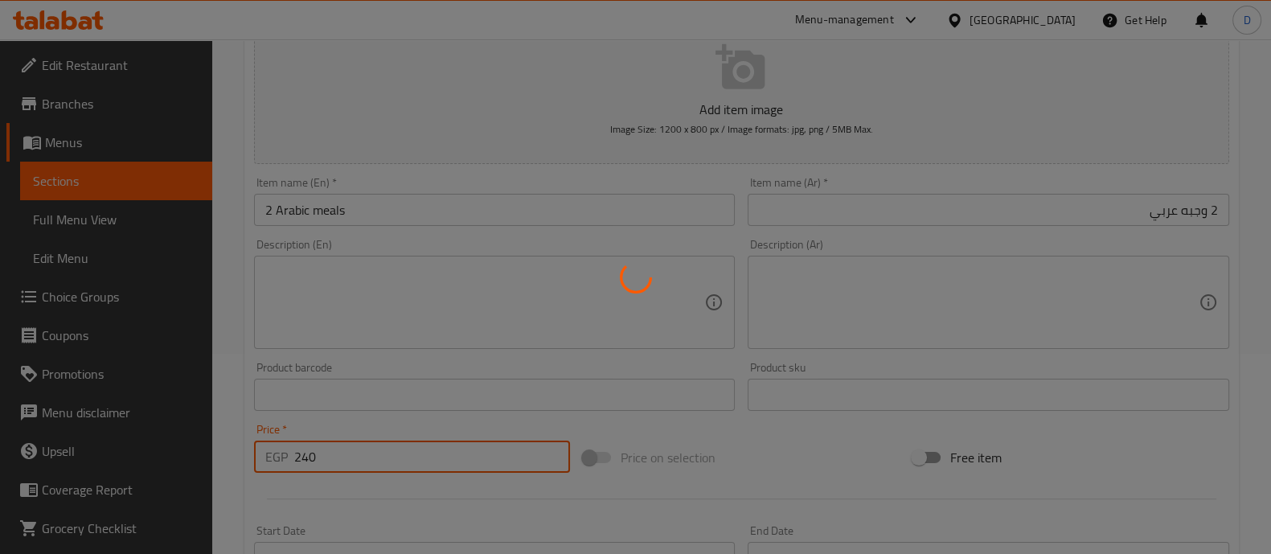
type input "0"
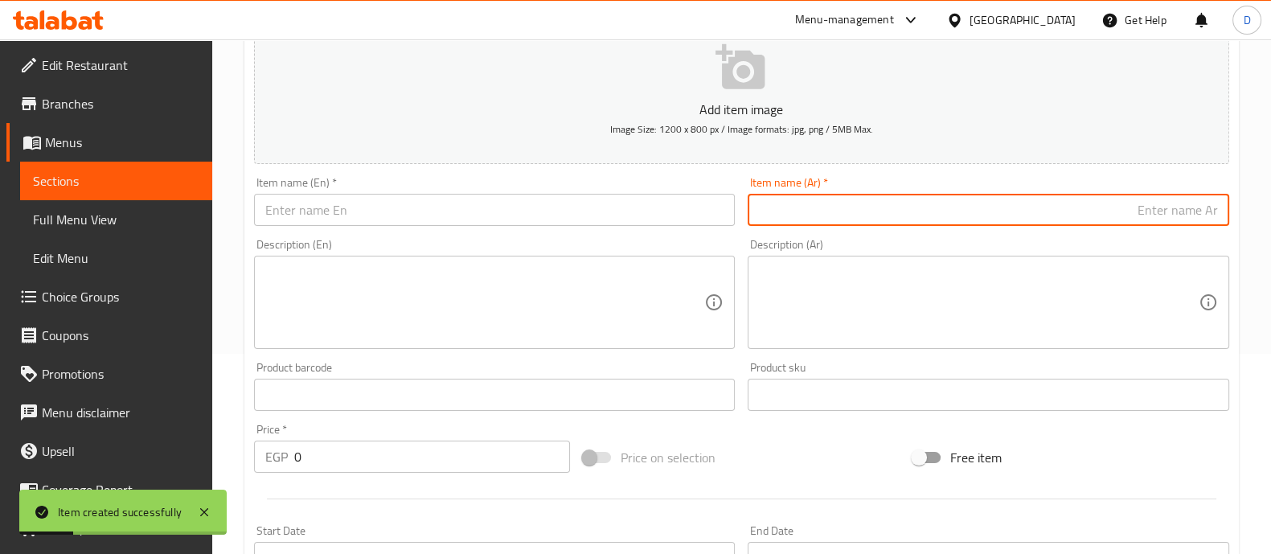
click at [1008, 203] on input "text" at bounding box center [989, 210] width 482 height 32
paste input "2وجبه اكستر 9قطع 250"
click at [1139, 204] on input "2وجبه اكستر 9قطع" at bounding box center [989, 210] width 482 height 32
click at [1134, 201] on input "2وجبه اكستر 9 قطع" at bounding box center [989, 210] width 482 height 32
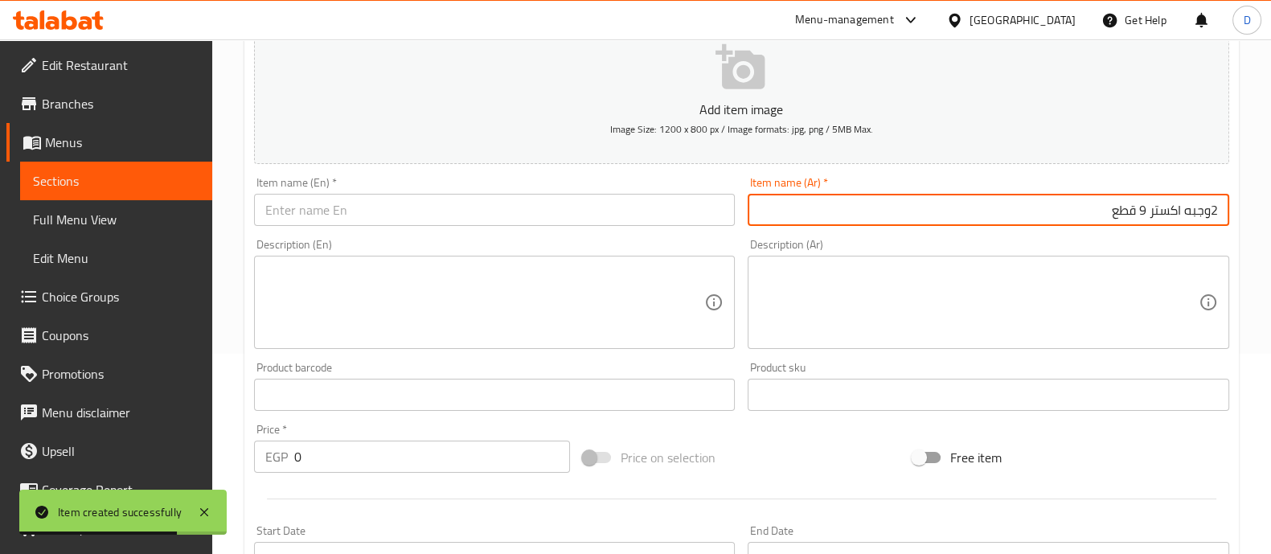
click at [1134, 201] on input "2وجبه اكستر 9 قطع" at bounding box center [989, 210] width 482 height 32
click at [1218, 217] on input "2وجبه اكستر 9 قطع" at bounding box center [989, 210] width 482 height 32
click at [1210, 210] on input "2وجبه اكستر 9 قطع" at bounding box center [989, 210] width 482 height 32
click at [1178, 207] on input "2 وجبه اكستر 9 قطع" at bounding box center [989, 210] width 482 height 32
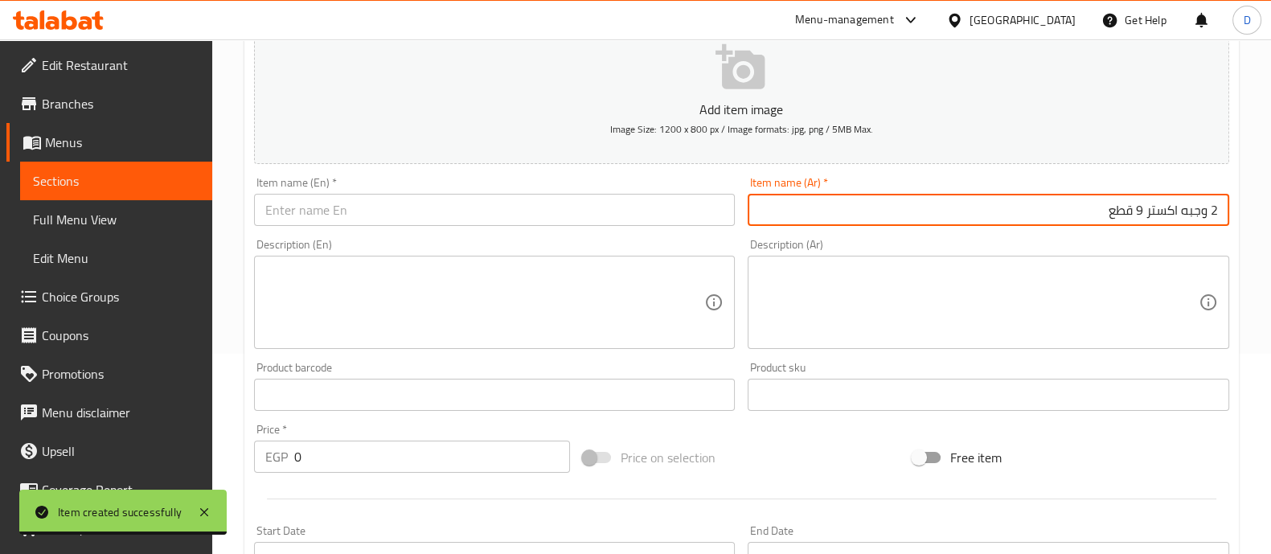
click at [1178, 207] on input "2 وجبه اكستر 9 قطع" at bounding box center [989, 210] width 482 height 32
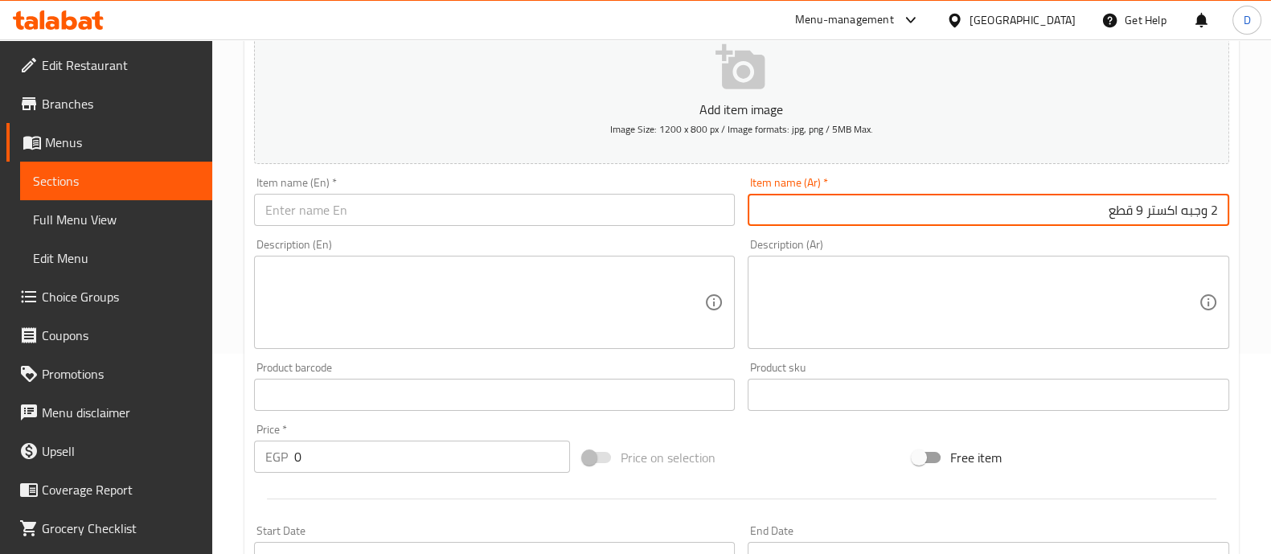
type input "2 وجبه اكستر 9 قطع"
click at [551, 202] on input "text" at bounding box center [495, 210] width 482 height 32
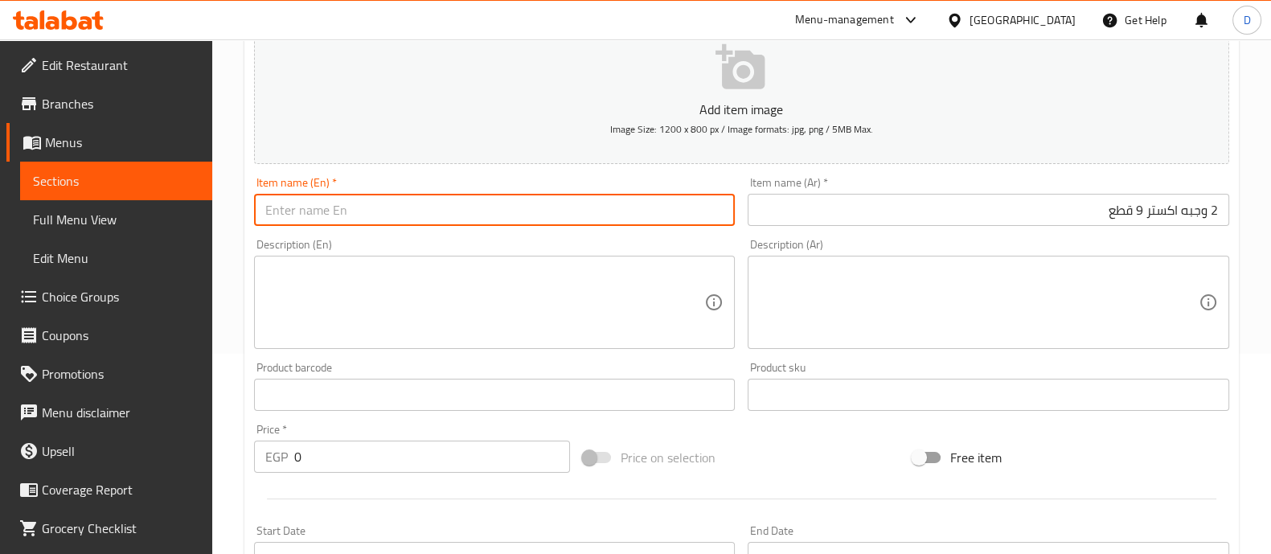
paste input "2 Extra Meals 9 Pieces"
type input "2 Extra Meals 9 Pieces"
click at [330, 444] on input "0" at bounding box center [432, 457] width 277 height 32
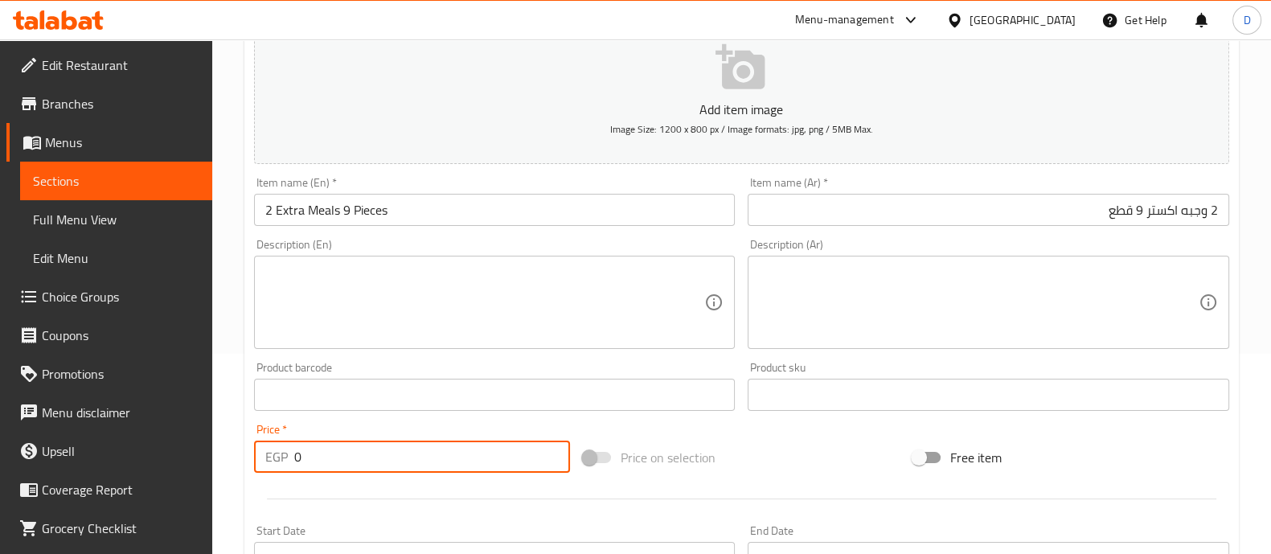
click at [330, 444] on input "0" at bounding box center [432, 457] width 277 height 32
type input "250"
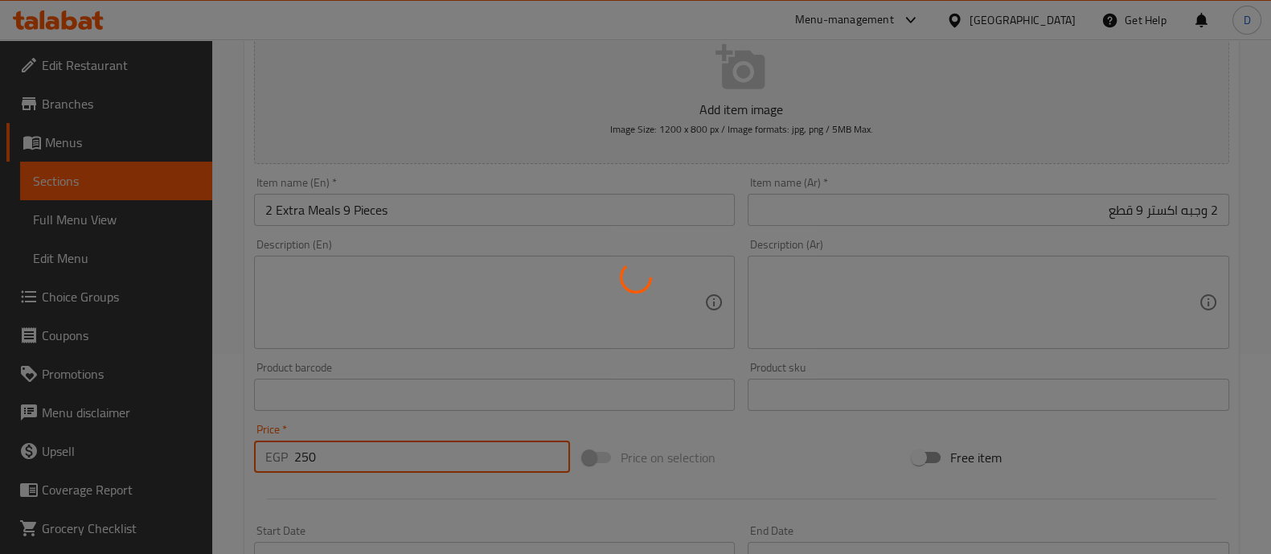
type input "0"
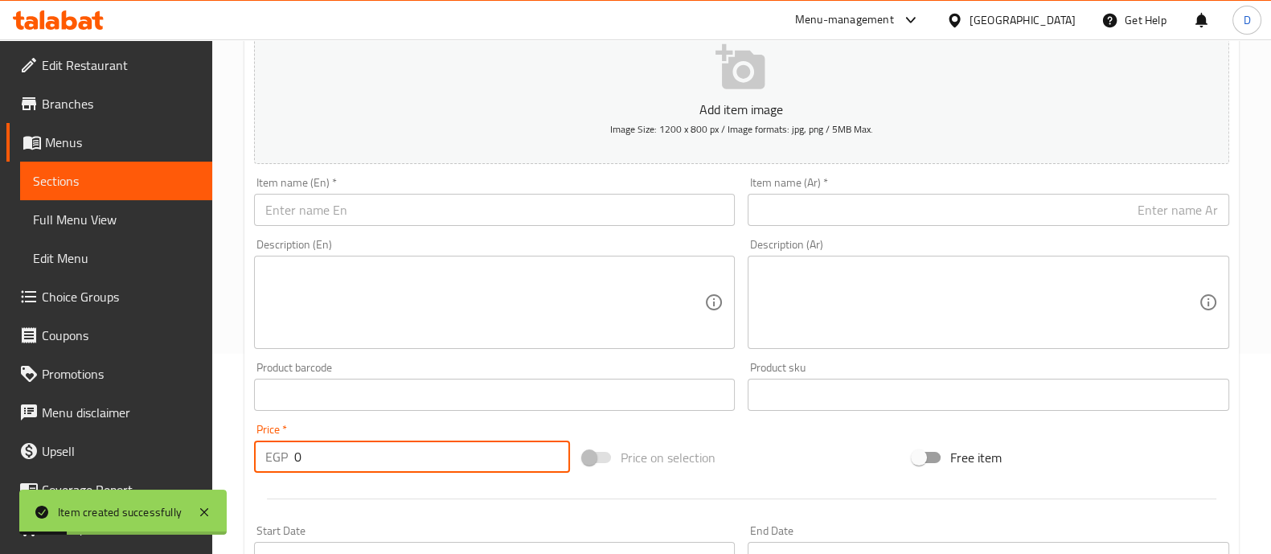
click at [1045, 220] on input "text" at bounding box center [989, 210] width 482 height 32
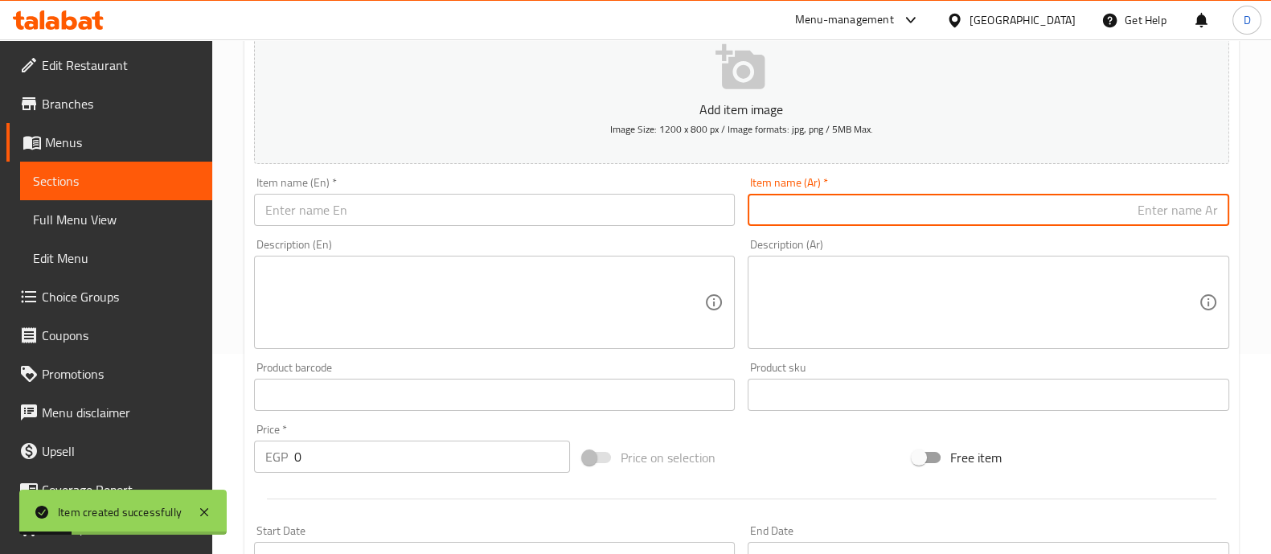
paste input "ربع ورك مع استربس"
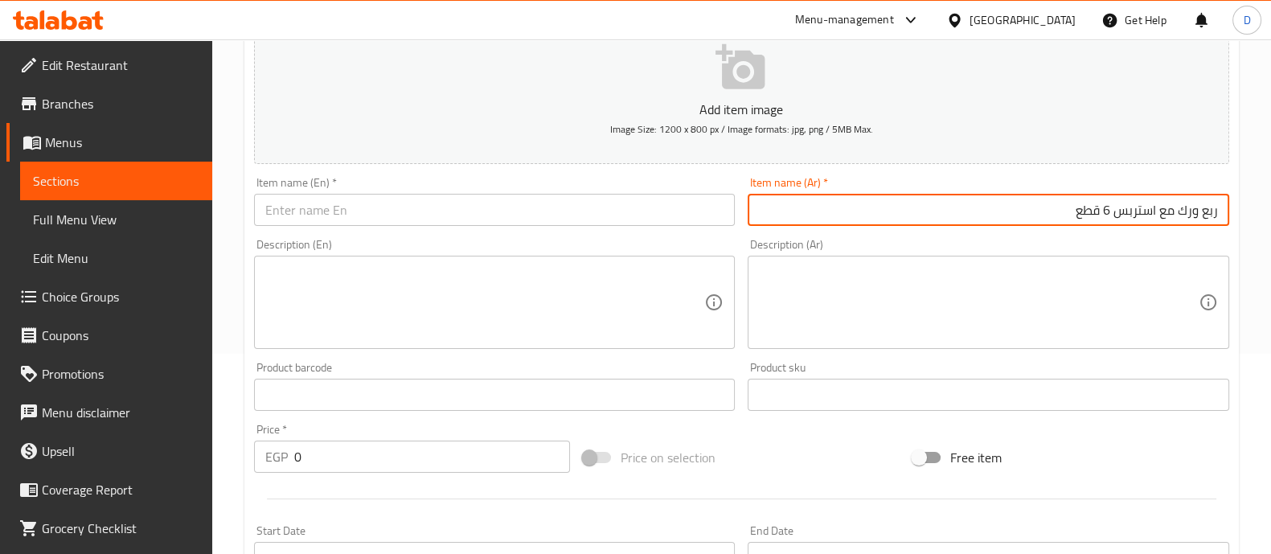
type input "ربع ورك مع استربس 6 قطع"
click at [670, 217] on input "text" at bounding box center [495, 210] width 482 height 32
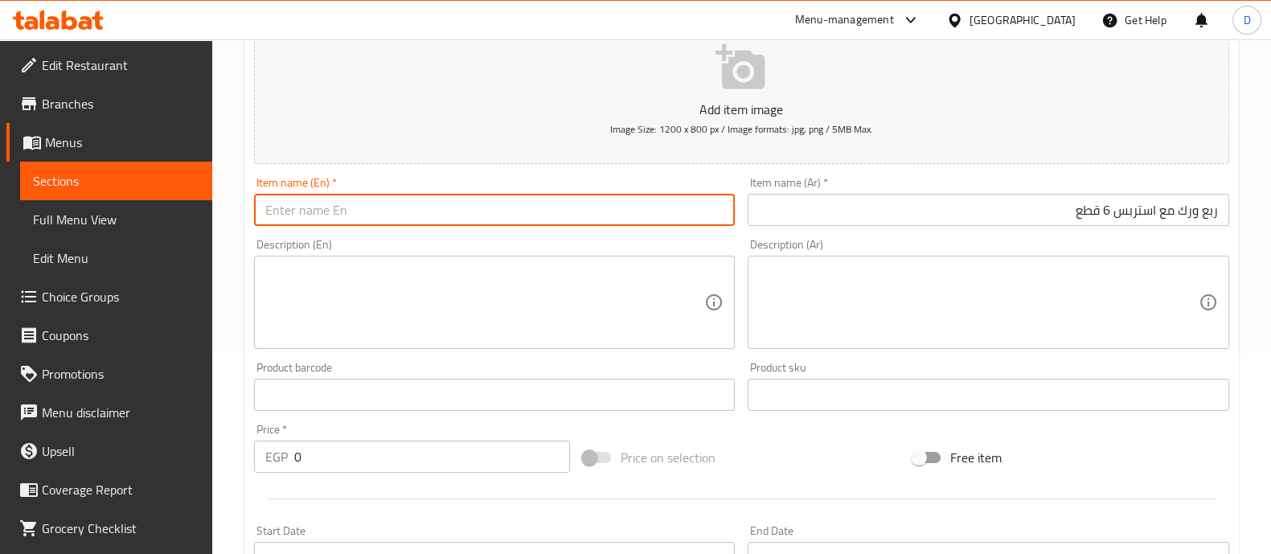
paste input "Quarter thigh with strips 6 pieces"
type input "Quarter thigh with strips 6 pieces"
click at [490, 462] on input "0" at bounding box center [432, 457] width 277 height 32
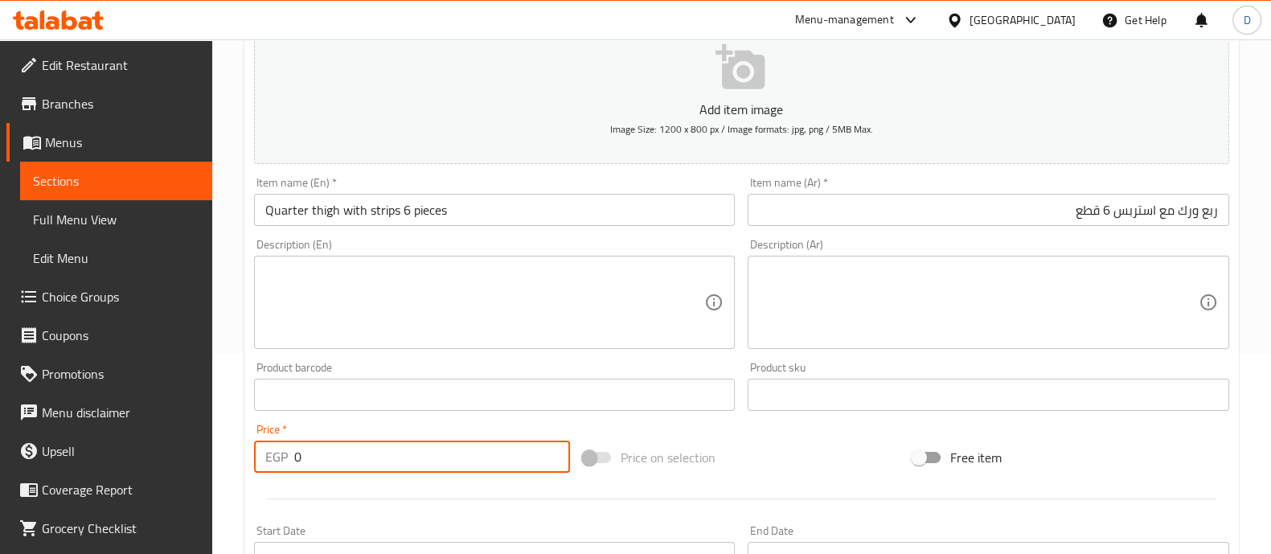
click at [490, 462] on input "0" at bounding box center [432, 457] width 277 height 32
type input "150"
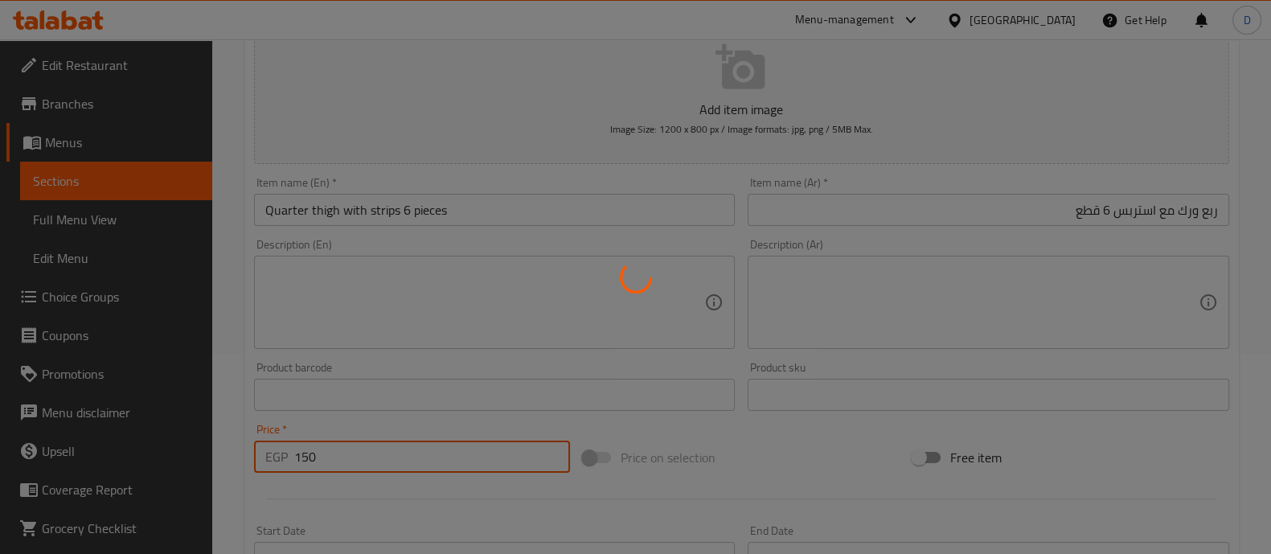
type input "0"
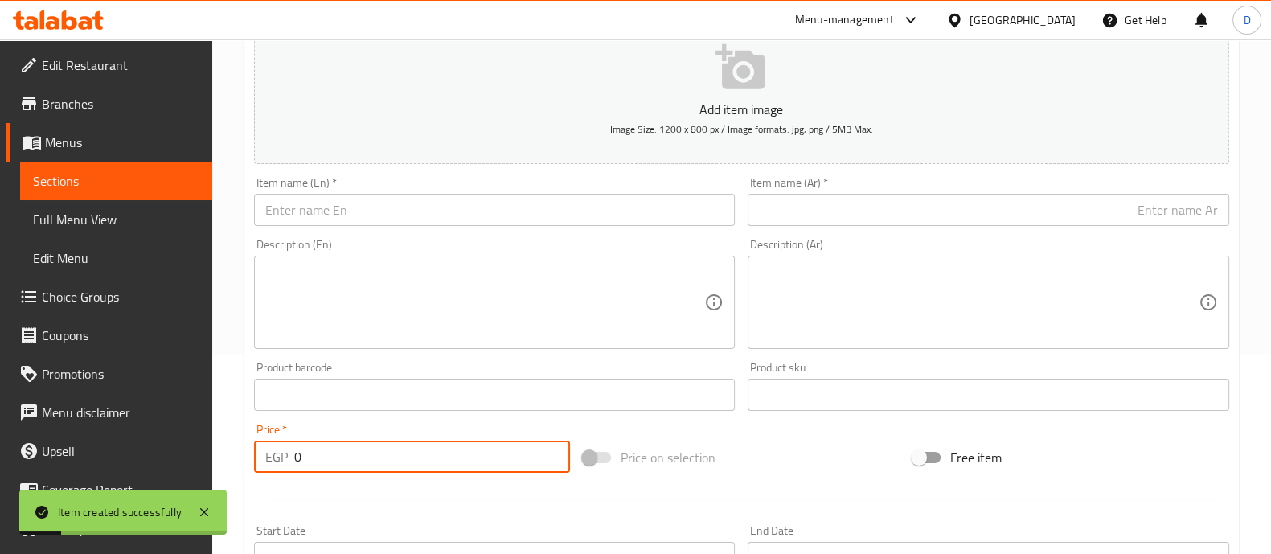
click at [937, 216] on input "text" at bounding box center [989, 210] width 482 height 32
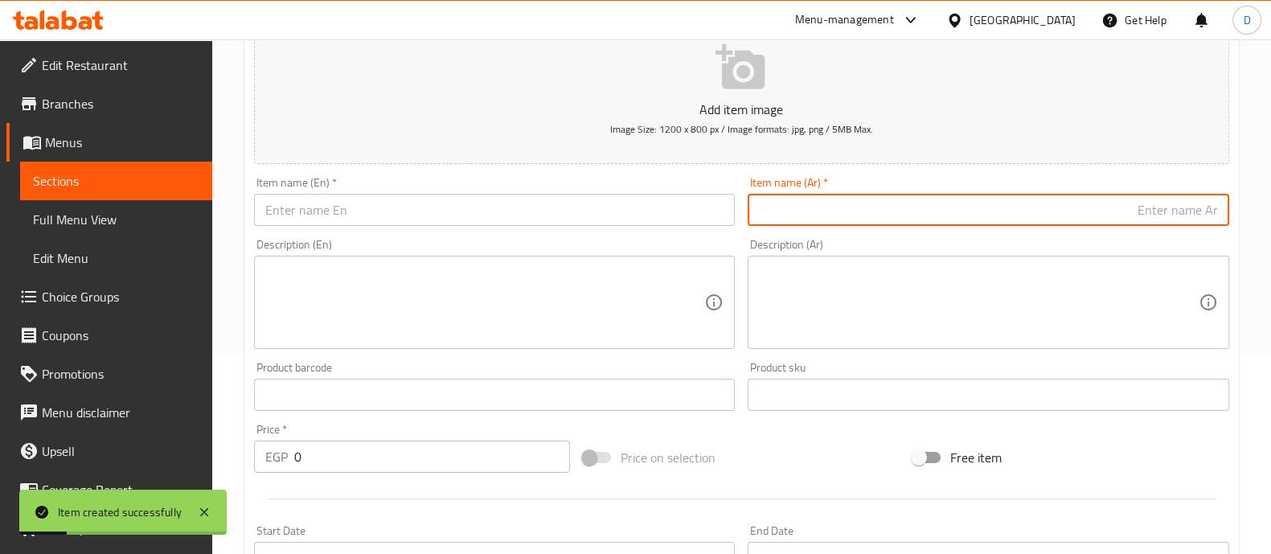
paste input "وجبه عربي"
type input "وجبه عربي"
click at [1061, 245] on div "Description (Ar) Description (Ar)" at bounding box center [989, 294] width 482 height 110
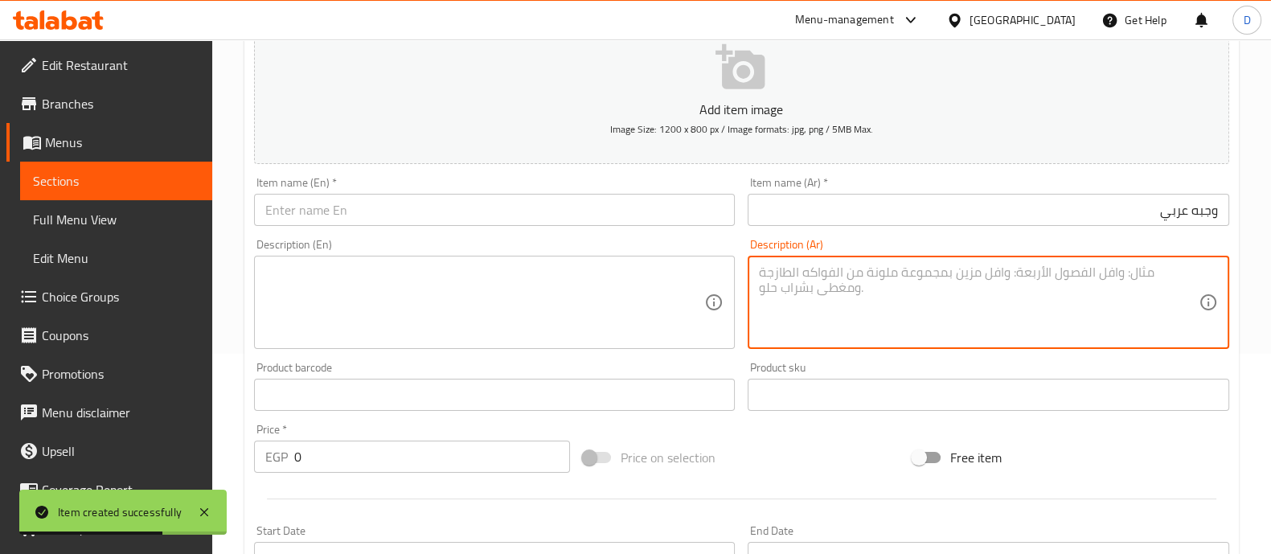
click at [1069, 277] on textarea at bounding box center [979, 303] width 440 height 76
paste textarea "6قطع مع بطاطس وتوميه ومخل"
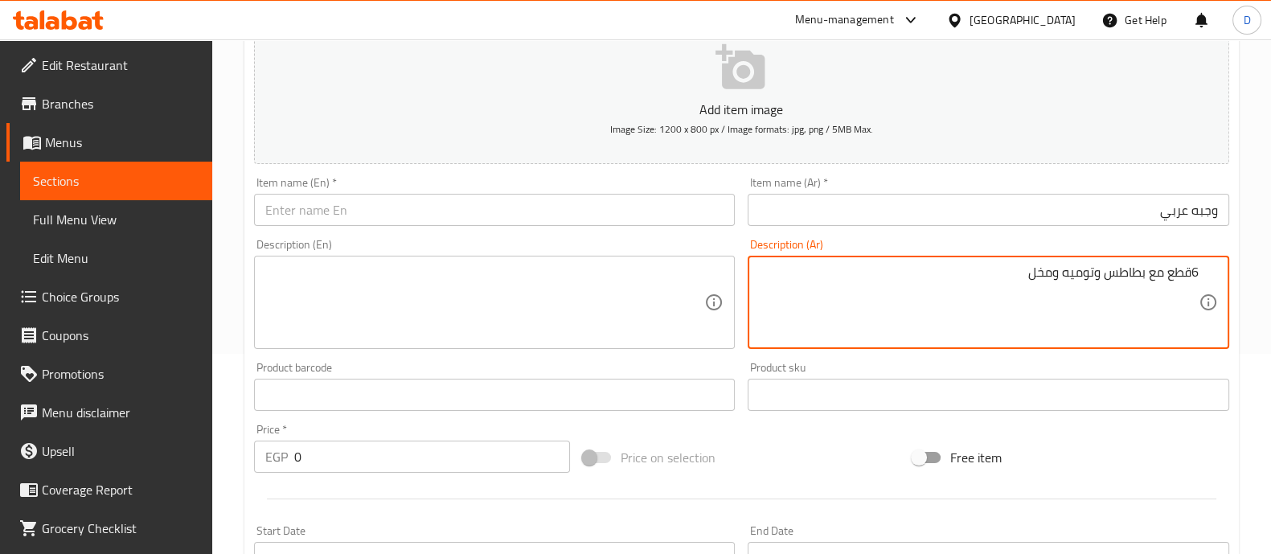
click at [1190, 273] on textarea "6قطع مع بطاطس وتوميه ومخل" at bounding box center [979, 303] width 440 height 76
click at [1079, 273] on textarea "6 قطع مع بطاطس وتوميه ومخل" at bounding box center [979, 303] width 440 height 76
type textarea "6 قطع مع بطاطس وتوميه ومخل"
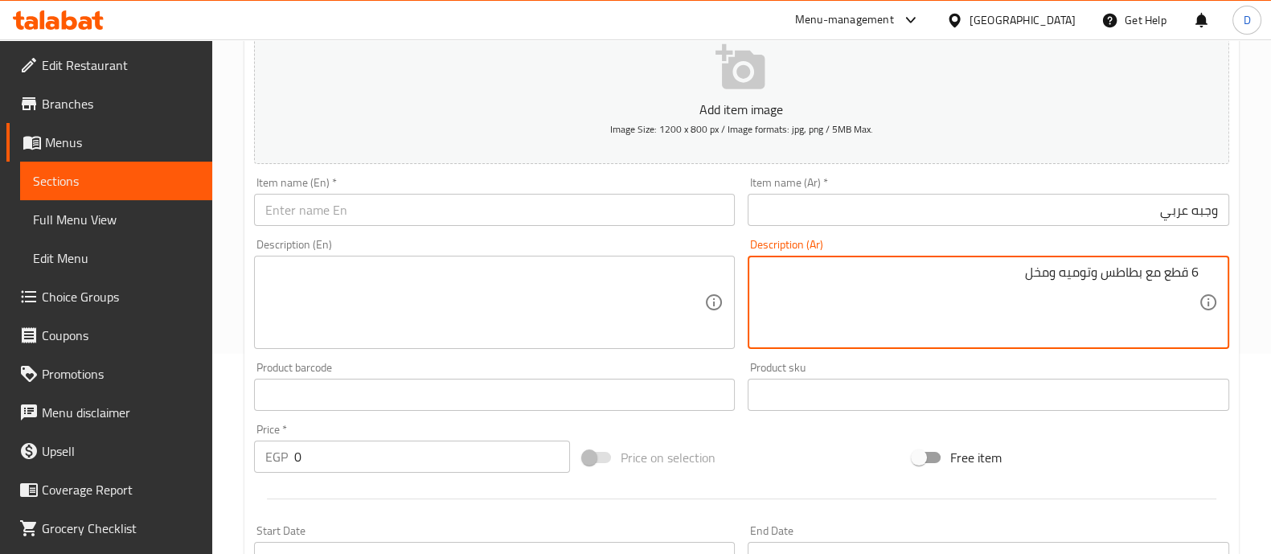
click at [607, 285] on textarea at bounding box center [485, 303] width 440 height 76
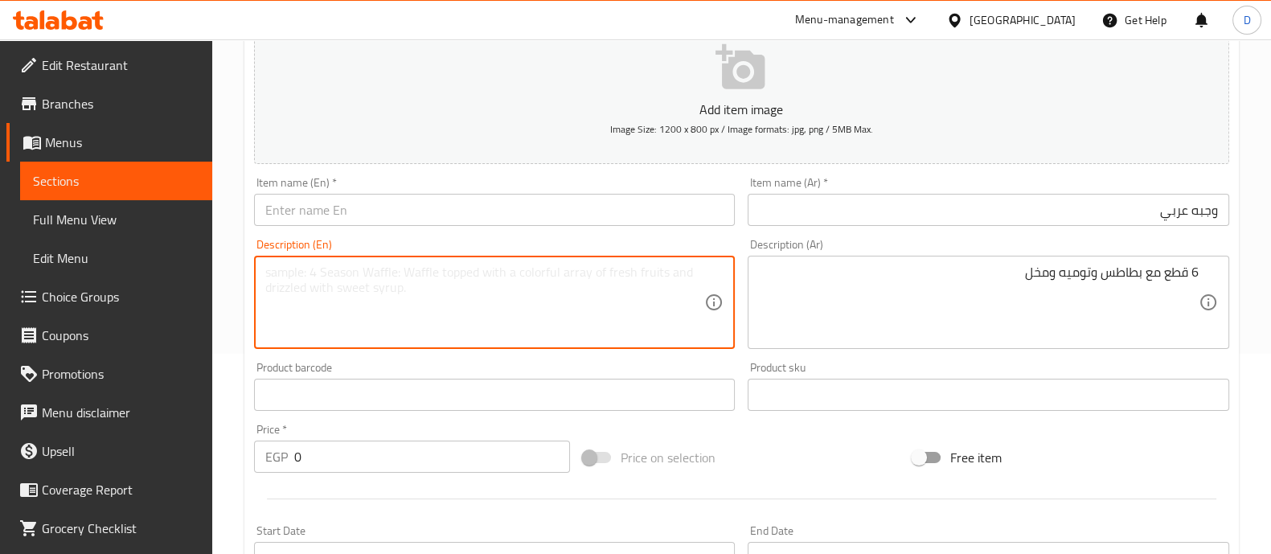
paste textarea "6 pieces with potatoes, garlic sauce and pickles"
type textarea "6 pieces with potatoes, garlic sauce and pickles"
click at [1085, 211] on input "وجبه عربي" at bounding box center [989, 210] width 482 height 32
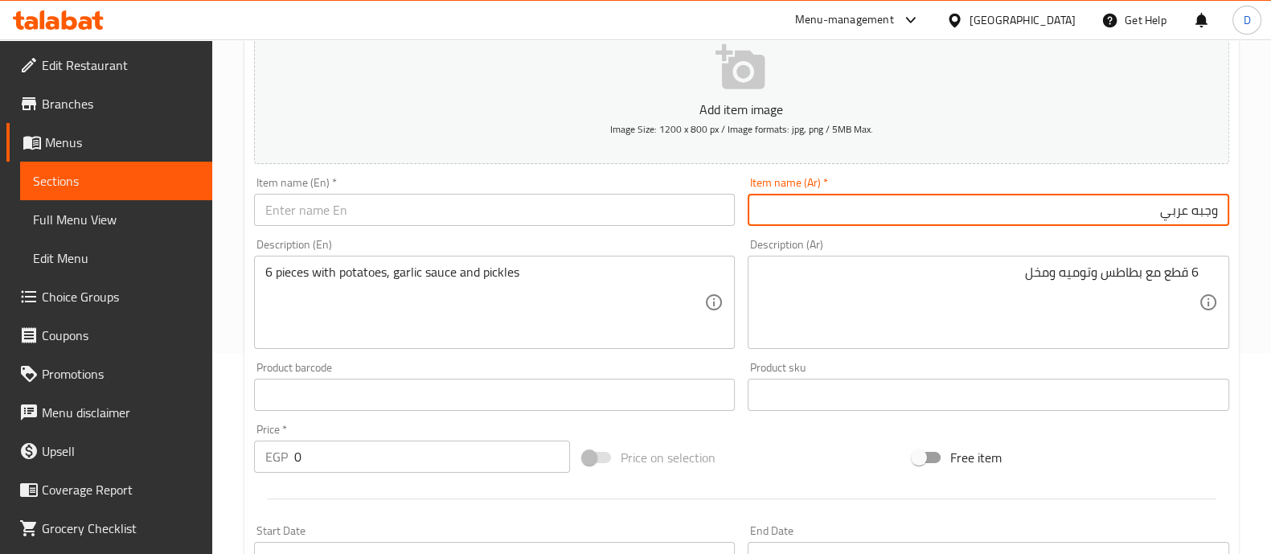
click at [1085, 211] on input "وجبه عربي" at bounding box center [989, 210] width 482 height 32
click at [543, 207] on input "text" at bounding box center [495, 210] width 482 height 32
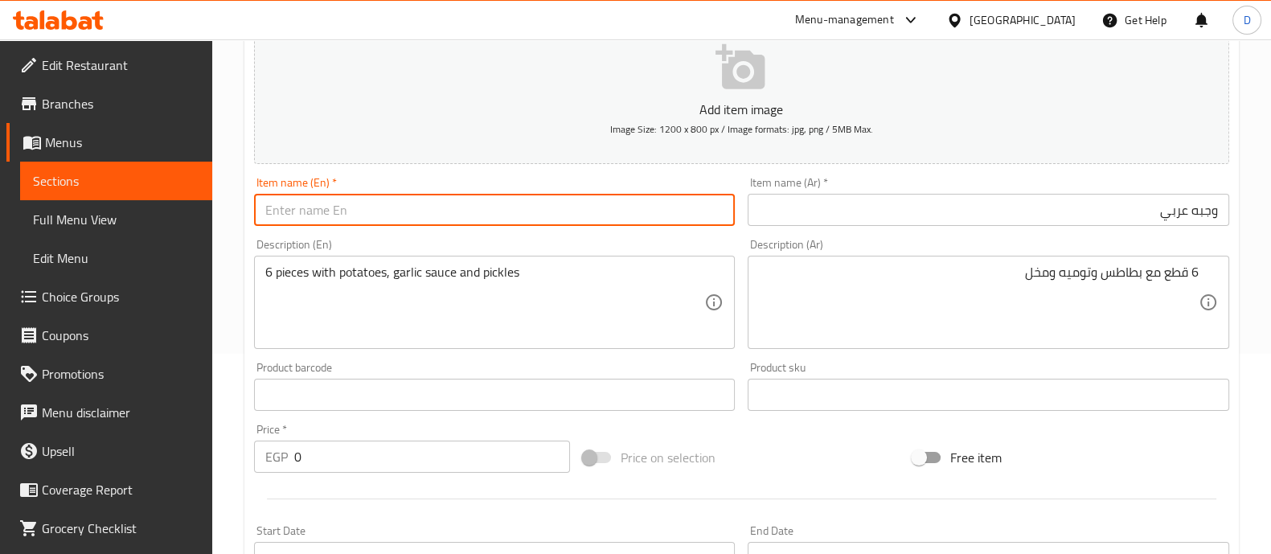
paste input "Arabic meal"
type input "Arabic meal"
click at [355, 456] on input "0" at bounding box center [432, 457] width 277 height 32
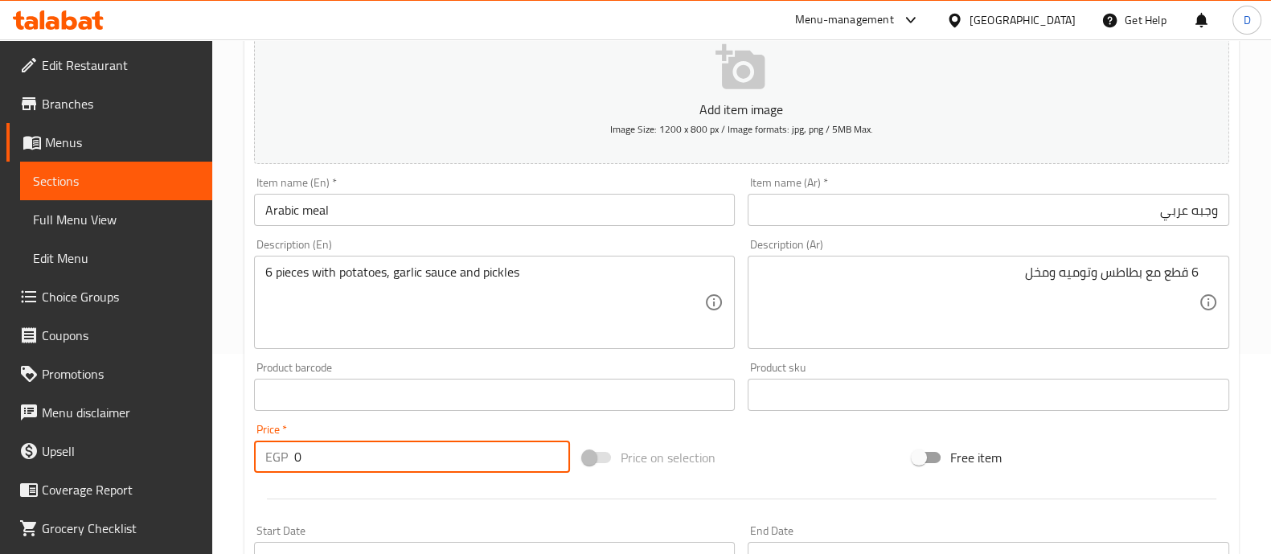
click at [355, 458] on input "0" at bounding box center [432, 457] width 277 height 32
type input "100"
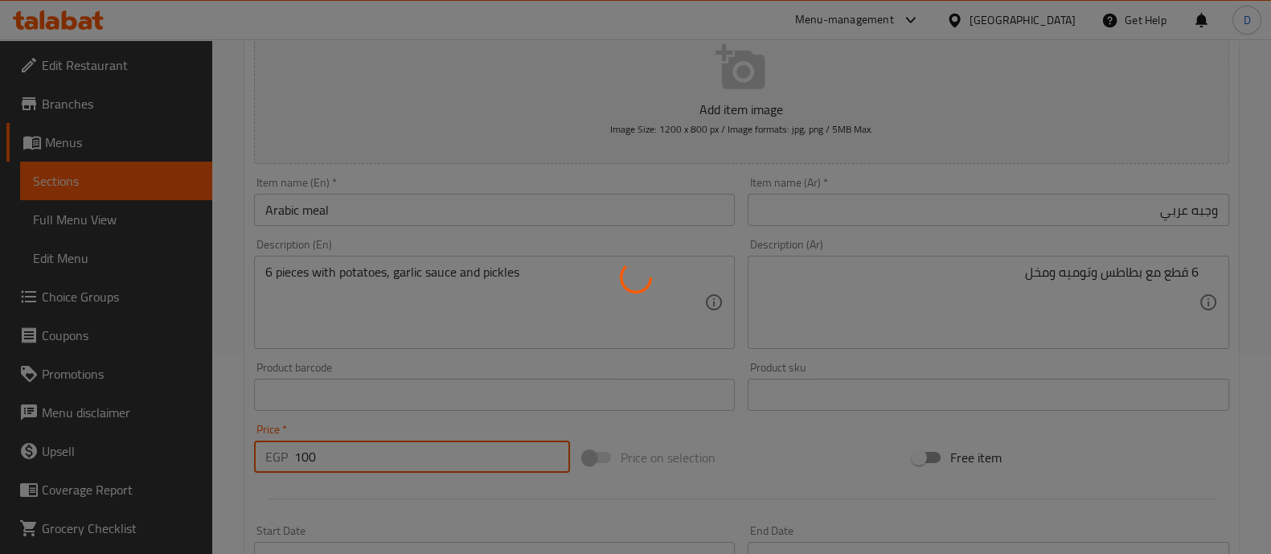
type input "0"
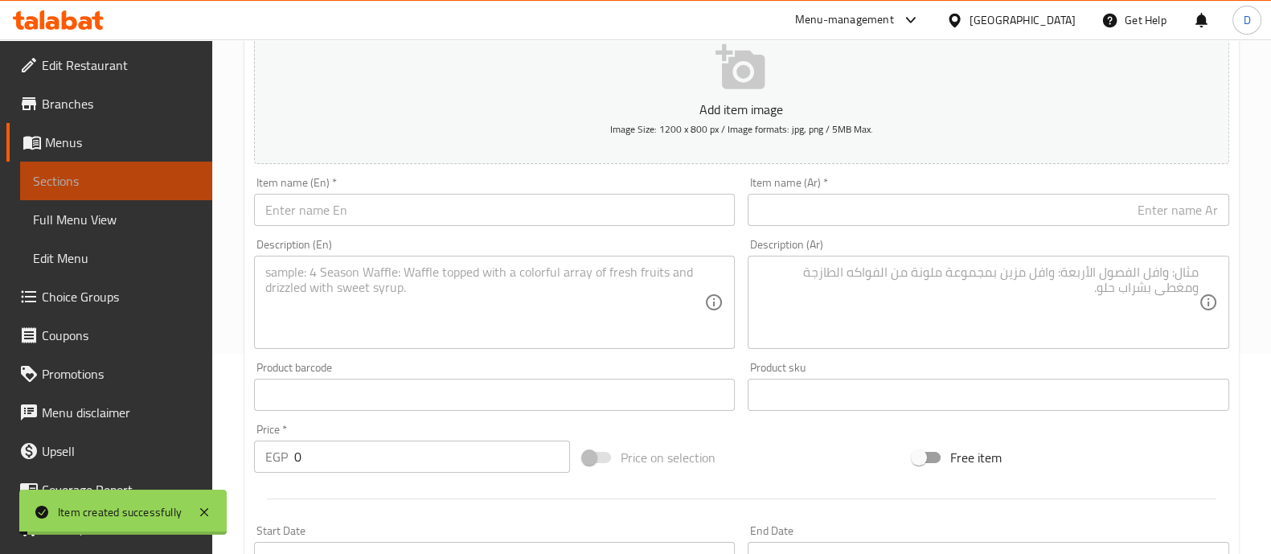
click at [123, 178] on span "Sections" at bounding box center [116, 180] width 166 height 19
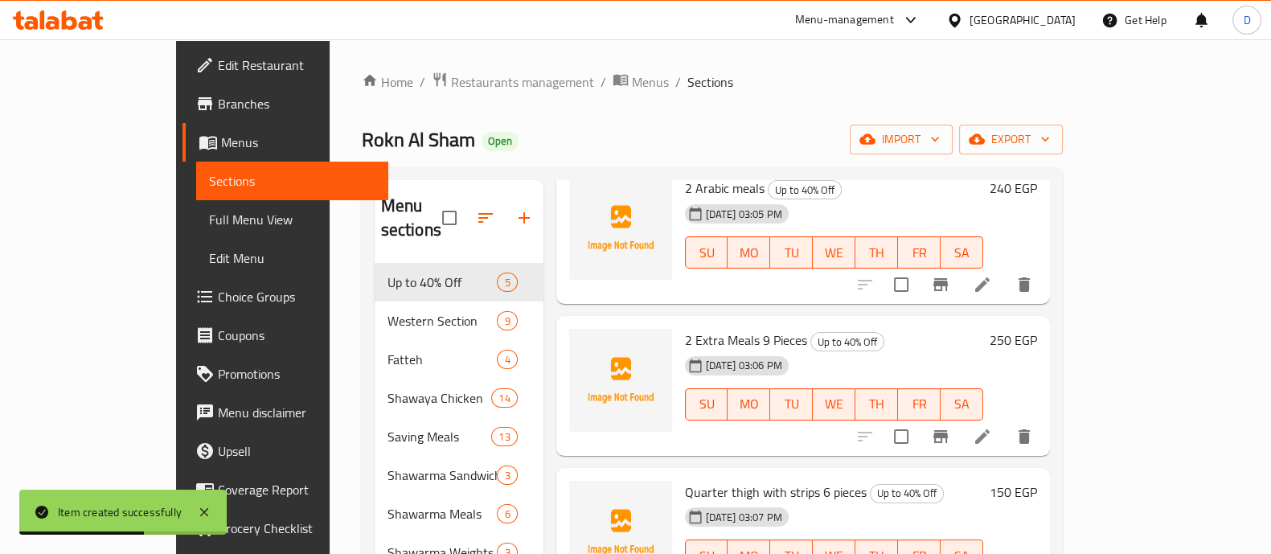
scroll to position [268, 0]
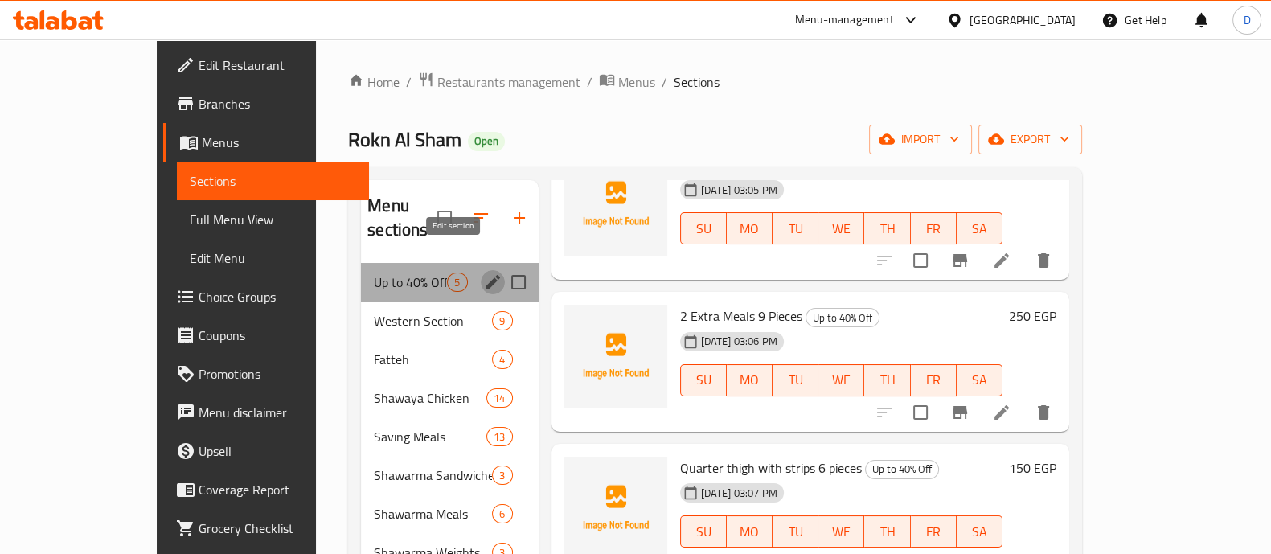
click at [483, 273] on icon "edit" at bounding box center [492, 282] width 19 height 19
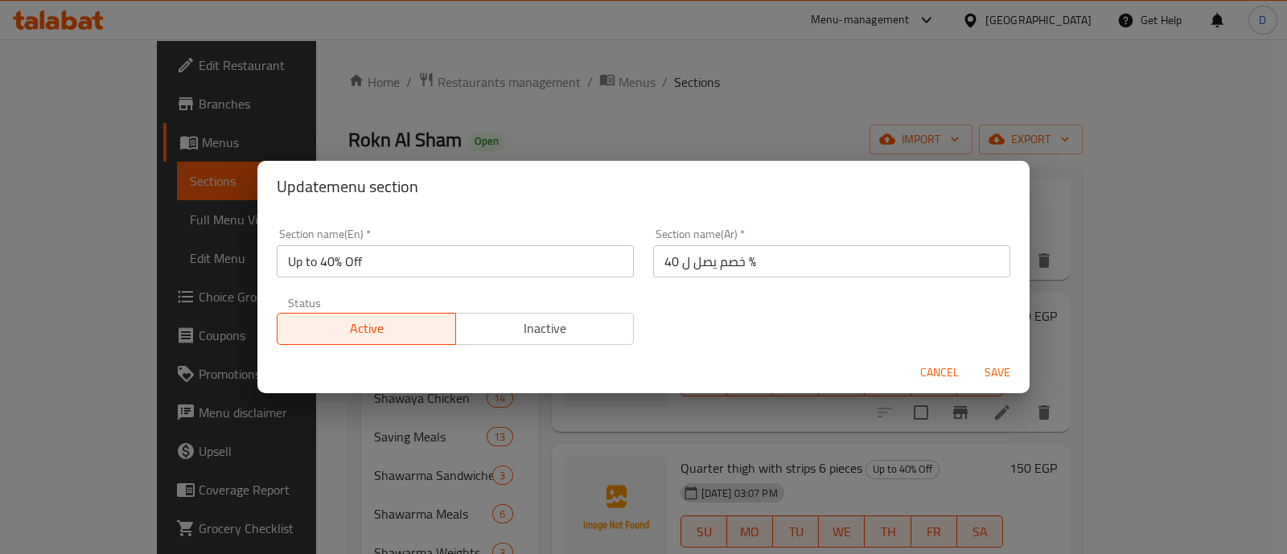
click at [474, 328] on span "Inactive" at bounding box center [545, 328] width 166 height 23
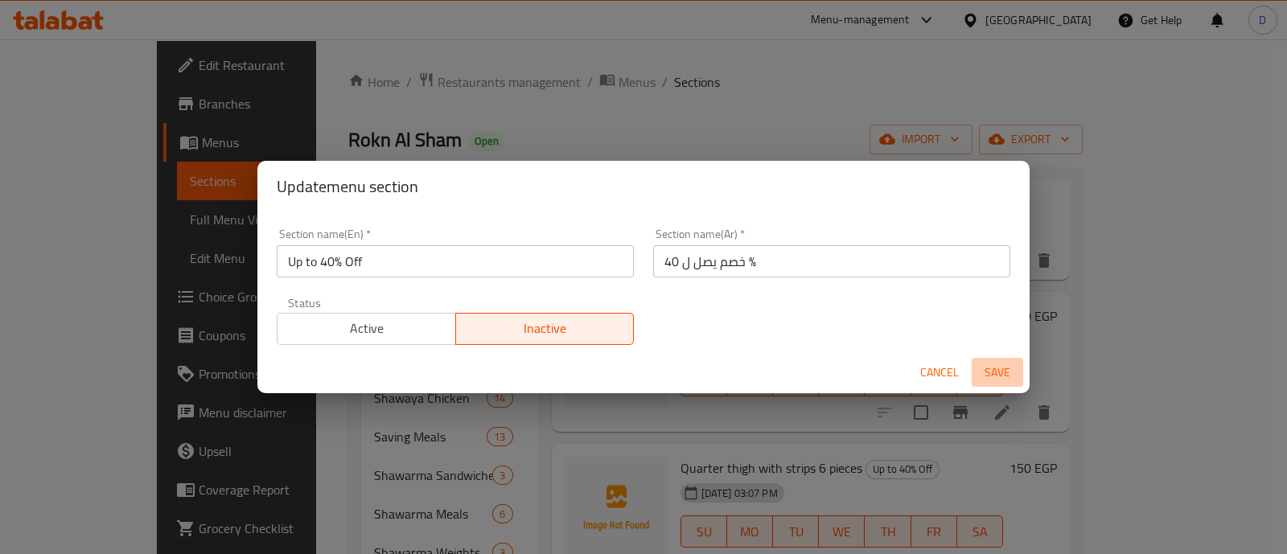
click at [979, 380] on span "Save" at bounding box center [997, 373] width 39 height 20
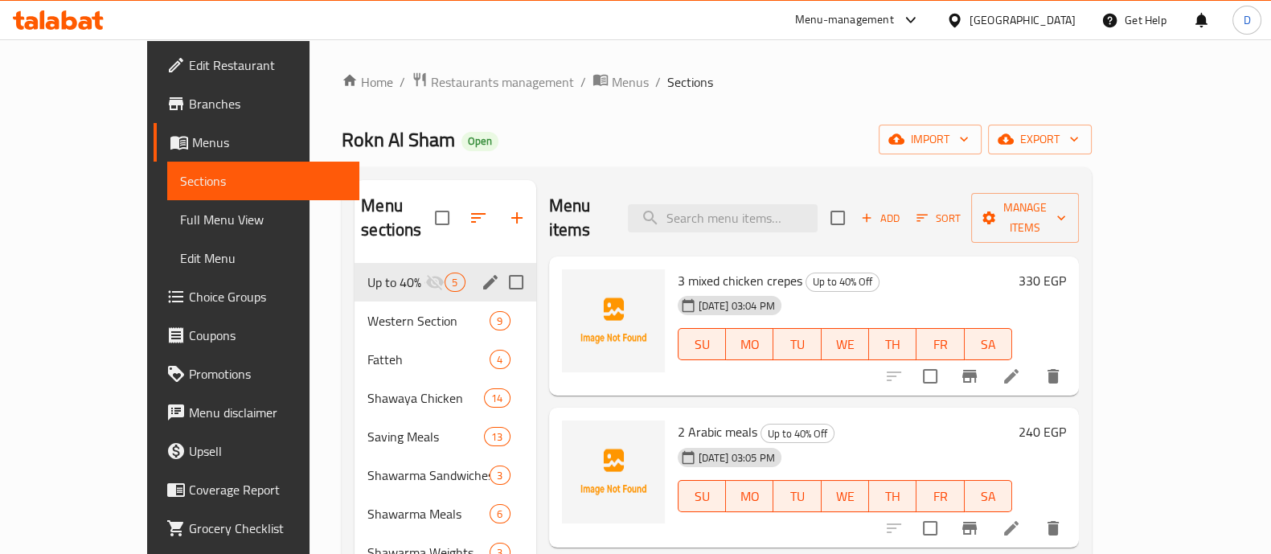
click at [1066, 269] on h6 "330 EGP" at bounding box center [1042, 280] width 47 height 23
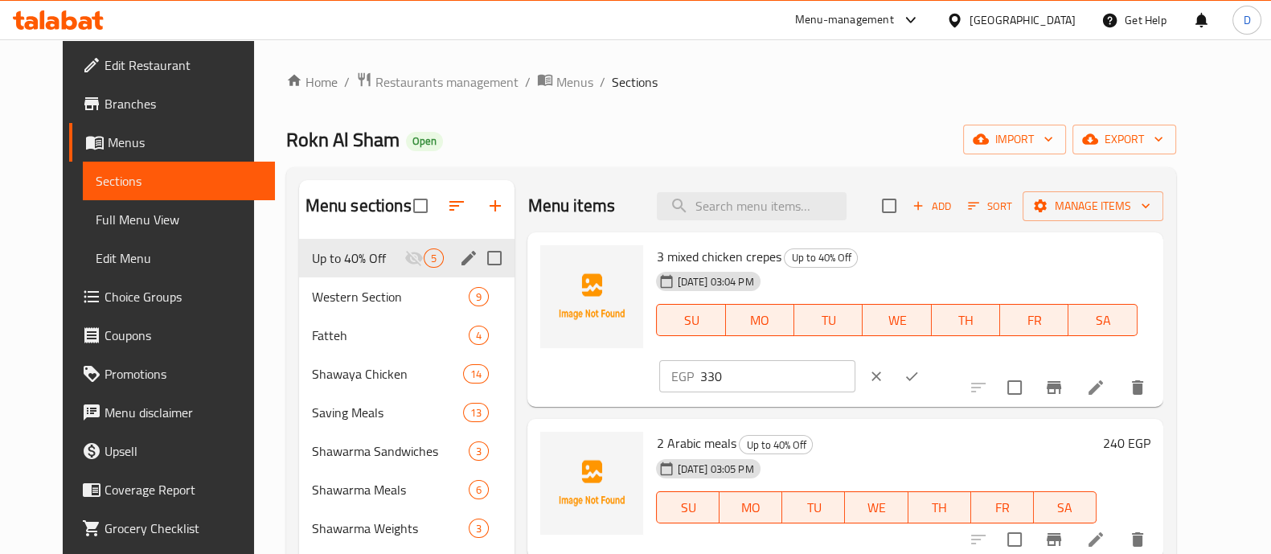
click at [855, 360] on input "330" at bounding box center [777, 376] width 155 height 32
type input "2"
type input "333"
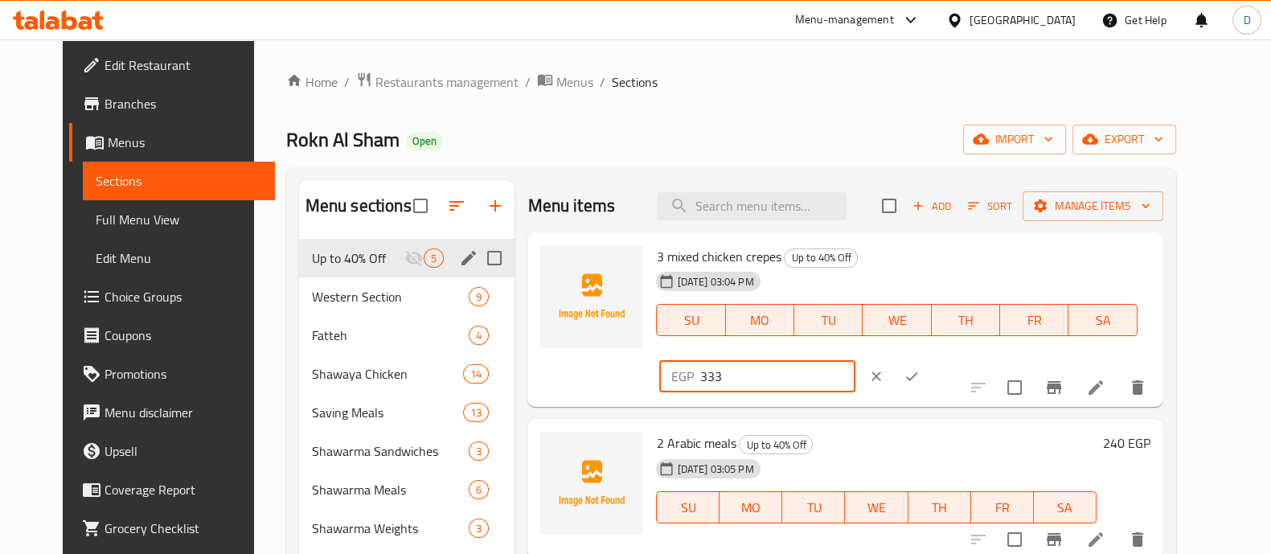
click at [930, 359] on button "ok" at bounding box center [911, 376] width 35 height 35
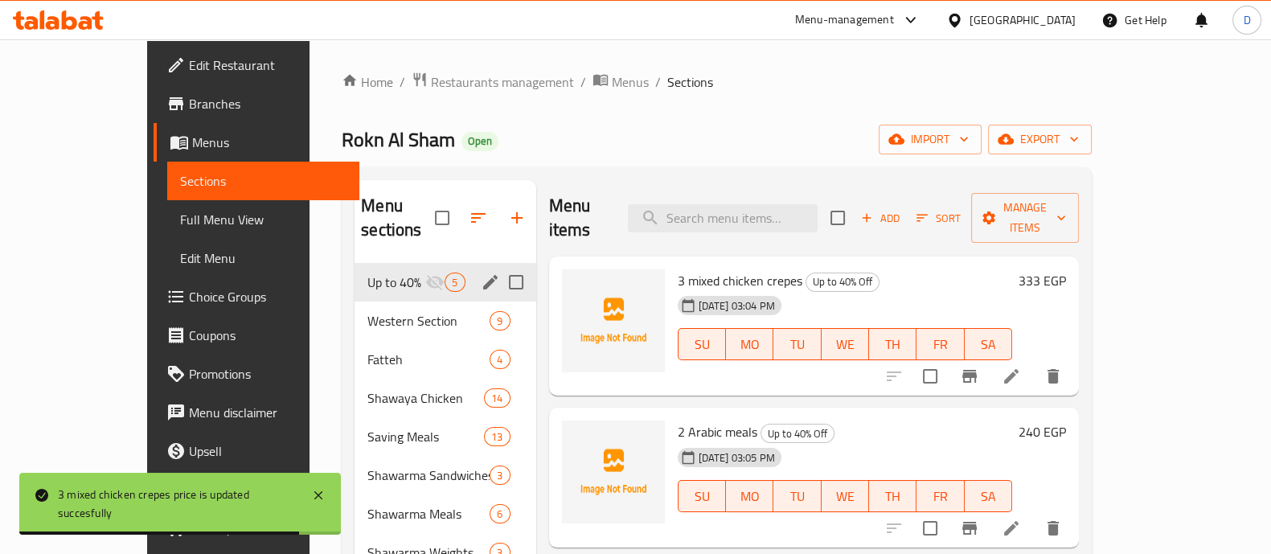
click at [1066, 421] on h6 "240 EGP" at bounding box center [1042, 432] width 47 height 23
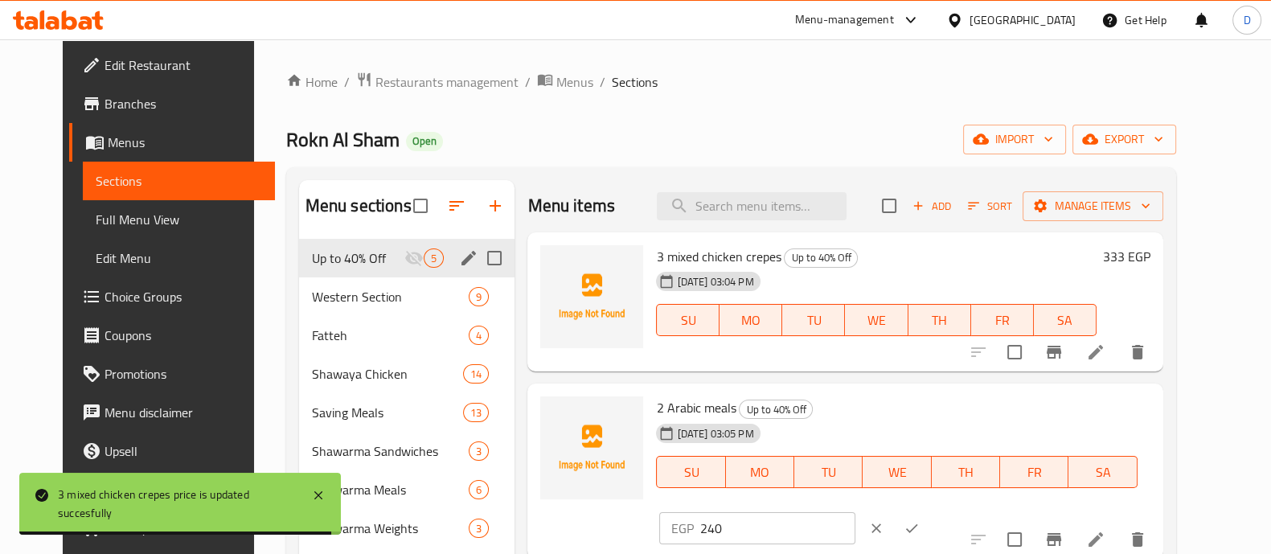
click at [855, 512] on div "EGP 240 ​" at bounding box center [756, 528] width 195 height 32
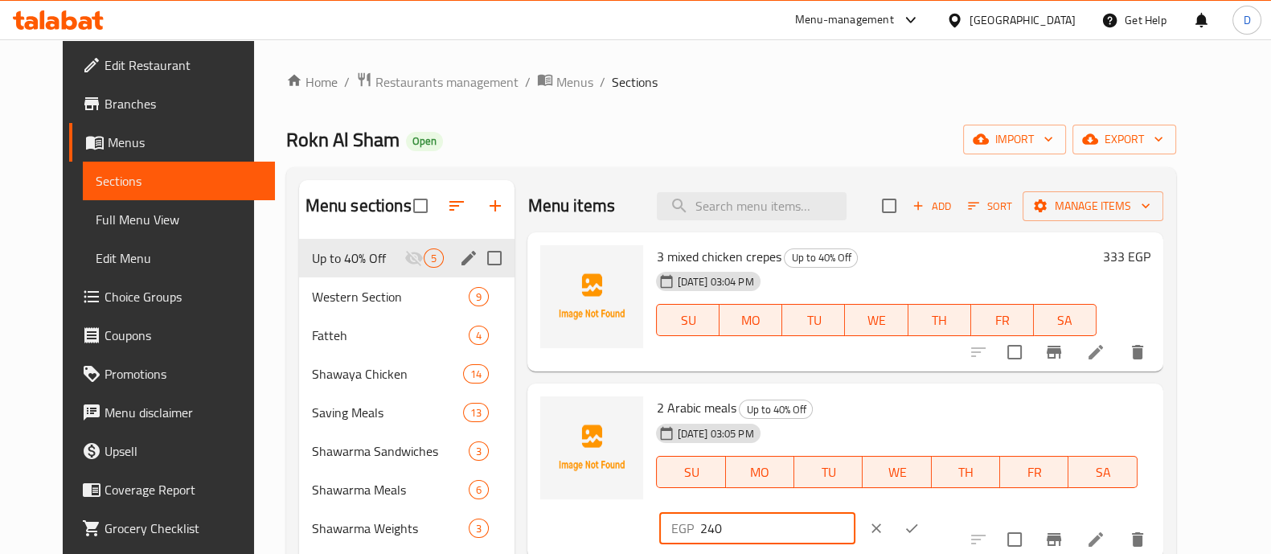
click at [855, 512] on input "240" at bounding box center [777, 528] width 155 height 32
type input "222"
click at [930, 511] on button "ok" at bounding box center [911, 528] width 35 height 35
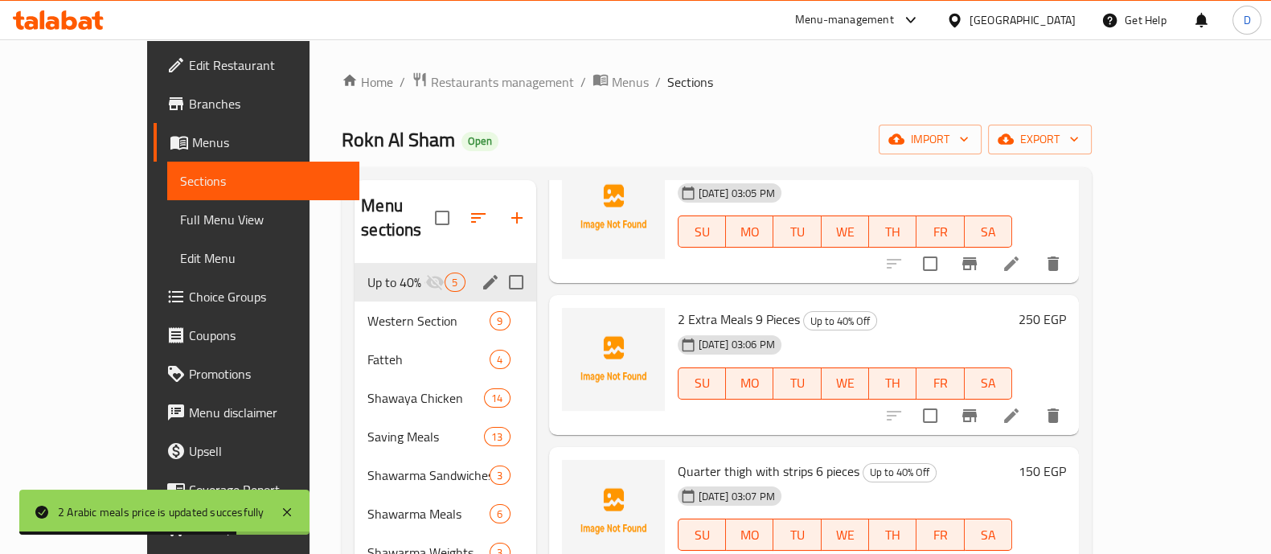
scroll to position [268, 0]
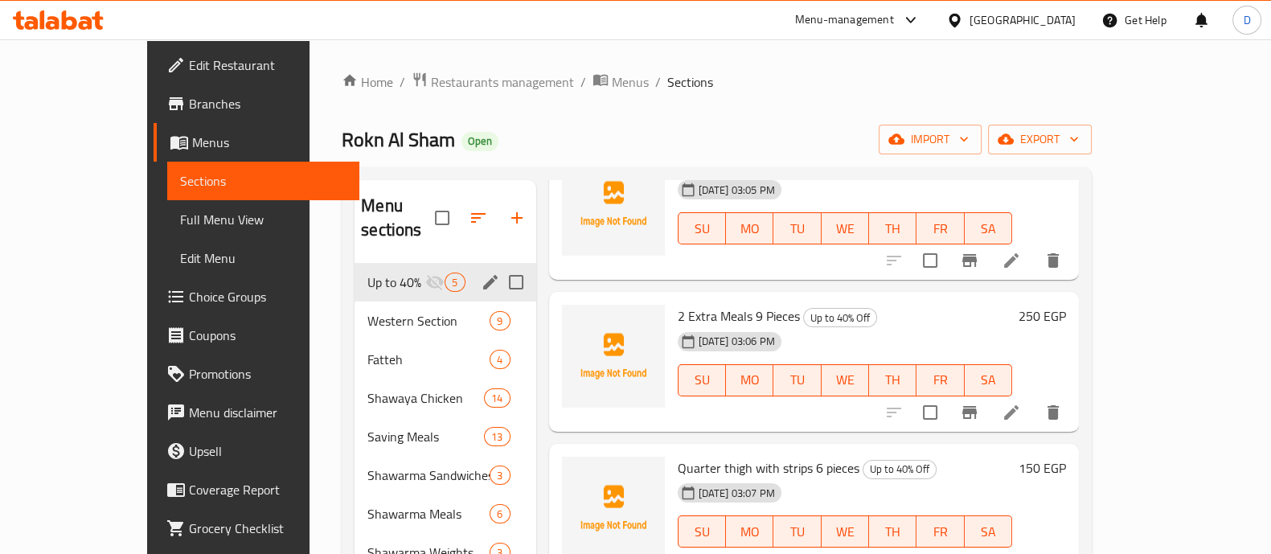
click at [1066, 305] on h6 "250 EGP" at bounding box center [1042, 316] width 47 height 23
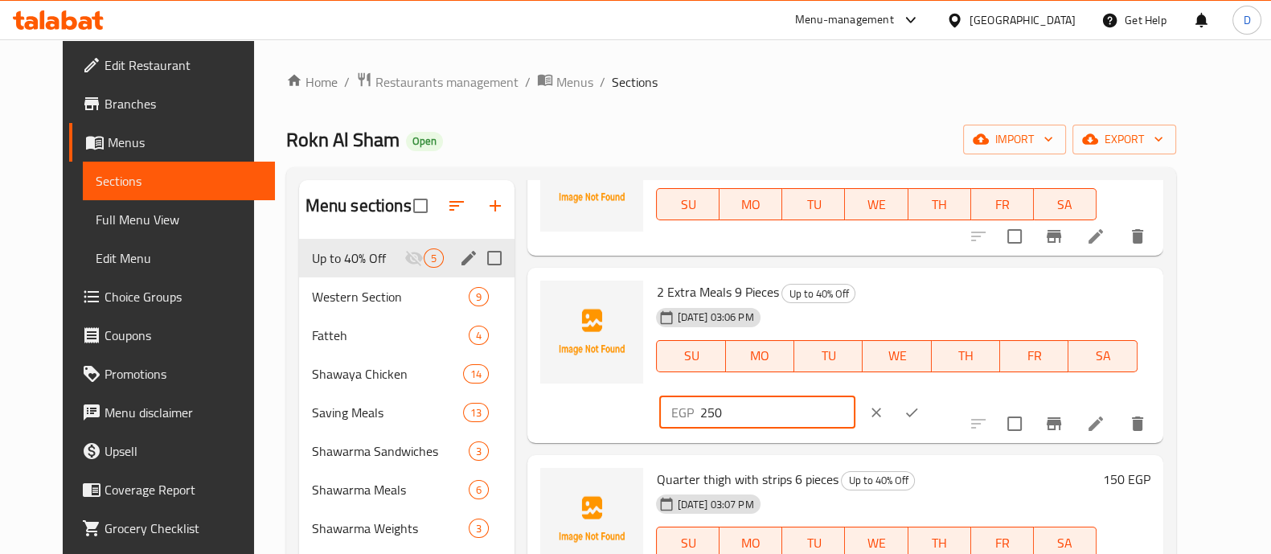
drag, startPoint x: 979, startPoint y: 293, endPoint x: 1007, endPoint y: 299, distance: 28.1
click at [855, 396] on input "250" at bounding box center [777, 412] width 155 height 32
type input "278"
click at [930, 395] on button "ok" at bounding box center [911, 412] width 35 height 35
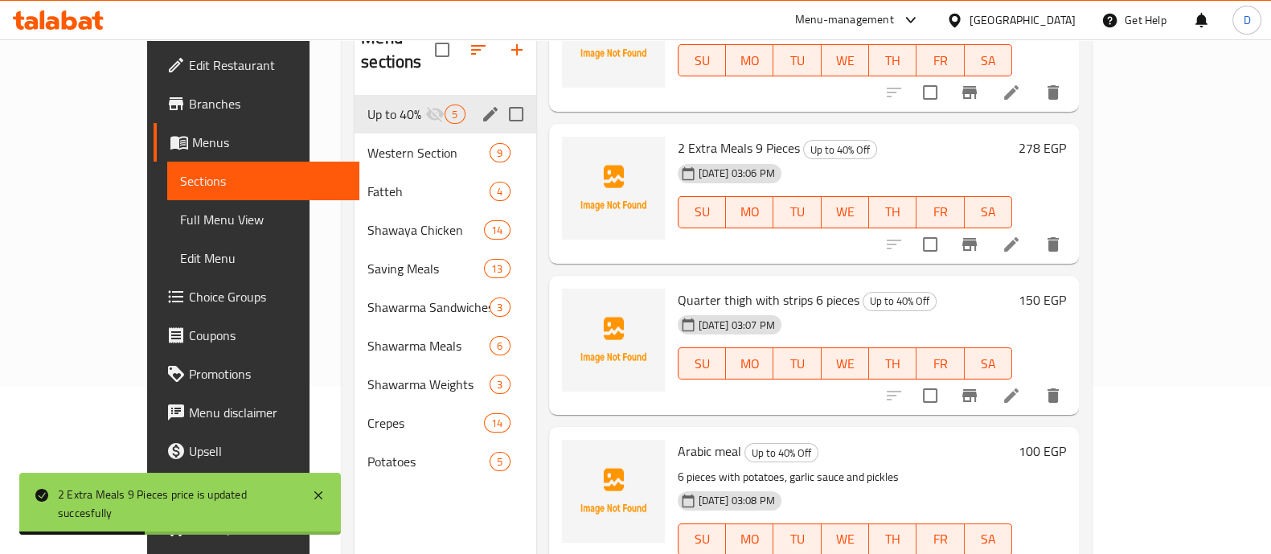
scroll to position [200, 0]
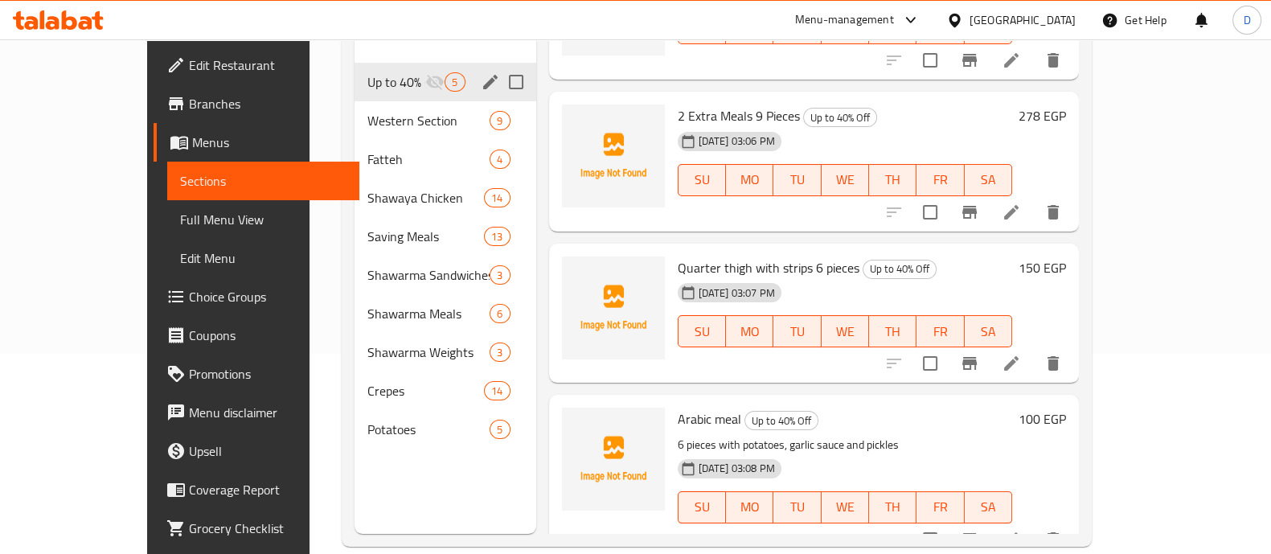
click at [1066, 257] on h6 "150 EGP" at bounding box center [1042, 268] width 47 height 23
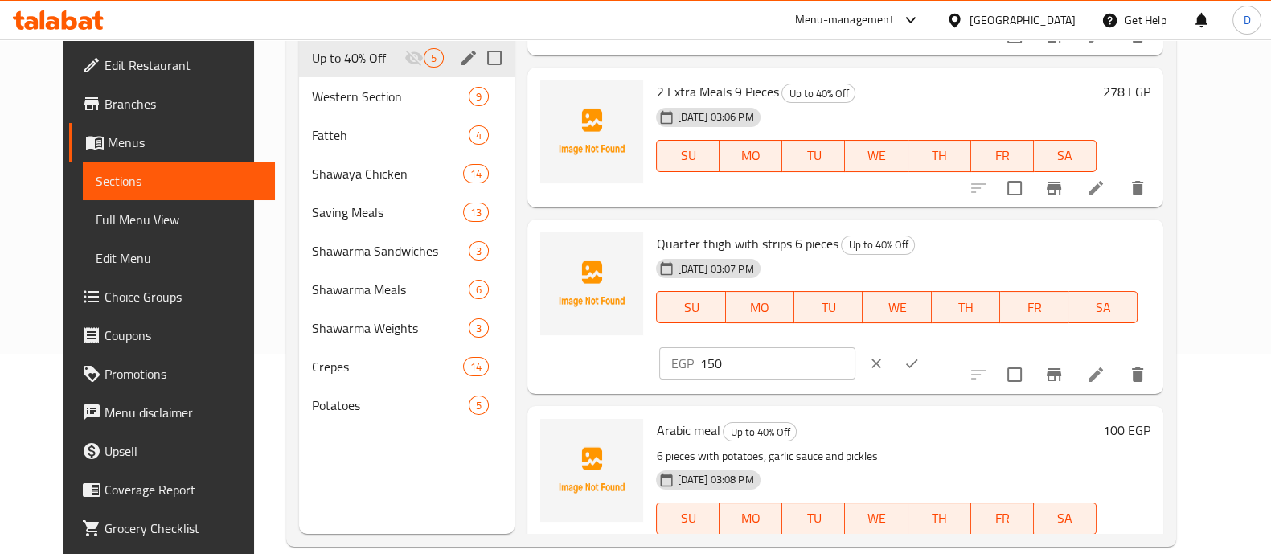
click at [855, 347] on input "150" at bounding box center [777, 363] width 155 height 32
type input "133"
click at [930, 346] on button "ok" at bounding box center [911, 363] width 35 height 35
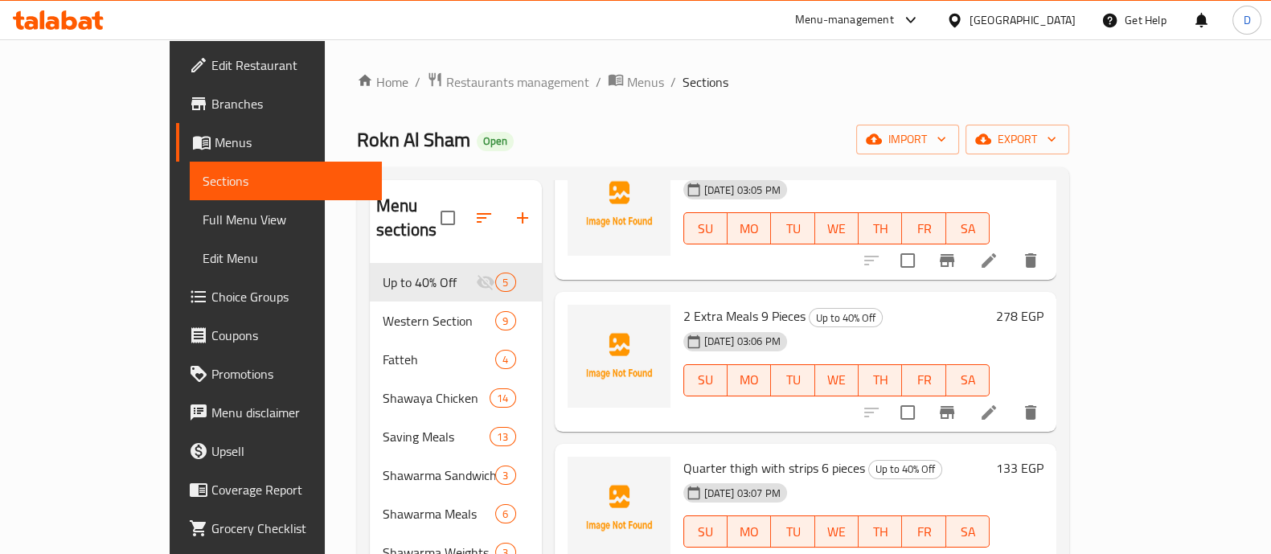
scroll to position [0, 0]
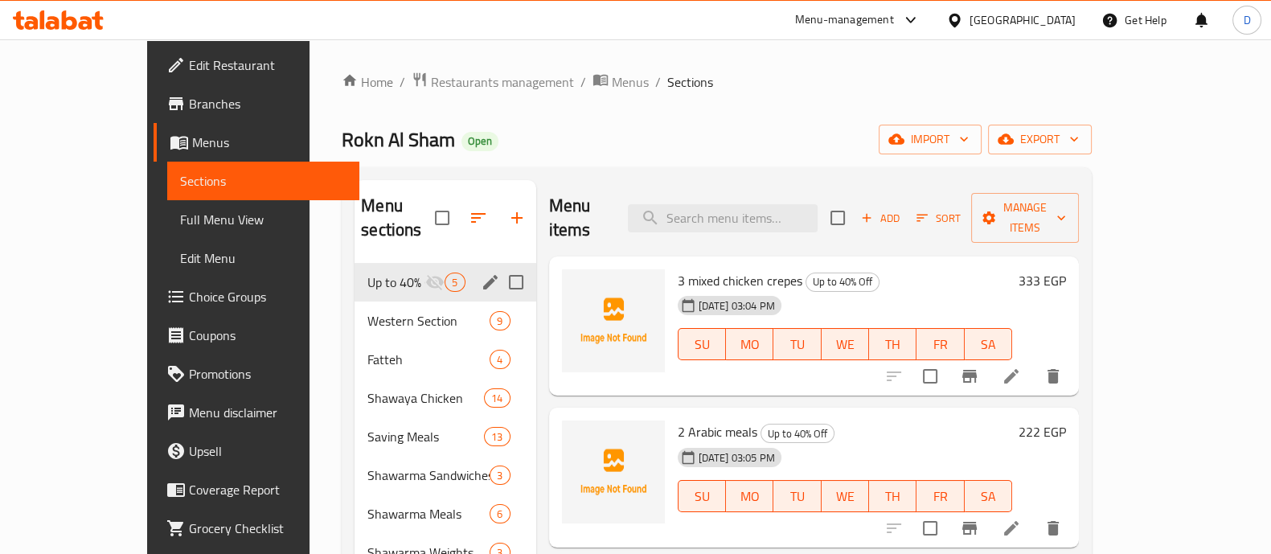
click at [481, 273] on icon "edit" at bounding box center [490, 282] width 19 height 19
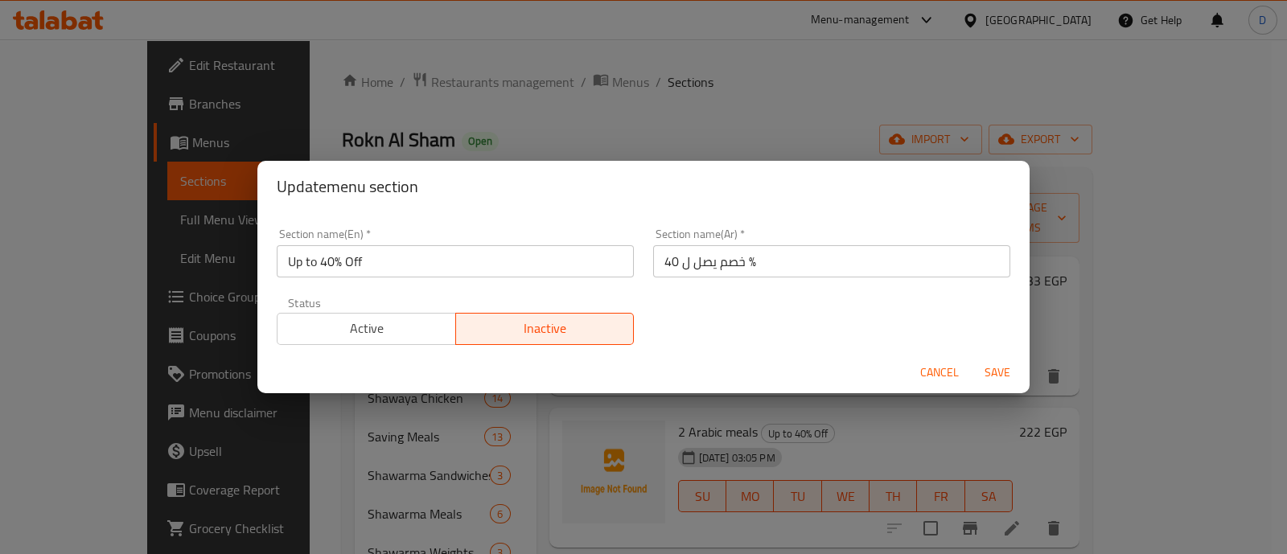
click at [388, 346] on div "Status Active Inactive" at bounding box center [455, 321] width 376 height 68
click at [394, 321] on span "Active" at bounding box center [367, 328] width 166 height 23
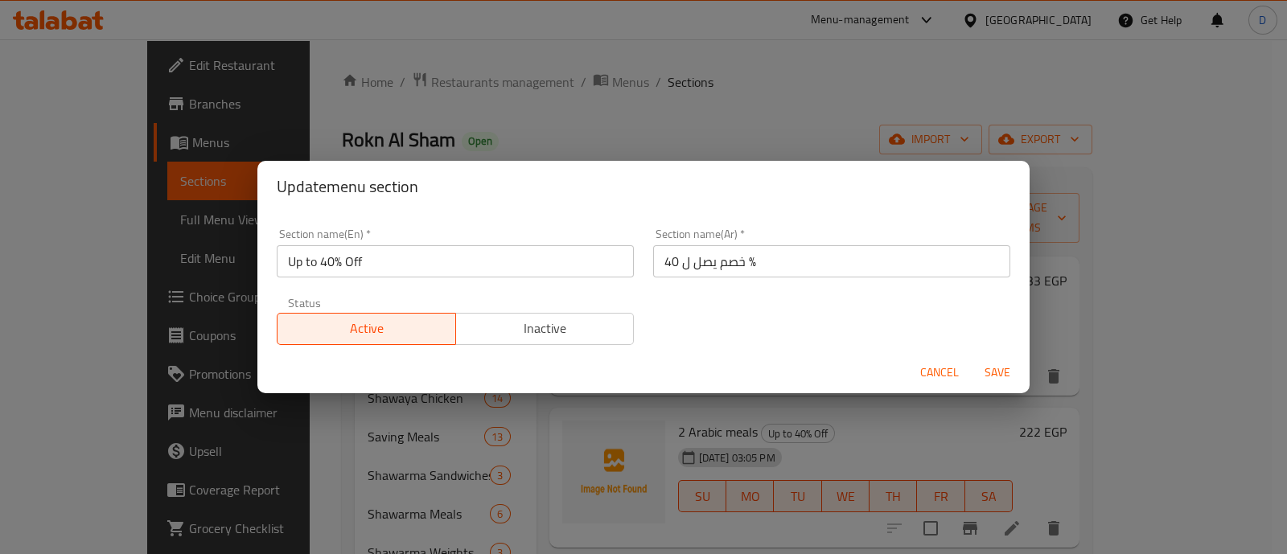
click at [1005, 376] on span "Save" at bounding box center [997, 373] width 39 height 20
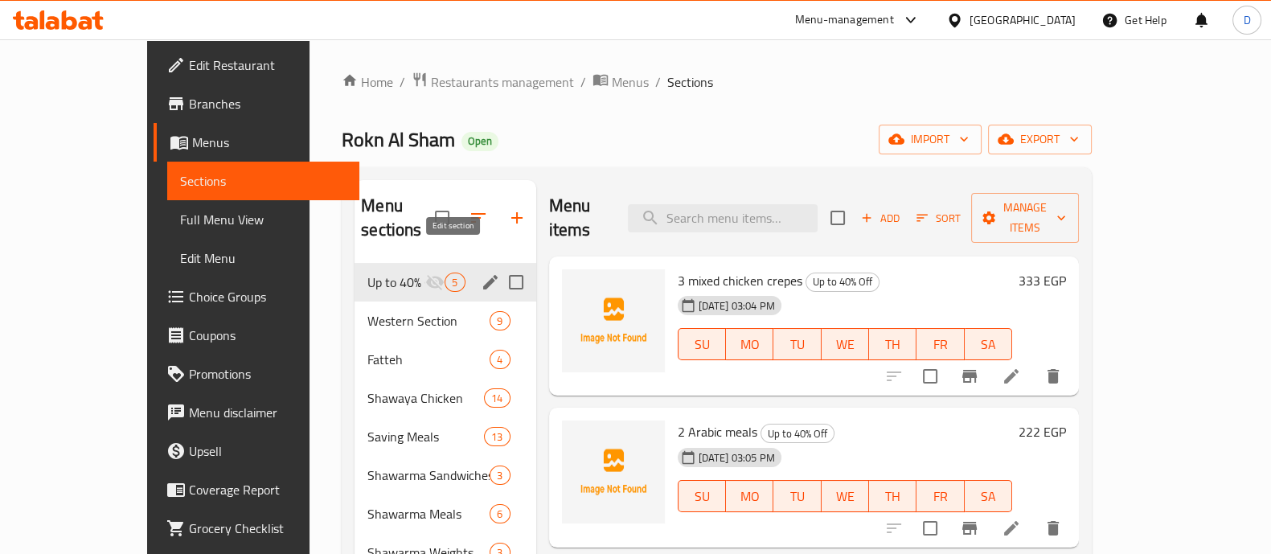
click at [483, 275] on icon "edit" at bounding box center [490, 282] width 14 height 14
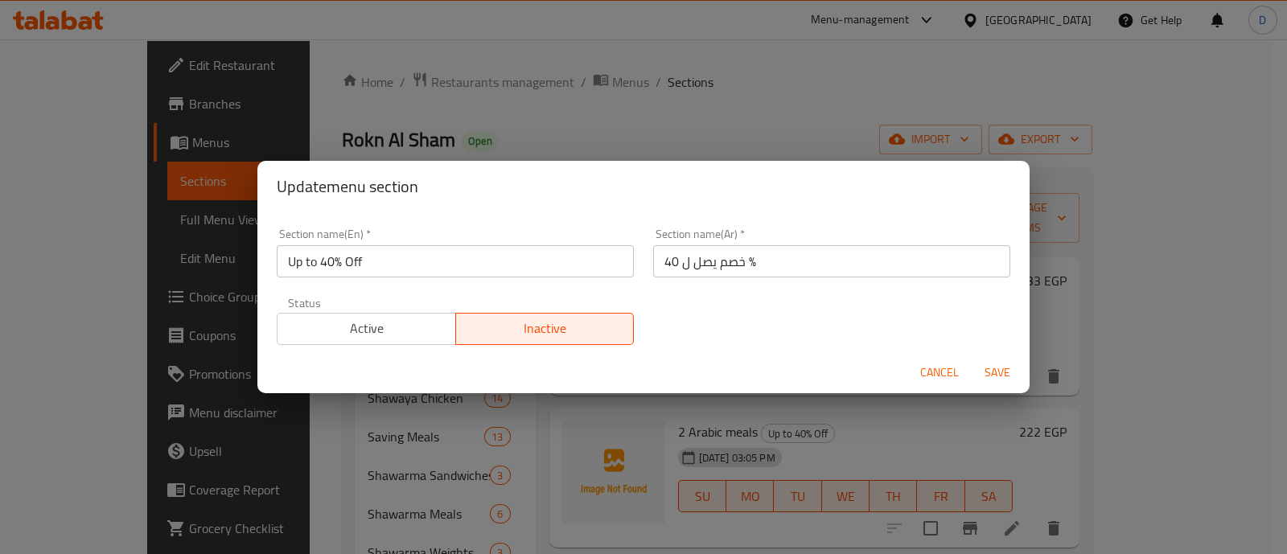
click at [367, 264] on input "Up to 40% Off" at bounding box center [455, 261] width 357 height 32
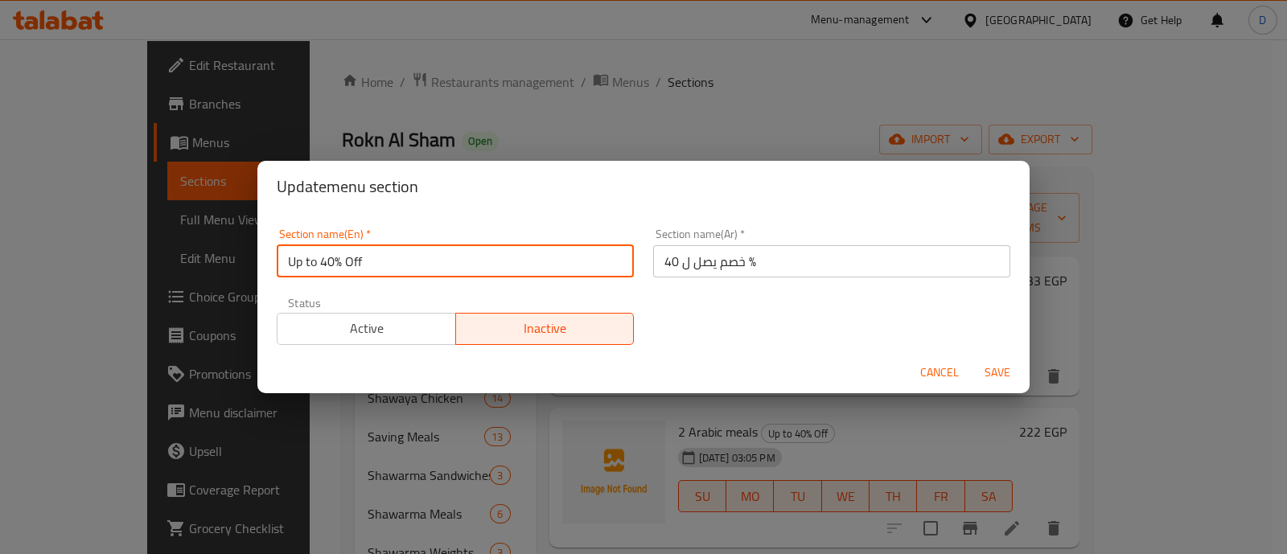
click at [367, 264] on input "Up to 40% Off" at bounding box center [455, 261] width 357 height 32
type input "Offers"
click at [866, 265] on input "خصم يصل ل 40 %" at bounding box center [831, 261] width 357 height 32
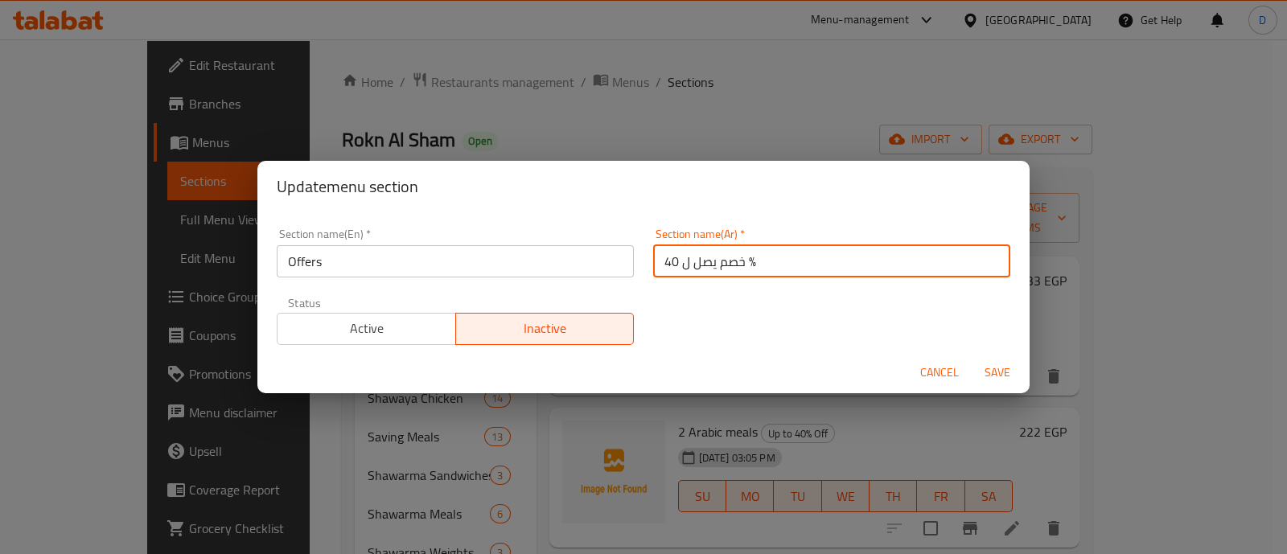
click at [866, 265] on input "خصم يصل ل 40 %" at bounding box center [831, 261] width 357 height 32
type input "h"
type input "العروض"
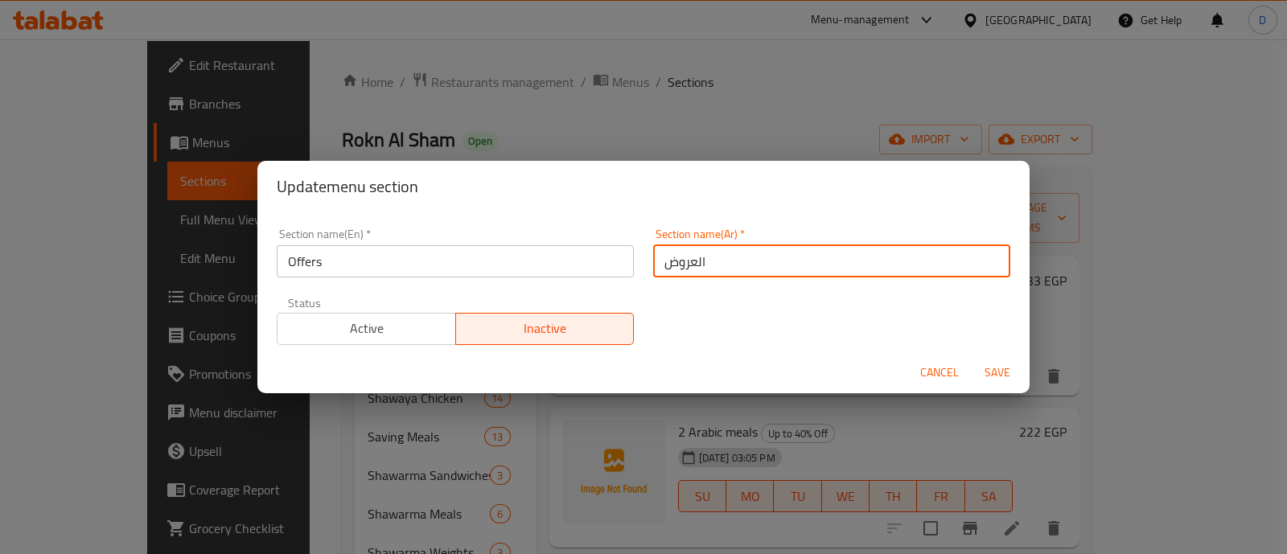
click at [971, 358] on button "Save" at bounding box center [996, 373] width 51 height 30
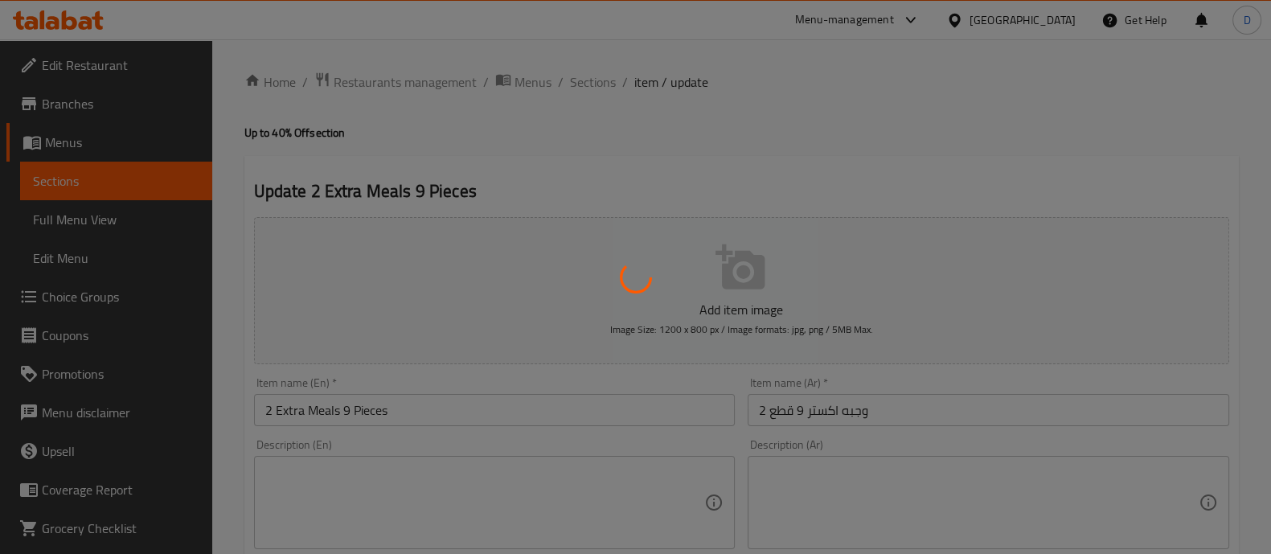
click at [884, 396] on div at bounding box center [635, 277] width 1271 height 554
click at [832, 398] on div at bounding box center [635, 277] width 1271 height 554
click at [932, 418] on div at bounding box center [635, 277] width 1271 height 554
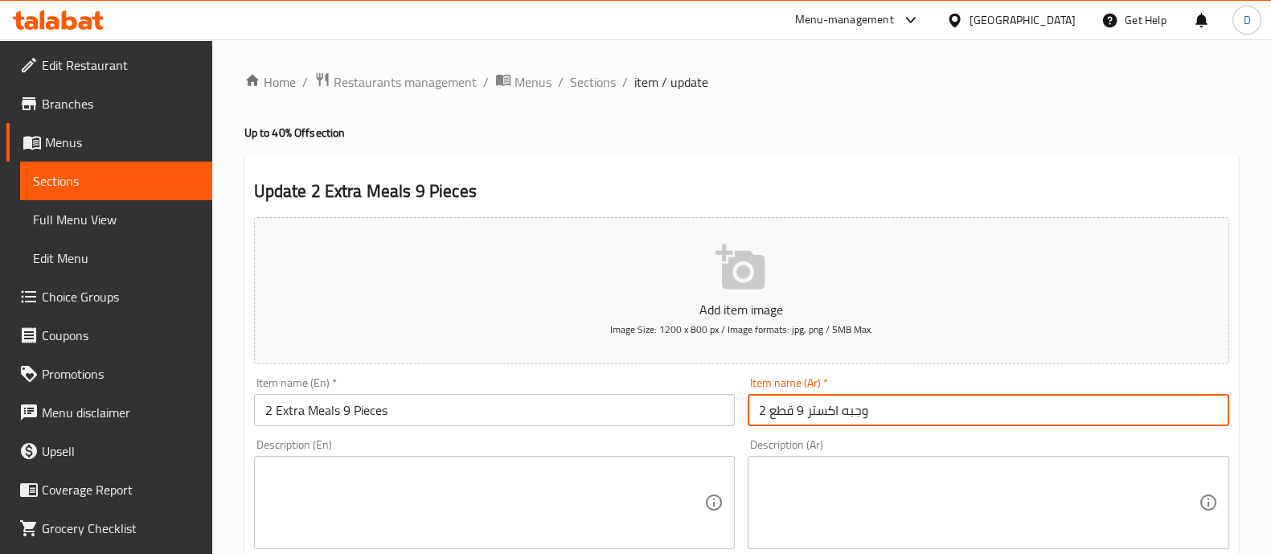
click at [913, 404] on input "2 وجبه اكستر 9 قطع" at bounding box center [989, 410] width 482 height 32
click at [807, 412] on input "2 وجبه اكستر 9 قطع" at bounding box center [989, 410] width 482 height 32
click at [1129, 412] on input "2 وجبه اكسترا6 قطع" at bounding box center [989, 410] width 482 height 32
click at [1146, 403] on input "2 وجبه اكسترا6 قطع" at bounding box center [989, 410] width 482 height 32
click at [1143, 404] on input "2 وجبه اكسترا6 قطع" at bounding box center [989, 410] width 482 height 32
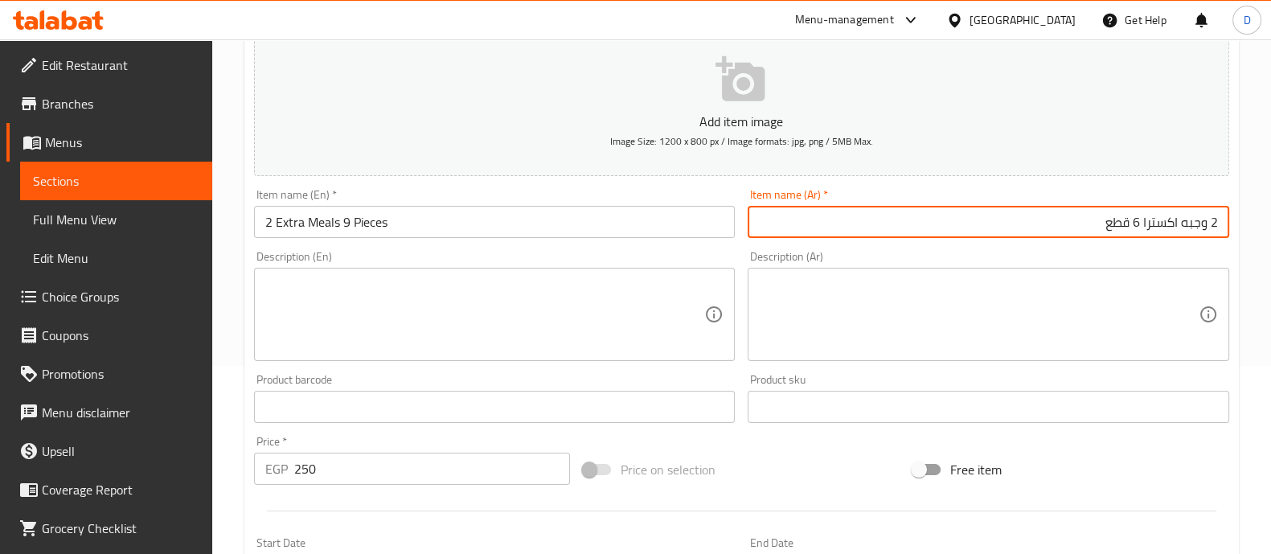
scroll to position [200, 0]
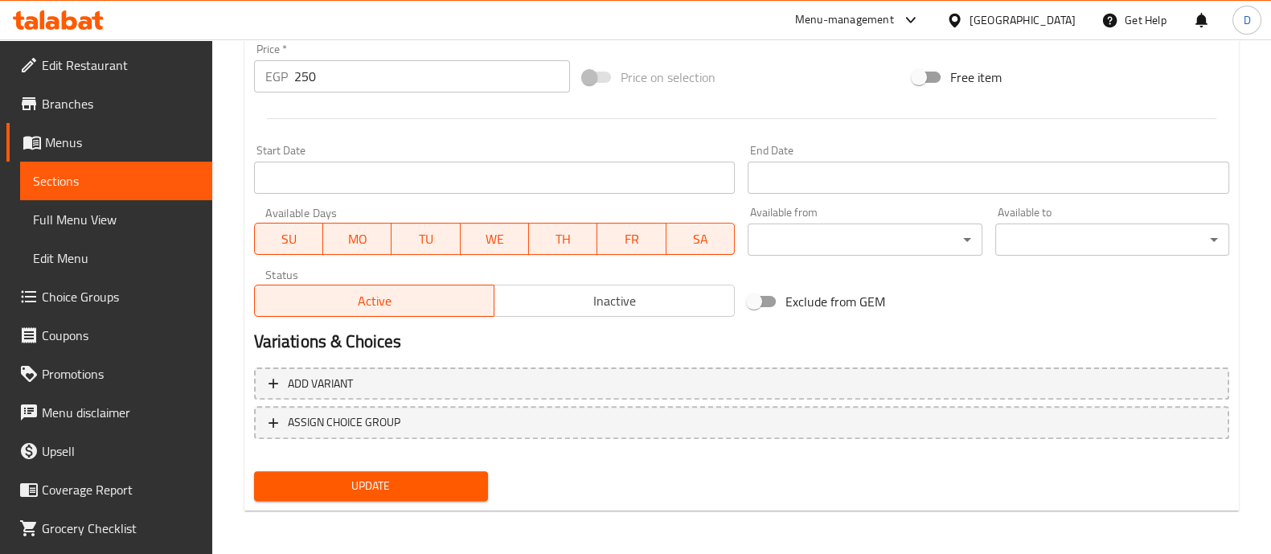
type input "2 وجبه اكسترا 6 قطع"
click at [378, 484] on span "Update" at bounding box center [371, 486] width 208 height 20
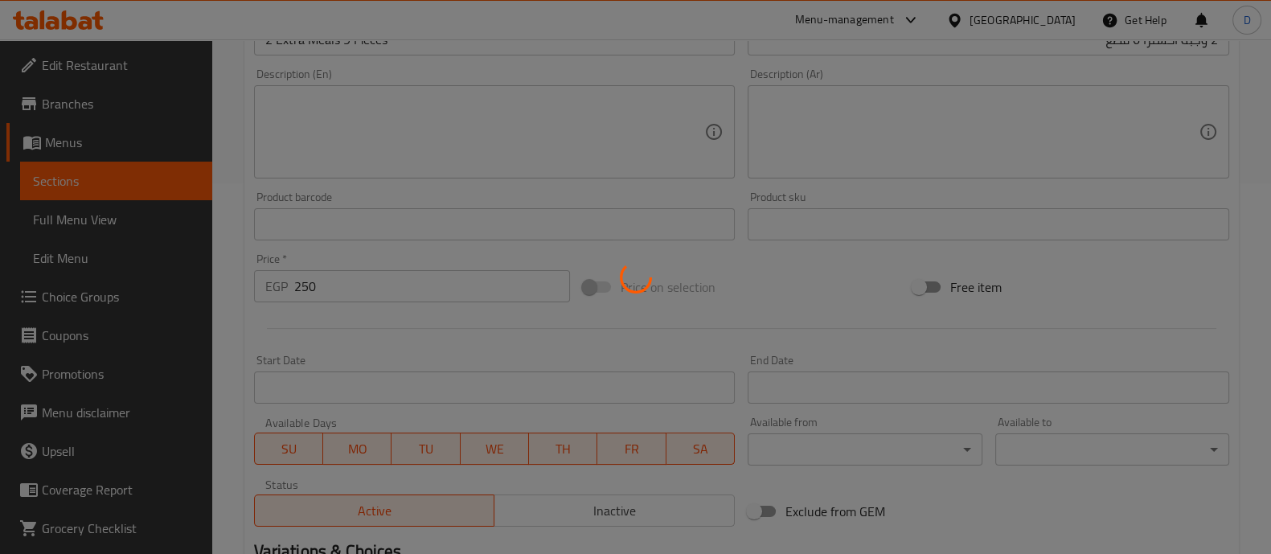
scroll to position [279, 0]
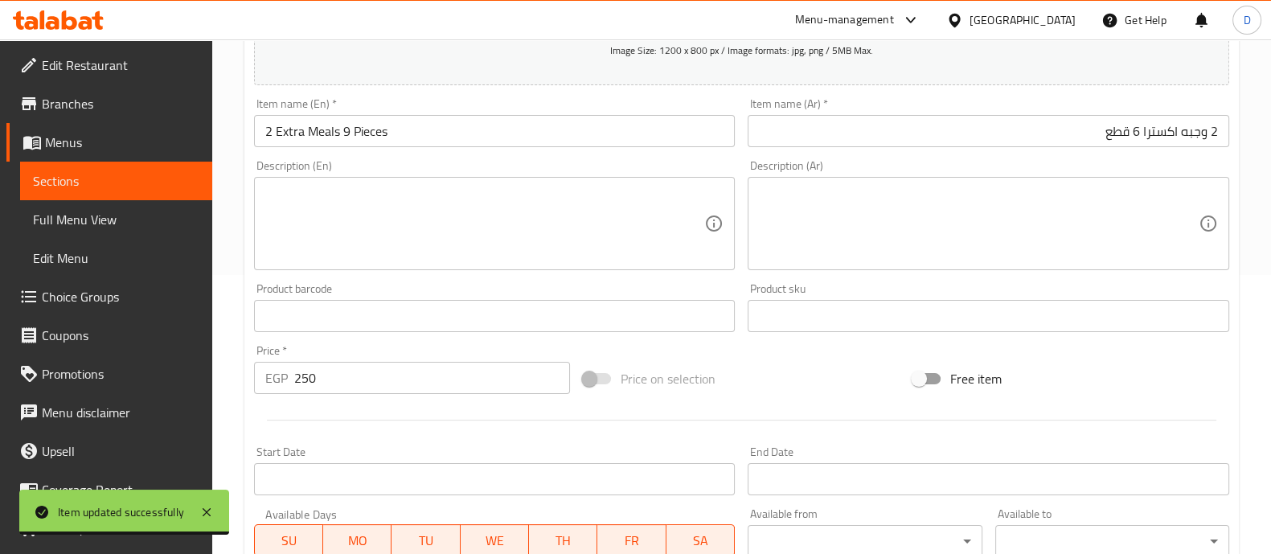
click at [61, 2] on div "Menu-management [GEOGRAPHIC_DATA] Get Help D" at bounding box center [635, 20] width 1271 height 39
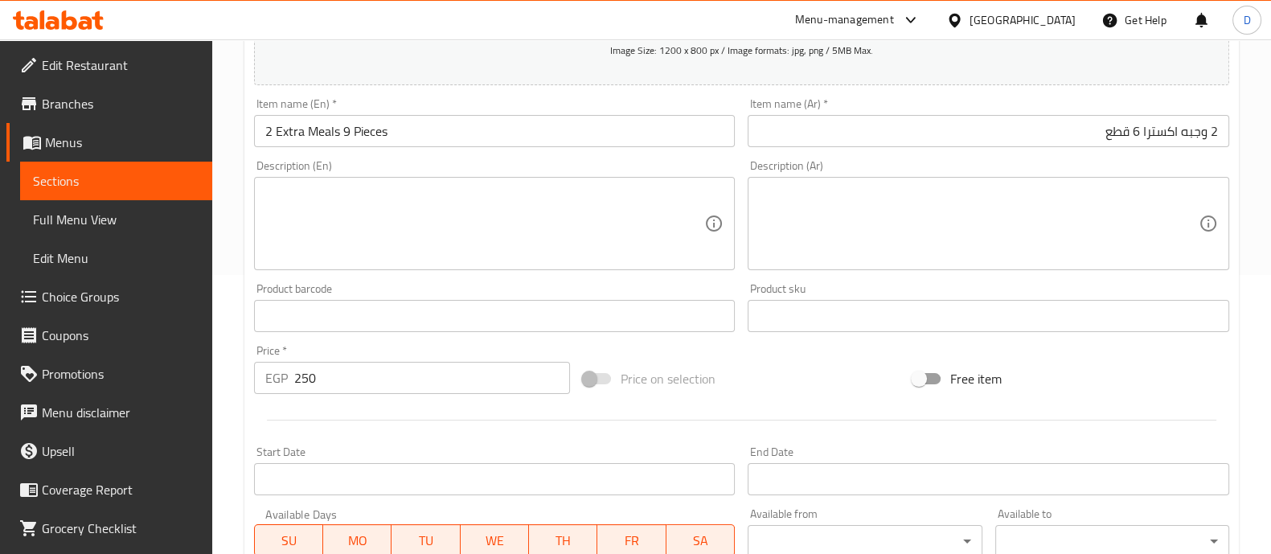
click at [72, 22] on icon at bounding box center [58, 19] width 91 height 19
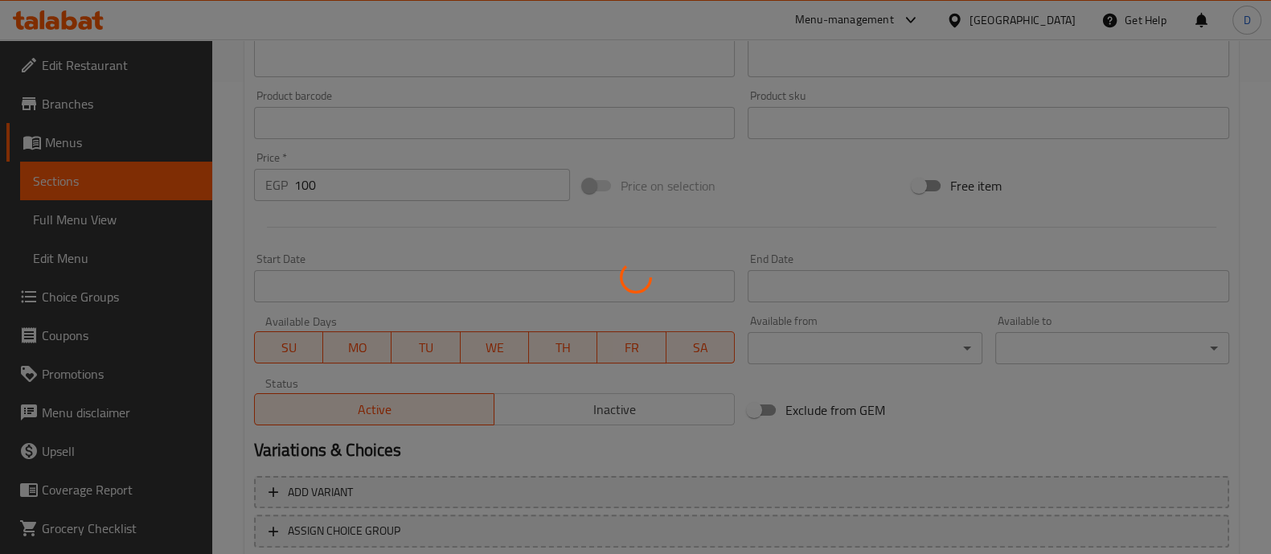
scroll to position [581, 0]
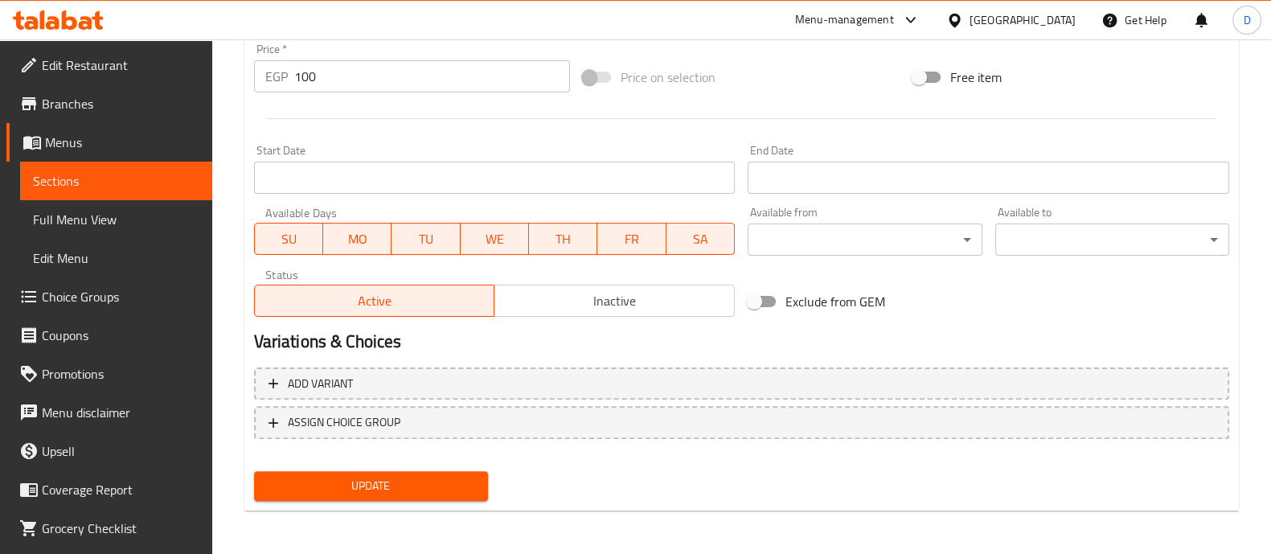
click at [639, 296] on span "Inactive" at bounding box center [615, 300] width 228 height 23
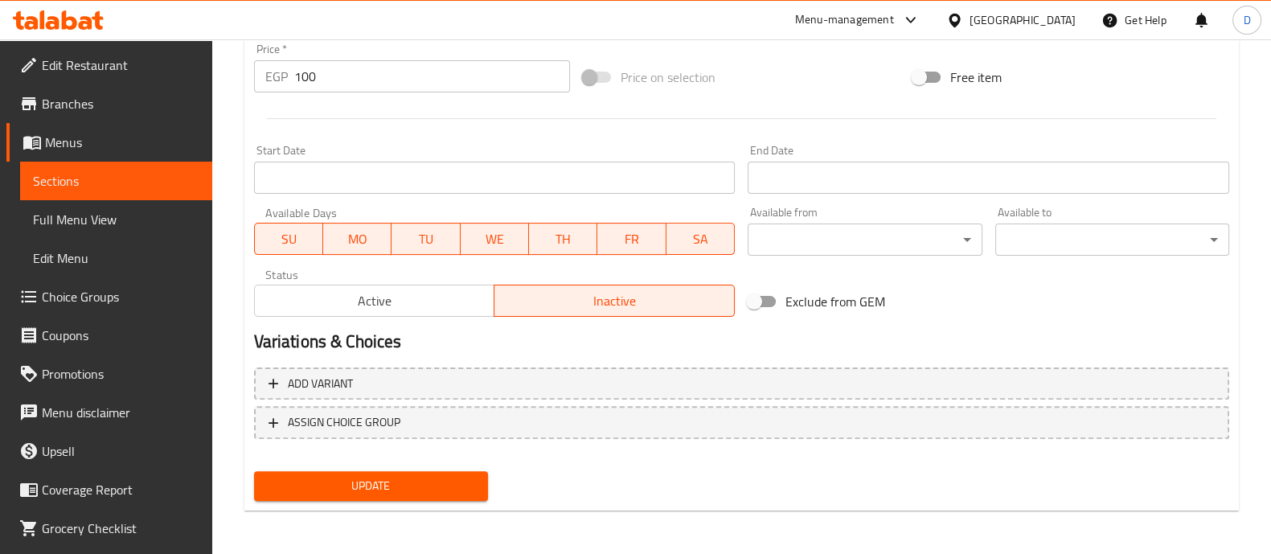
click at [409, 484] on span "Update" at bounding box center [371, 486] width 208 height 20
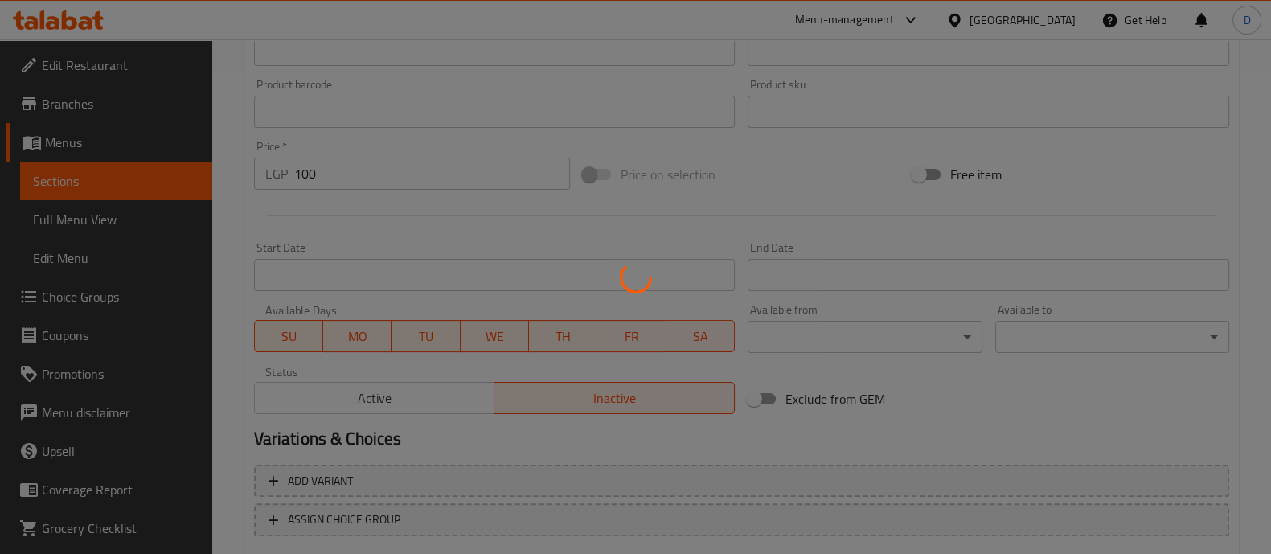
scroll to position [279, 0]
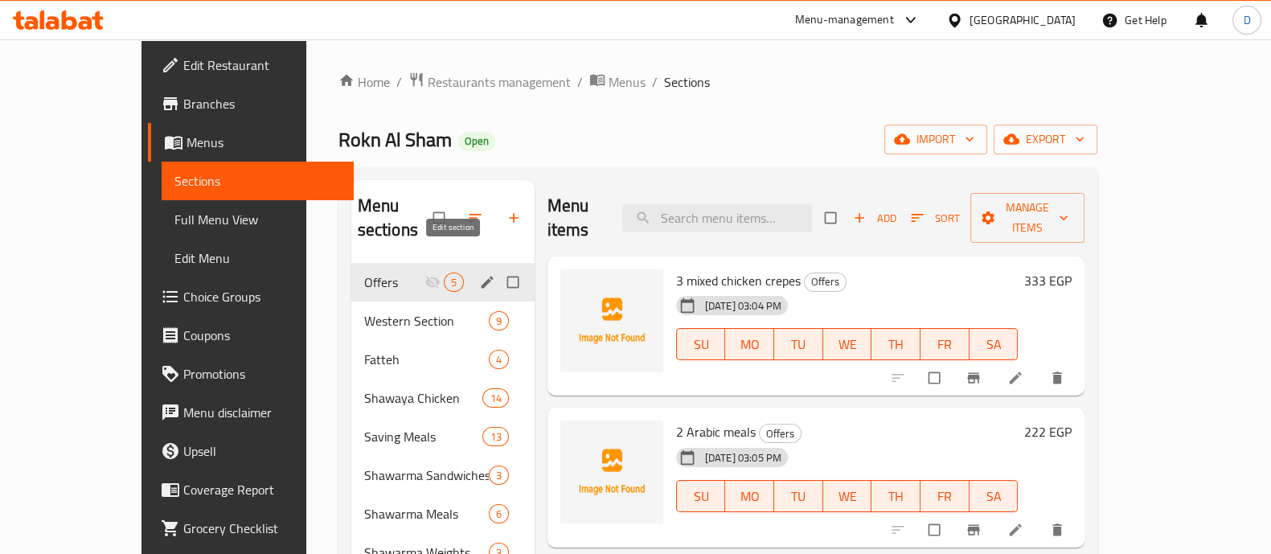
click at [479, 274] on icon "edit" at bounding box center [487, 282] width 16 height 16
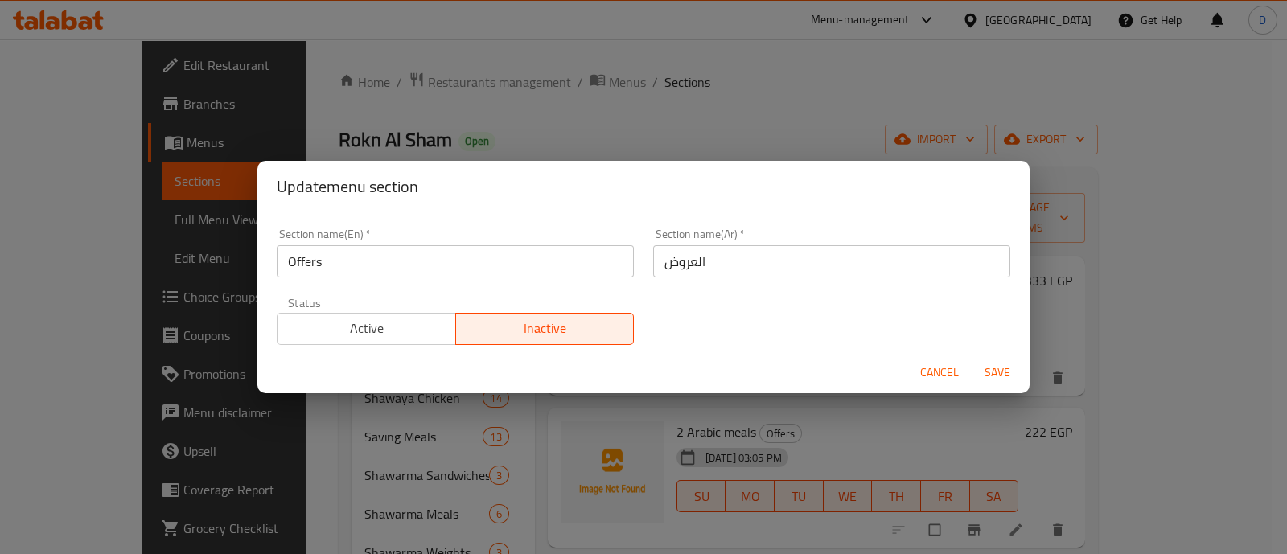
click at [410, 331] on span "Active" at bounding box center [367, 328] width 166 height 23
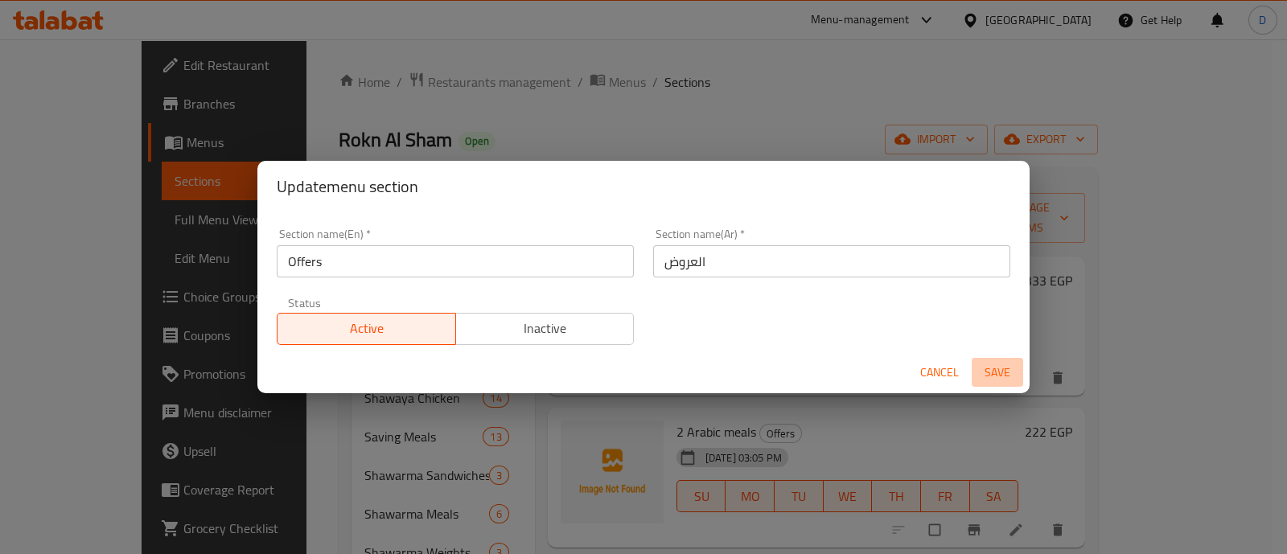
click at [1008, 369] on span "Save" at bounding box center [997, 373] width 39 height 20
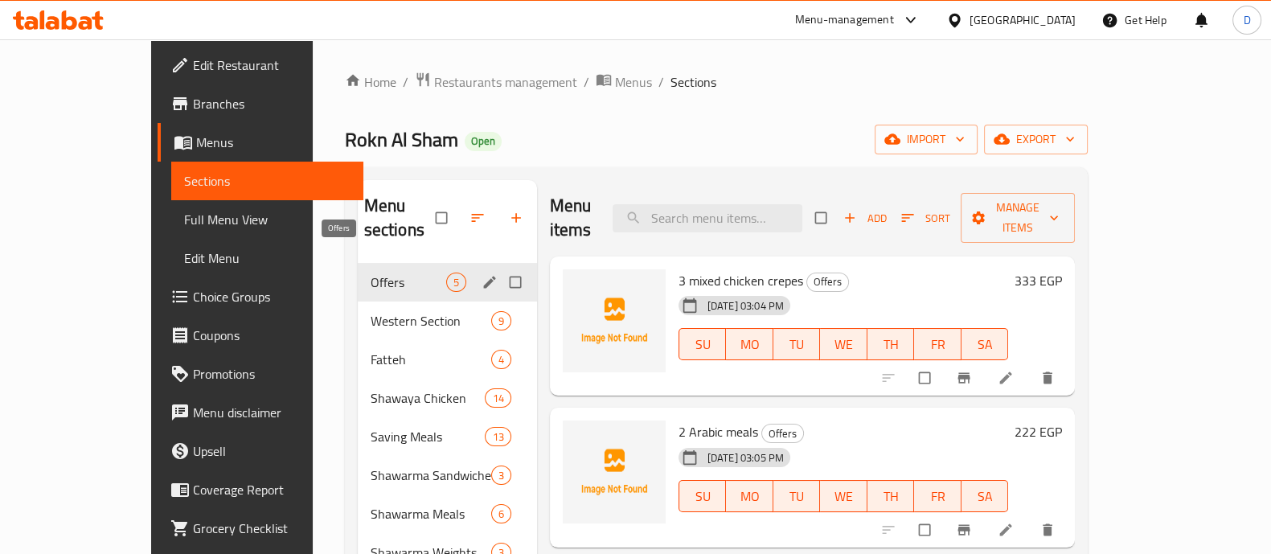
click at [371, 273] on span "Offers" at bounding box center [409, 282] width 76 height 19
click at [371, 311] on span "Western Section" at bounding box center [409, 320] width 76 height 19
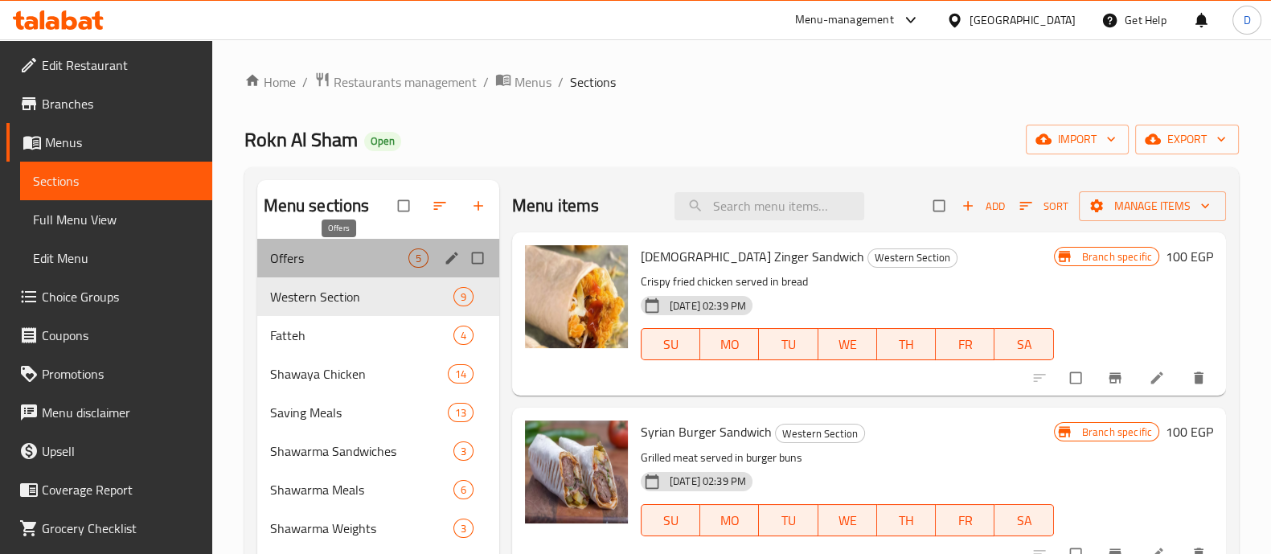
click at [341, 256] on span "Offers" at bounding box center [339, 257] width 138 height 19
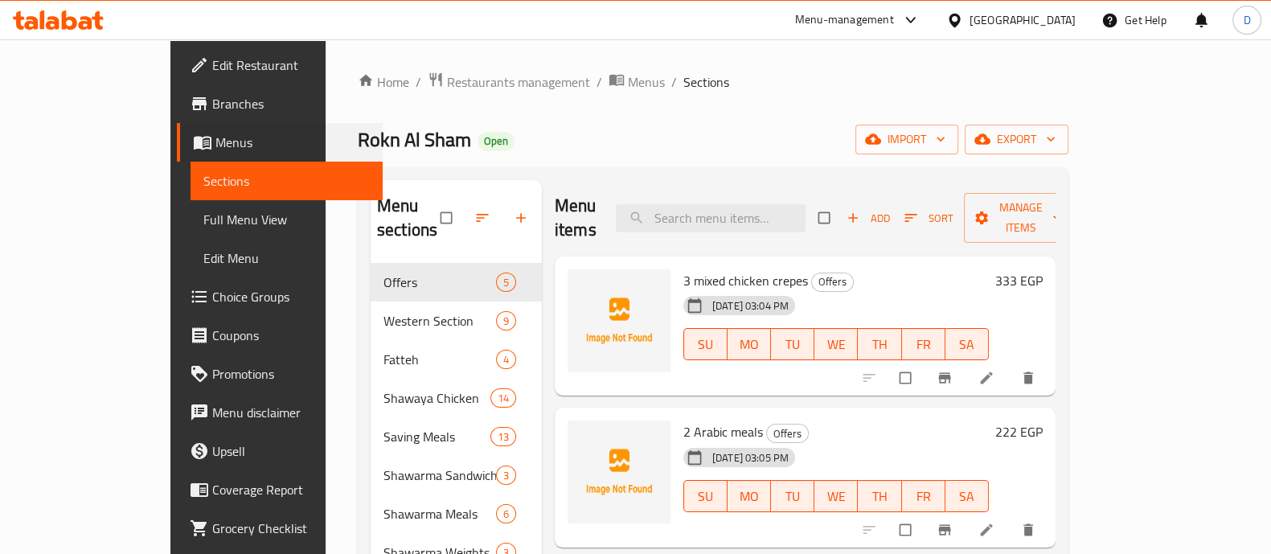
click at [158, 156] on div "Menus" at bounding box center [270, 142] width 224 height 39
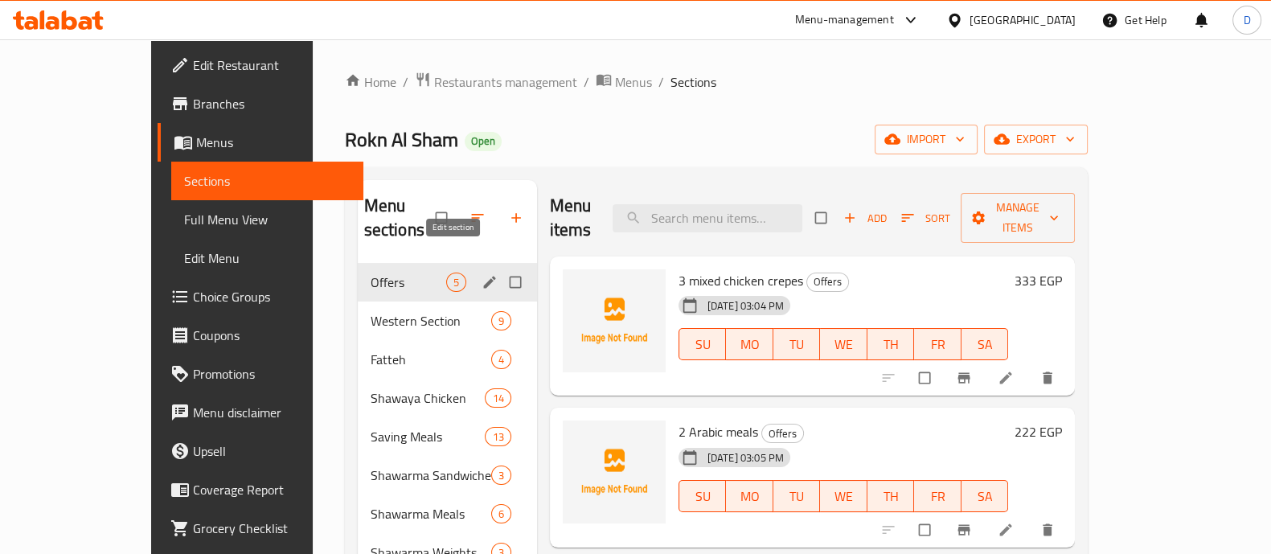
click at [482, 274] on icon "edit" at bounding box center [490, 282] width 16 height 16
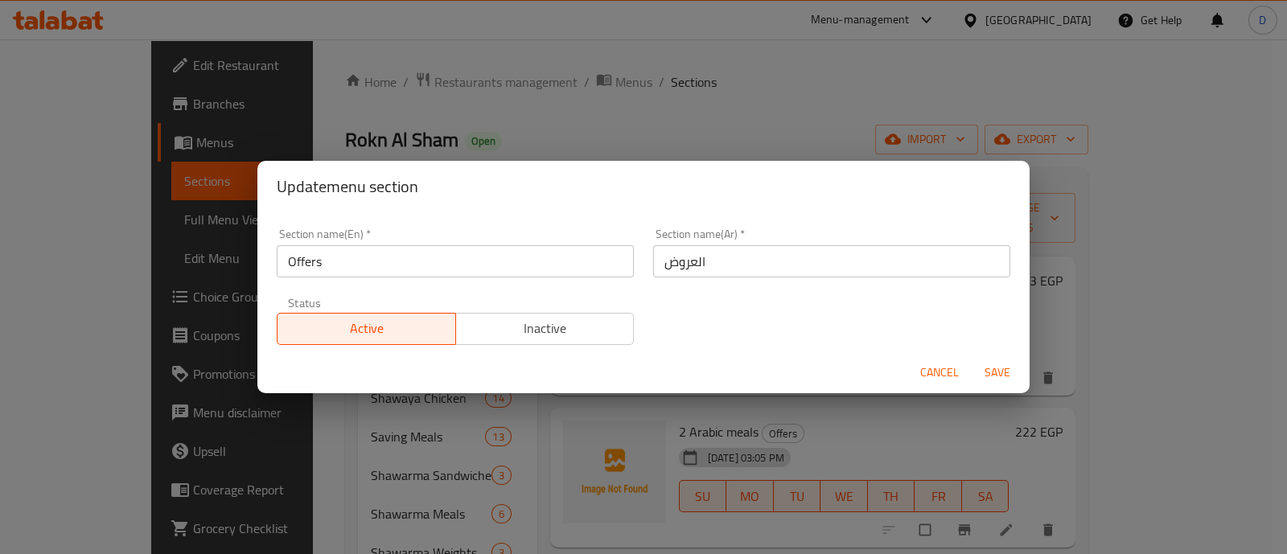
click at [527, 337] on span "Inactive" at bounding box center [545, 328] width 166 height 23
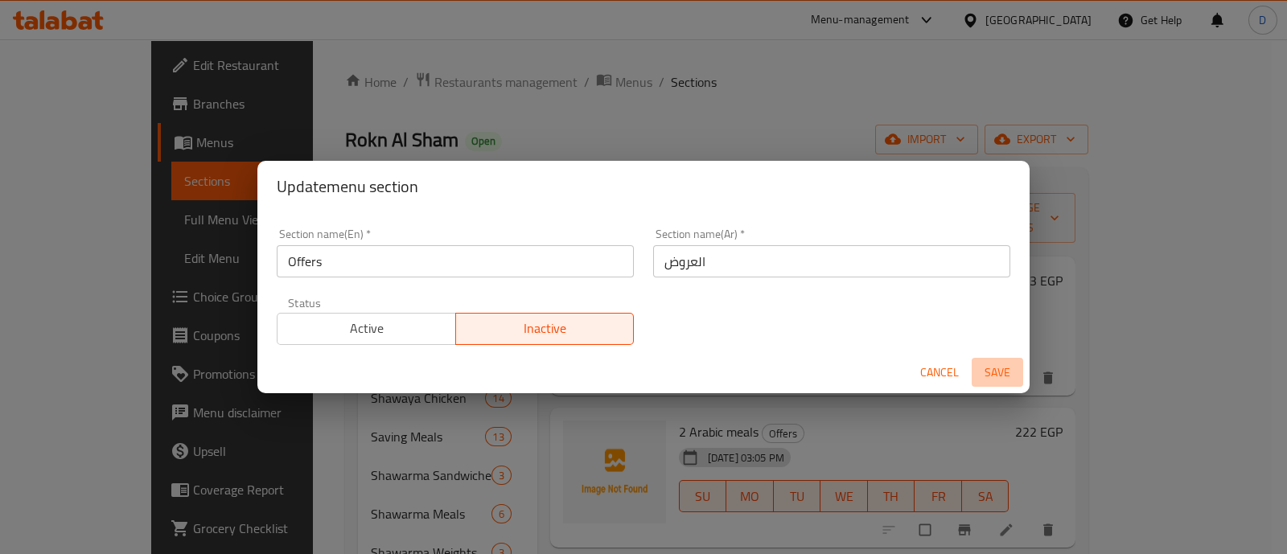
click at [998, 363] on span "Save" at bounding box center [997, 373] width 39 height 20
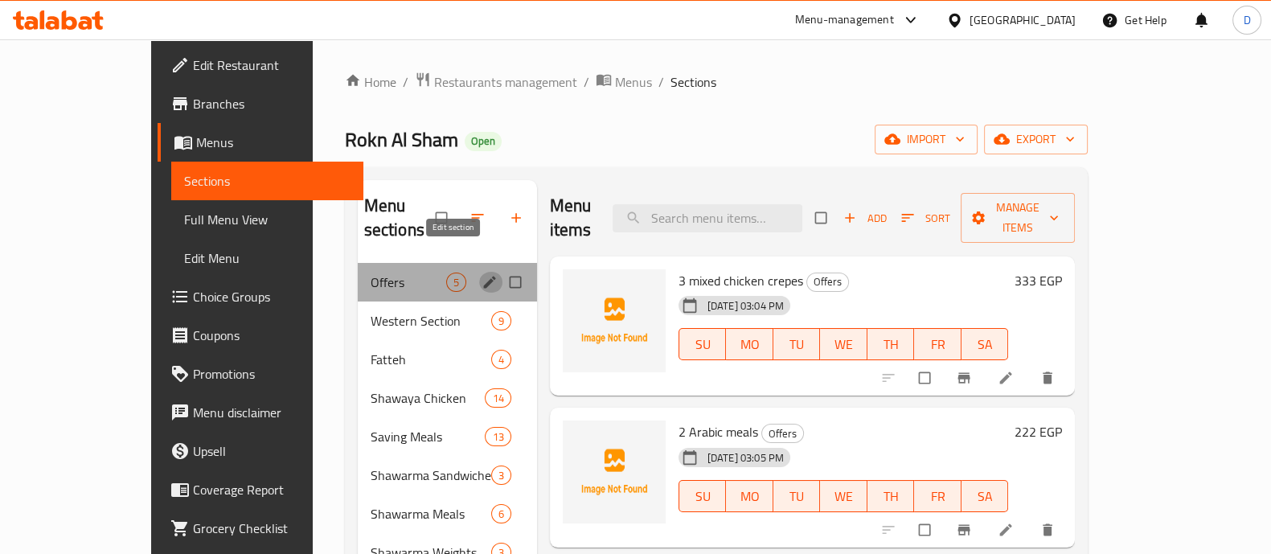
click at [482, 274] on icon "edit" at bounding box center [490, 282] width 16 height 16
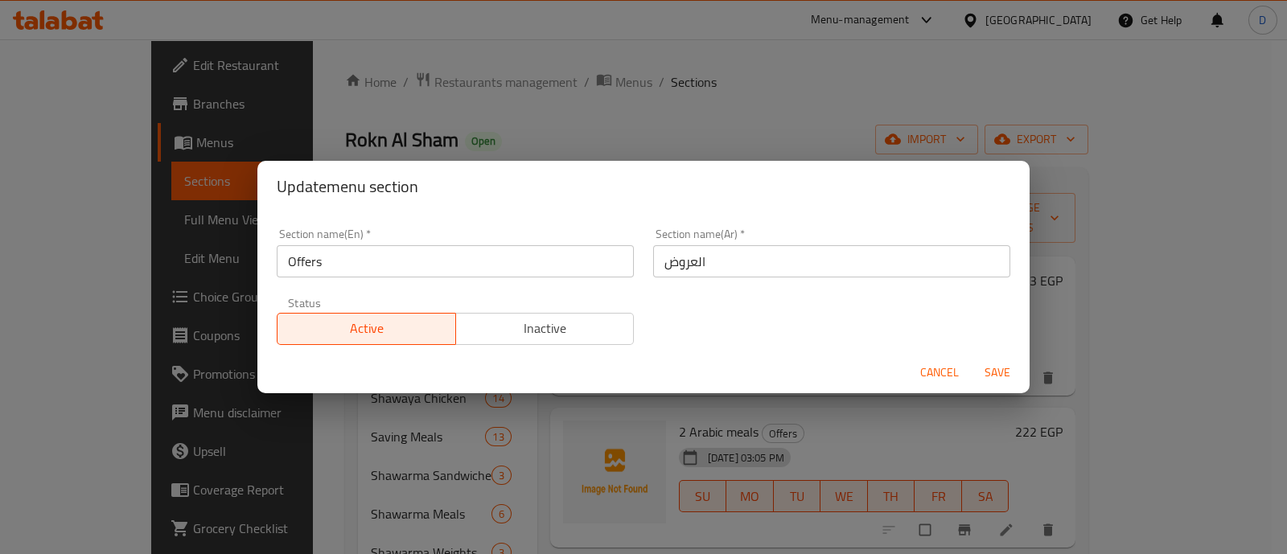
click at [568, 347] on div "Status Active Inactive" at bounding box center [455, 321] width 376 height 68
click at [579, 310] on div "Active Inactive" at bounding box center [455, 321] width 357 height 48
click at [577, 326] on span "Inactive" at bounding box center [545, 328] width 166 height 23
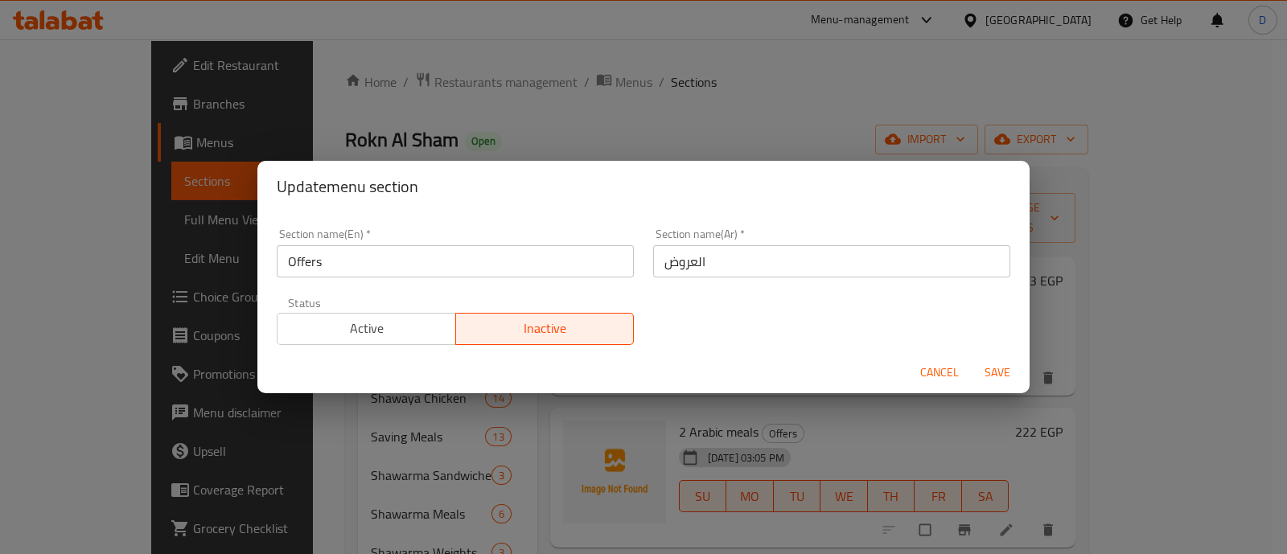
click at [1008, 388] on div "Cancel Save" at bounding box center [643, 372] width 772 height 43
click at [1007, 352] on div "Cancel Save" at bounding box center [643, 372] width 772 height 43
click at [997, 367] on span "Save" at bounding box center [997, 373] width 39 height 20
